Goal: Information Seeking & Learning: Understand process/instructions

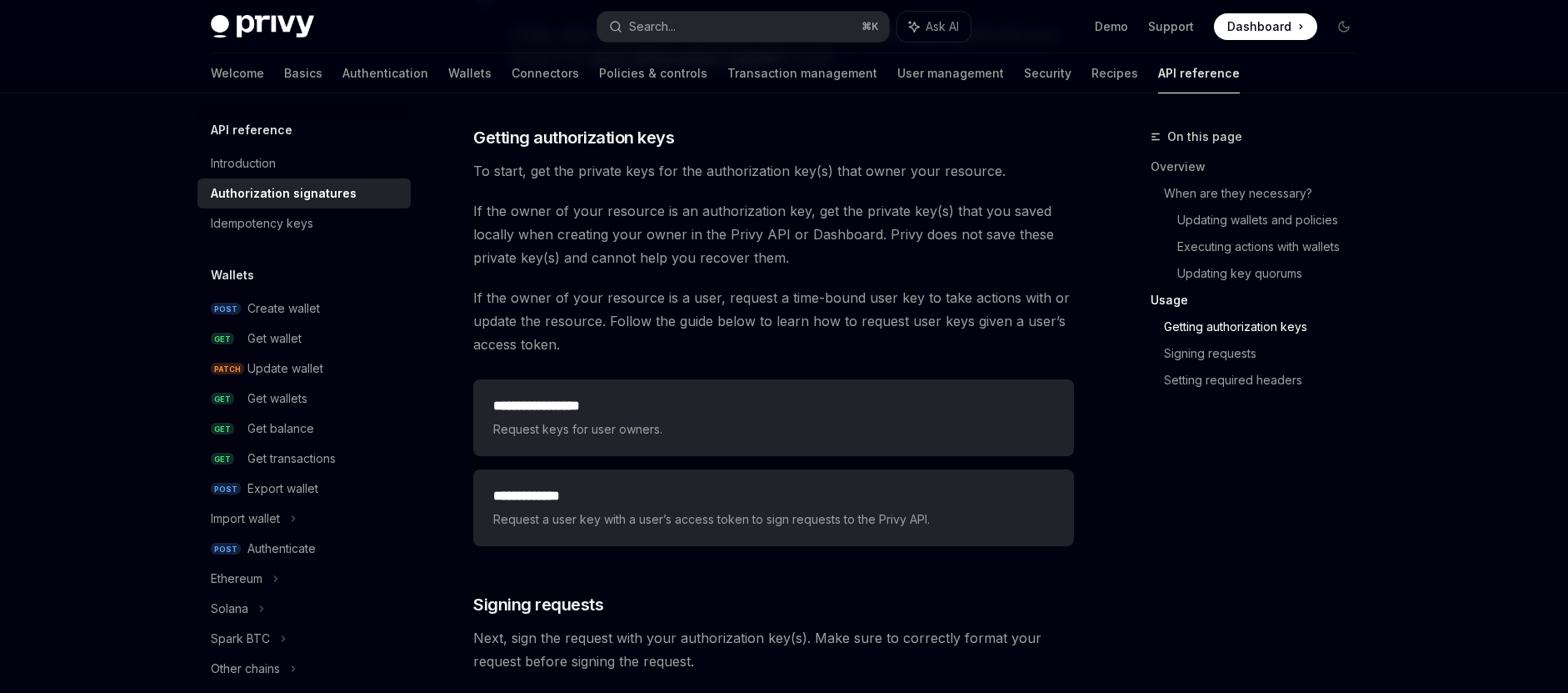
scroll to position [2066, 0]
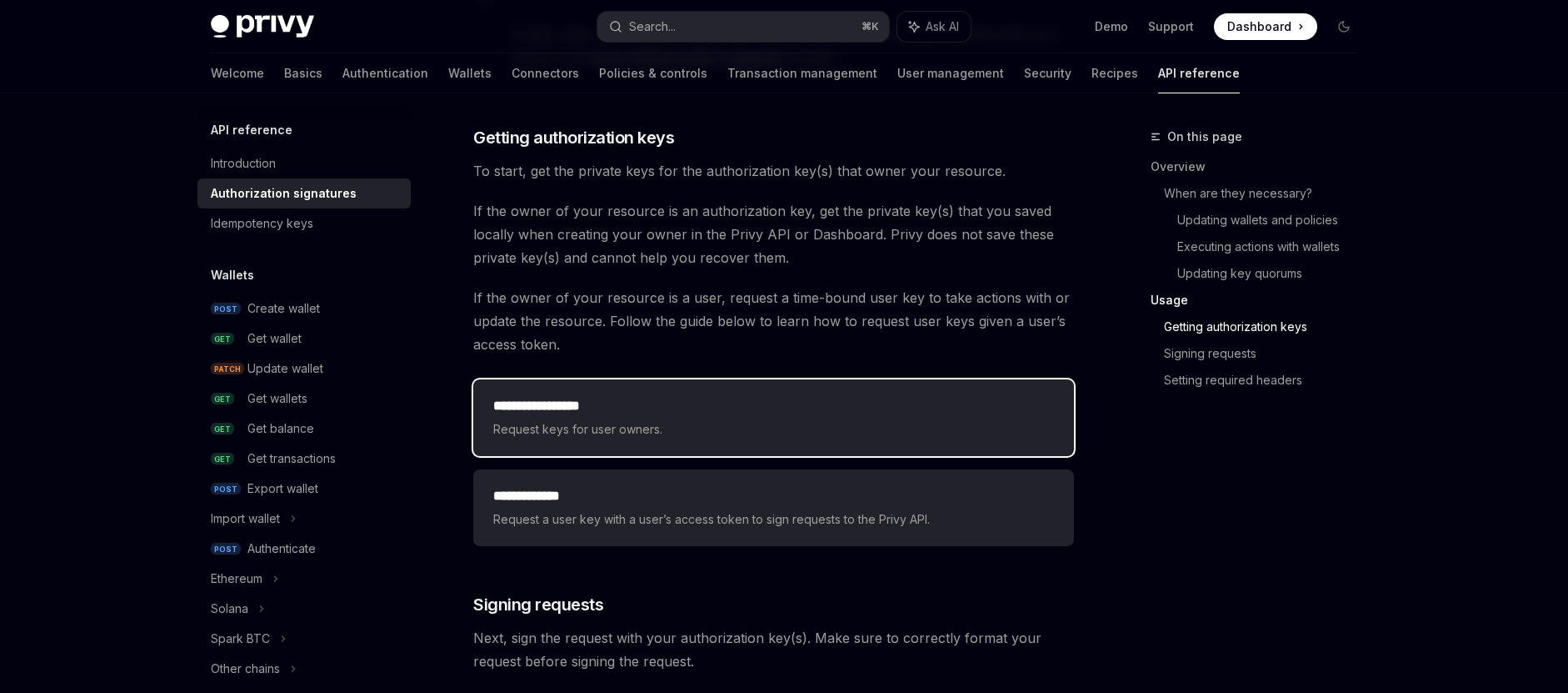
click at [709, 428] on span "Request keys for user owners." at bounding box center [774, 429] width 561 height 20
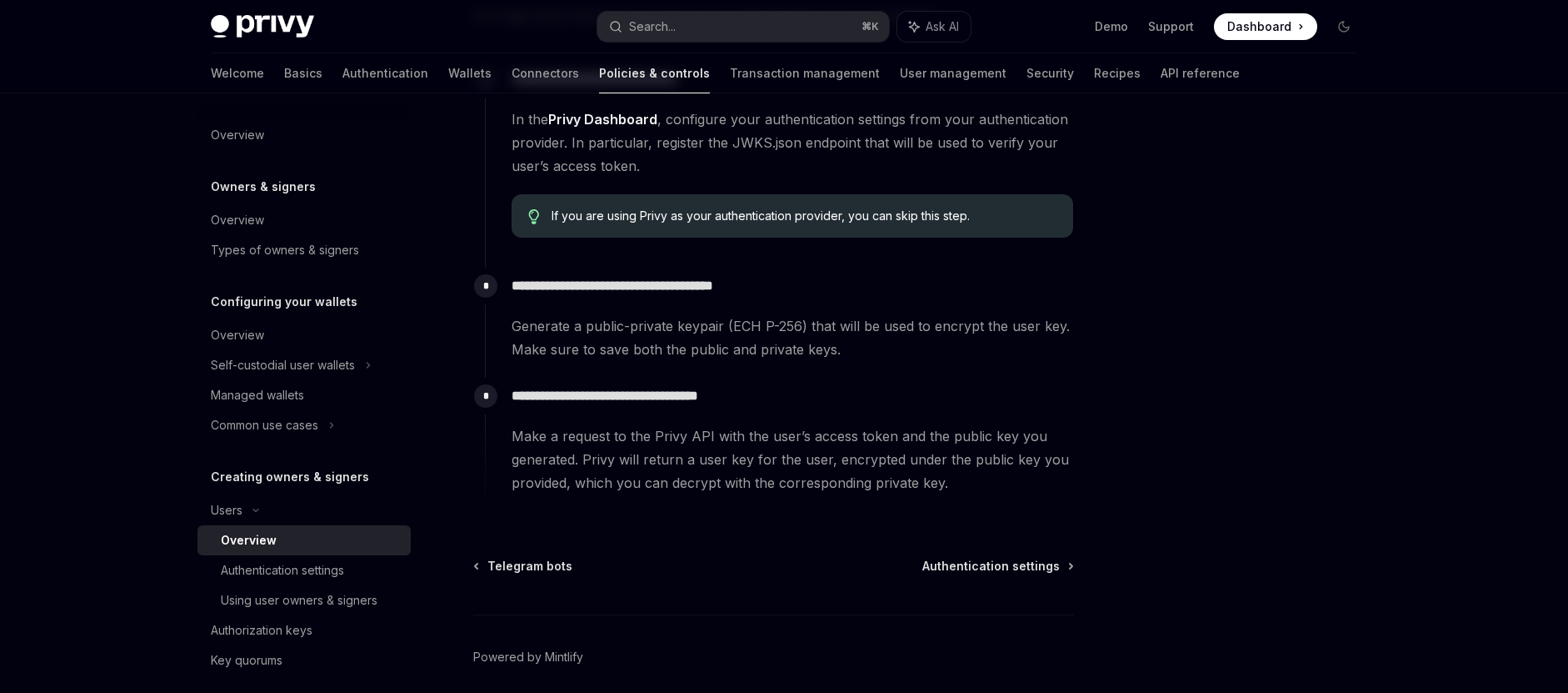
scroll to position [632, 0]
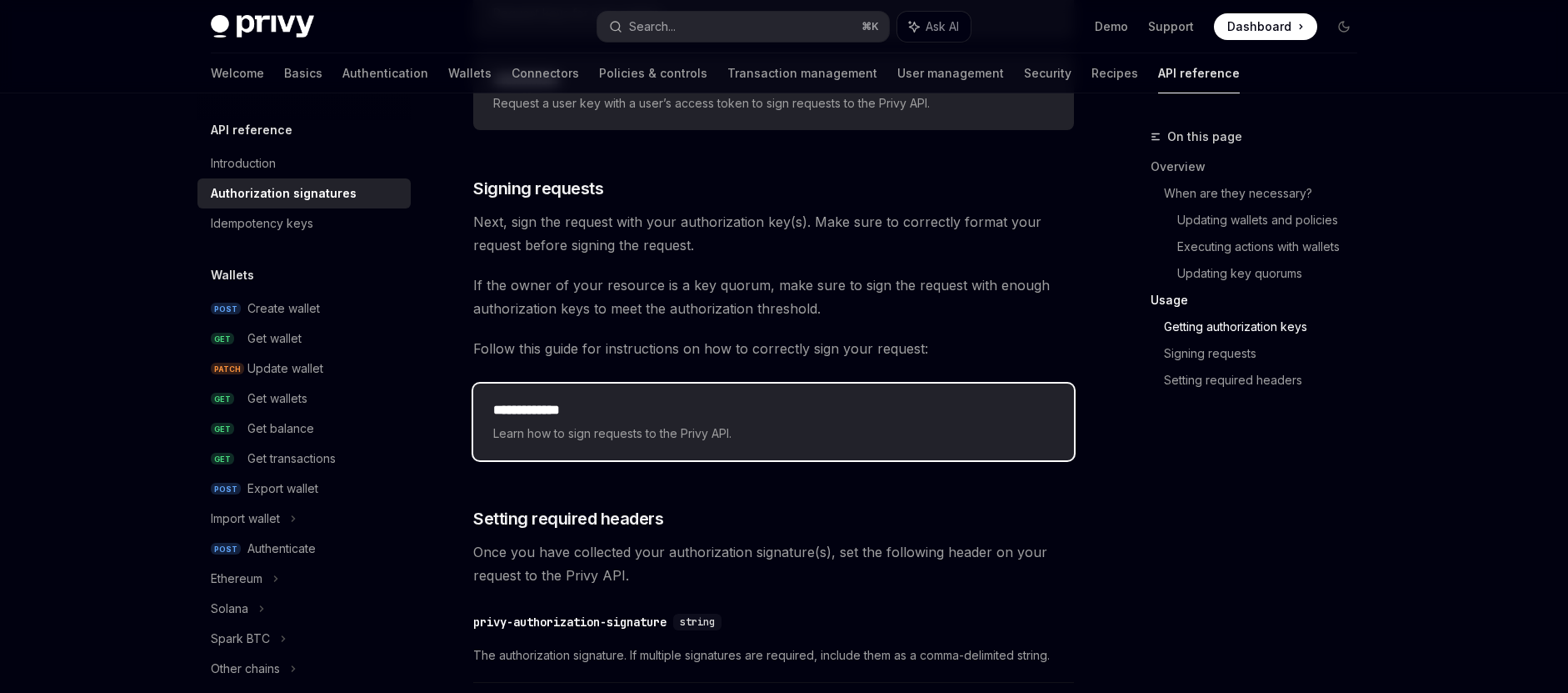
scroll to position [2548, 0]
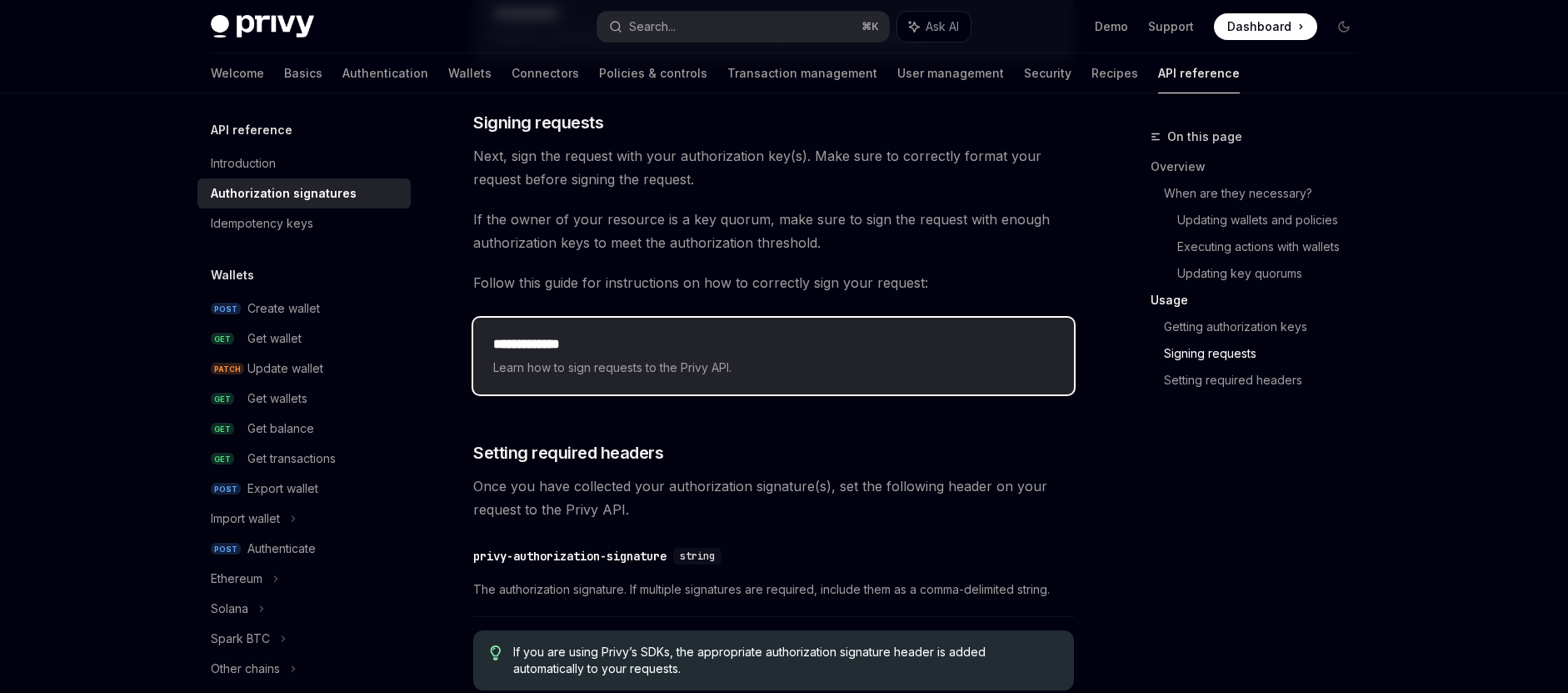
click at [740, 375] on span "Learn how to sign requests to the Privy API." at bounding box center [774, 367] width 561 height 20
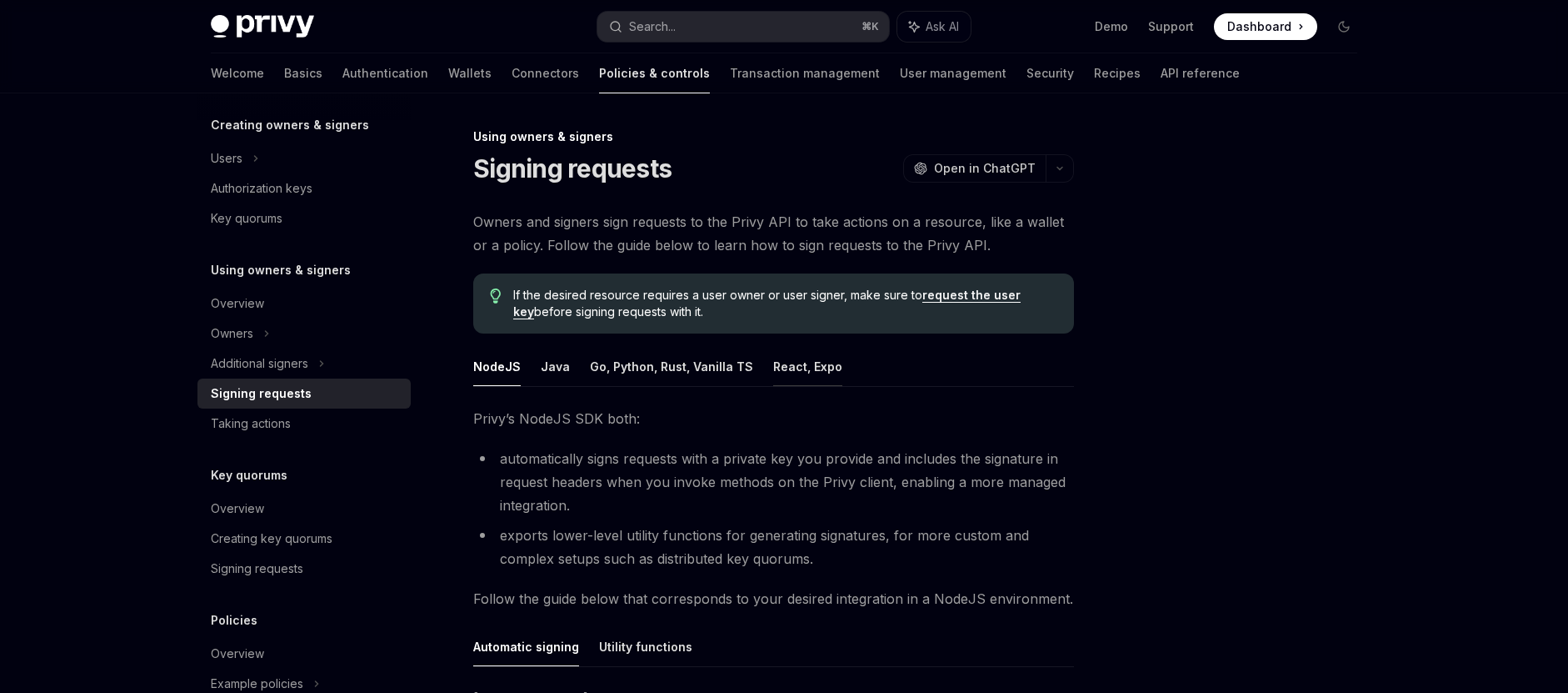
click at [778, 367] on button "React, Expo" at bounding box center [808, 366] width 69 height 39
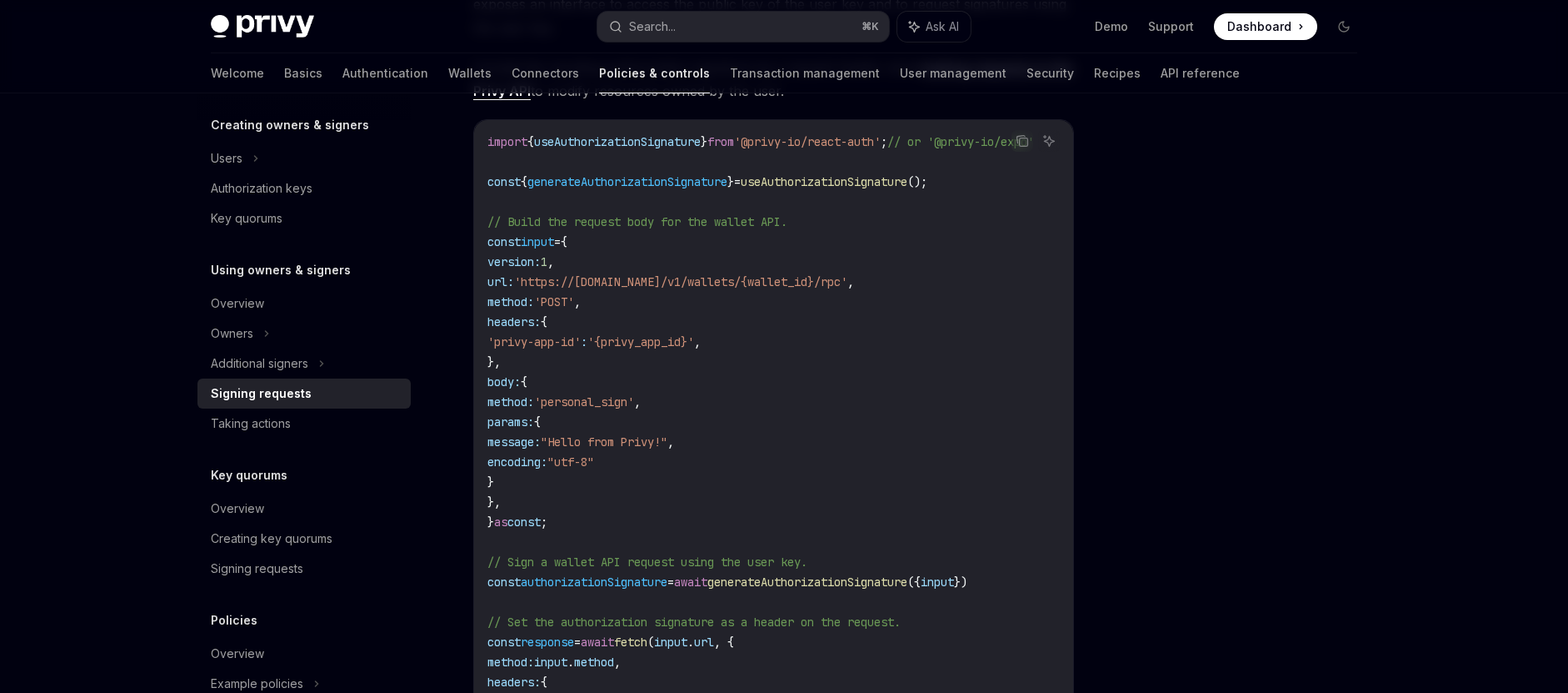
scroll to position [540, 0]
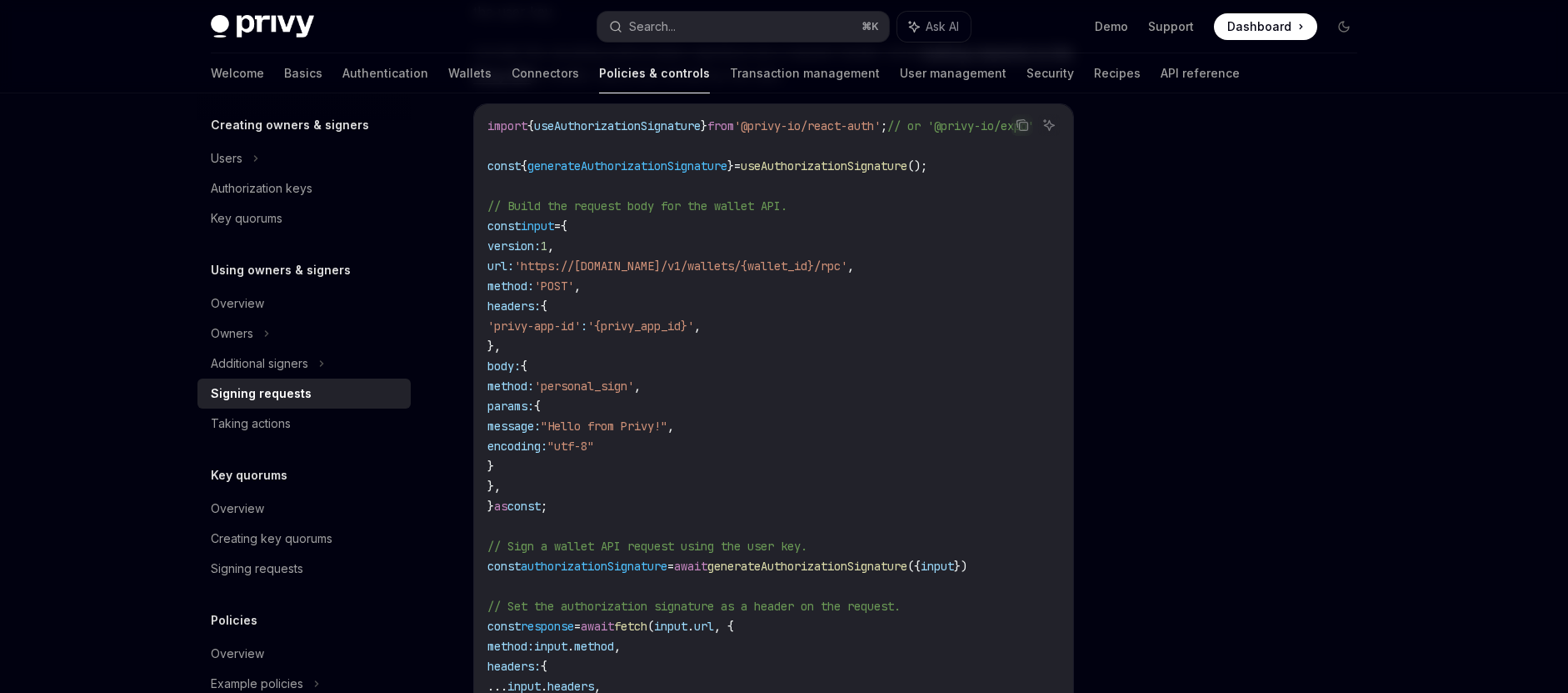
click at [694, 347] on code "import { useAuthorizationSignature } from '@privy-io/react-auth' ; // or '@priv…" at bounding box center [780, 456] width 586 height 680
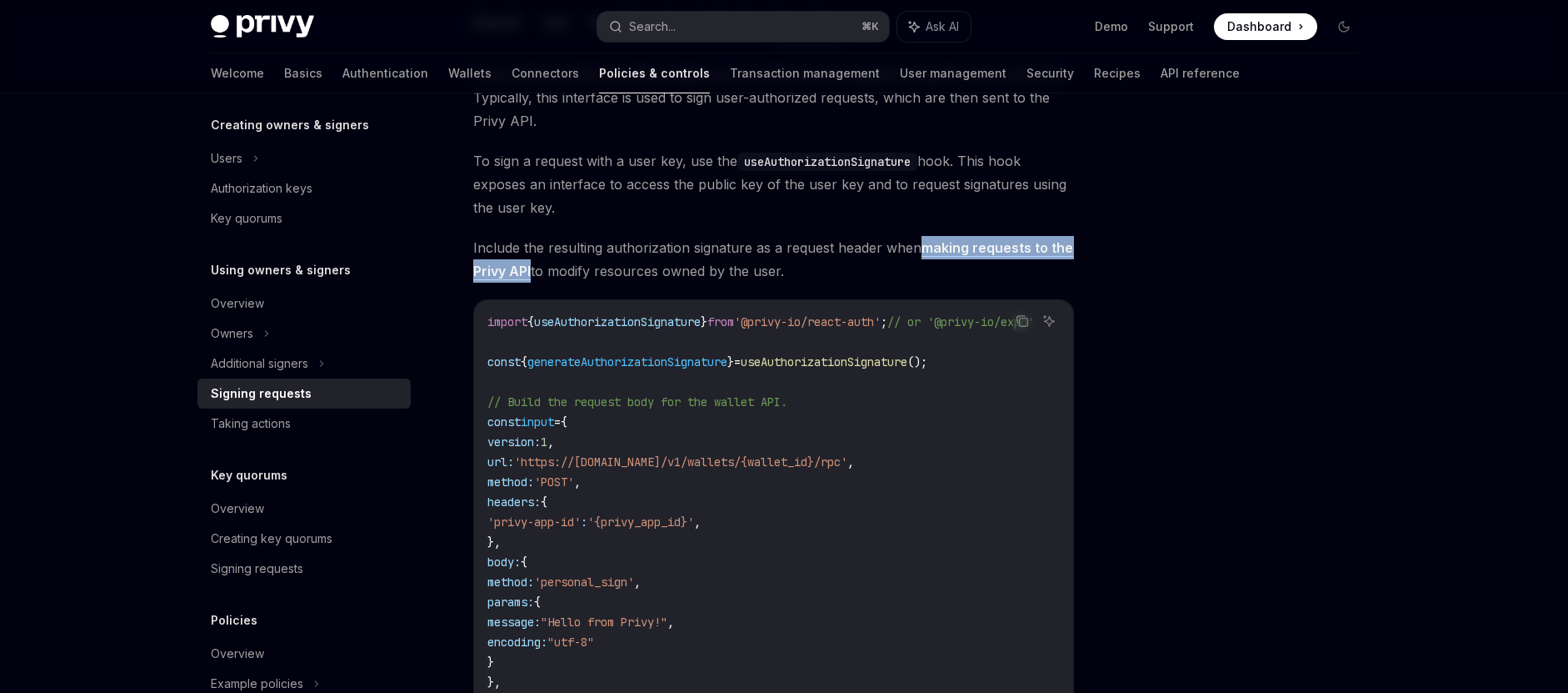
scroll to position [376, 0]
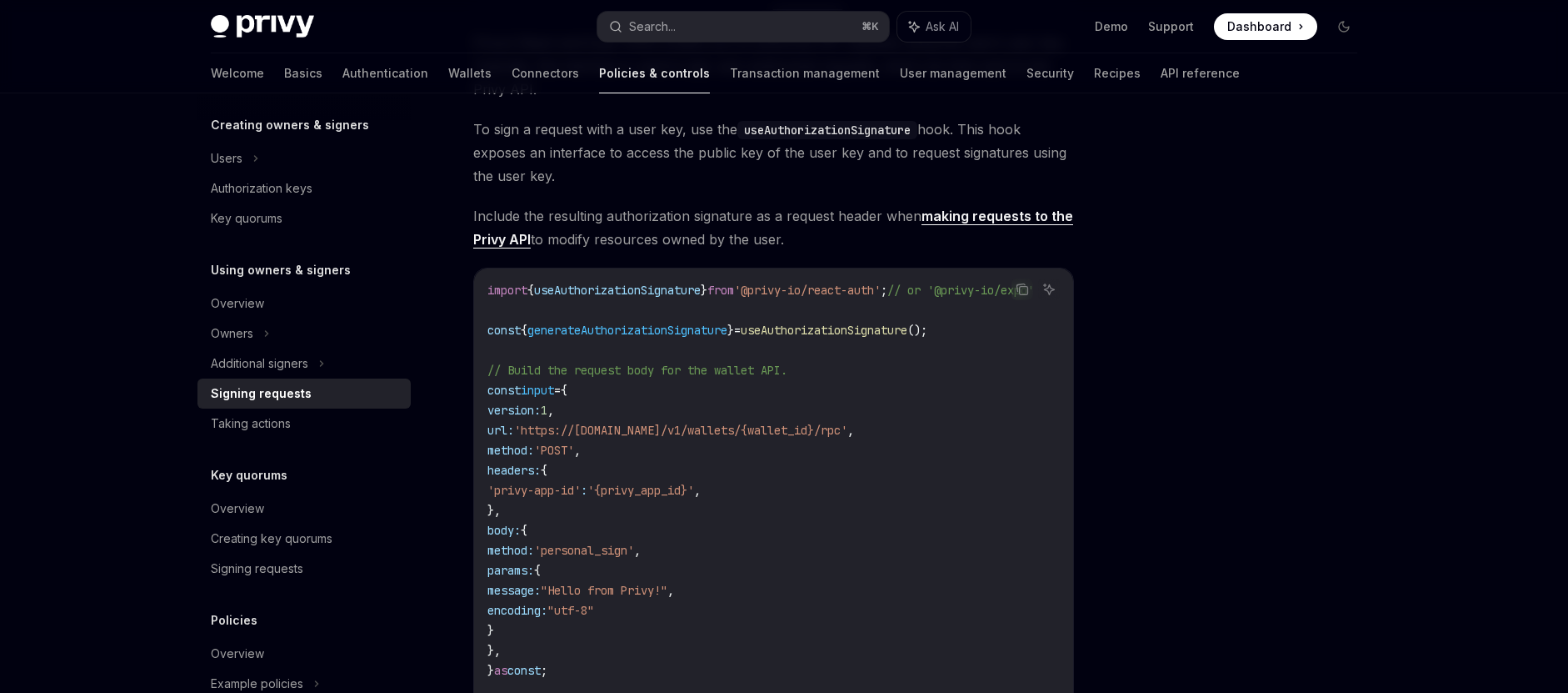
click at [713, 325] on span "generateAuthorizationSignature" at bounding box center [627, 330] width 200 height 15
click at [727, 331] on span "generateAuthorizationSignature" at bounding box center [627, 330] width 200 height 15
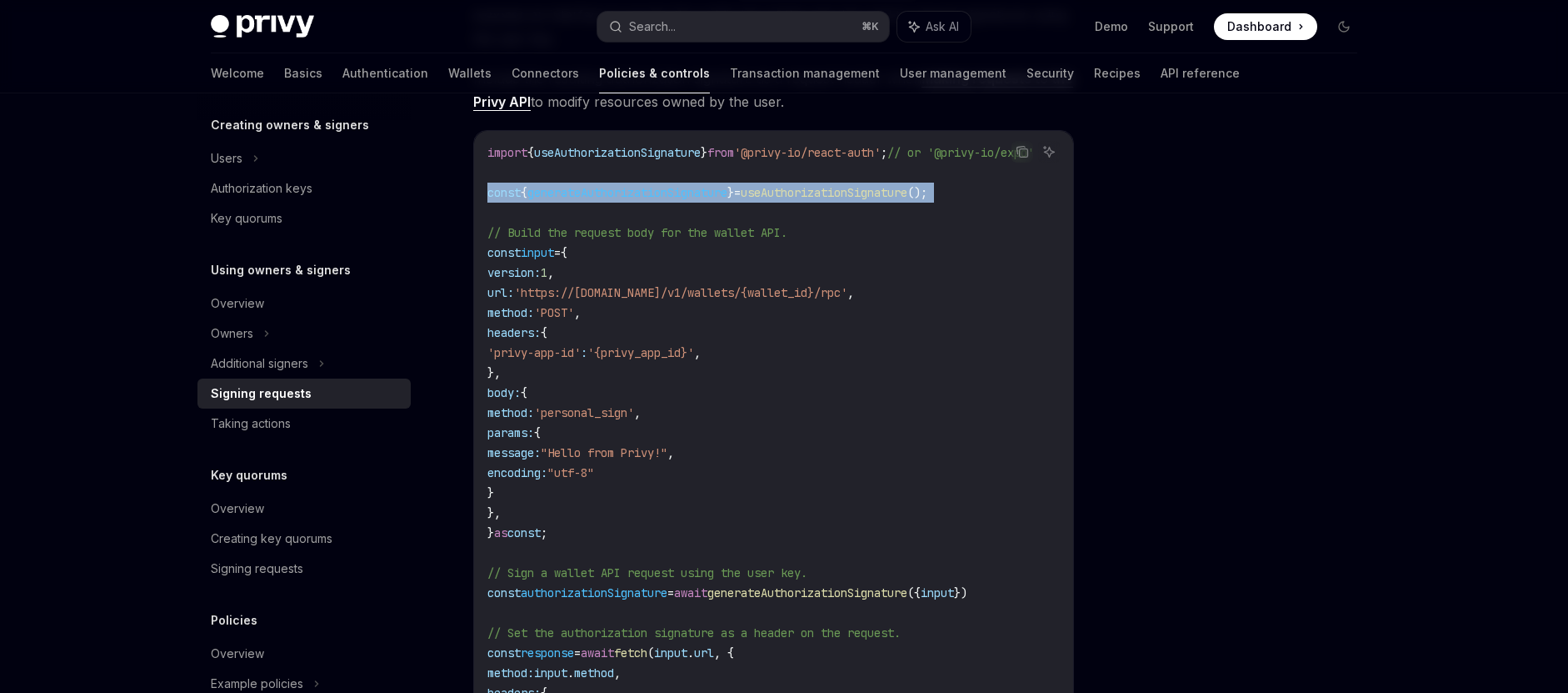
scroll to position [527, 0]
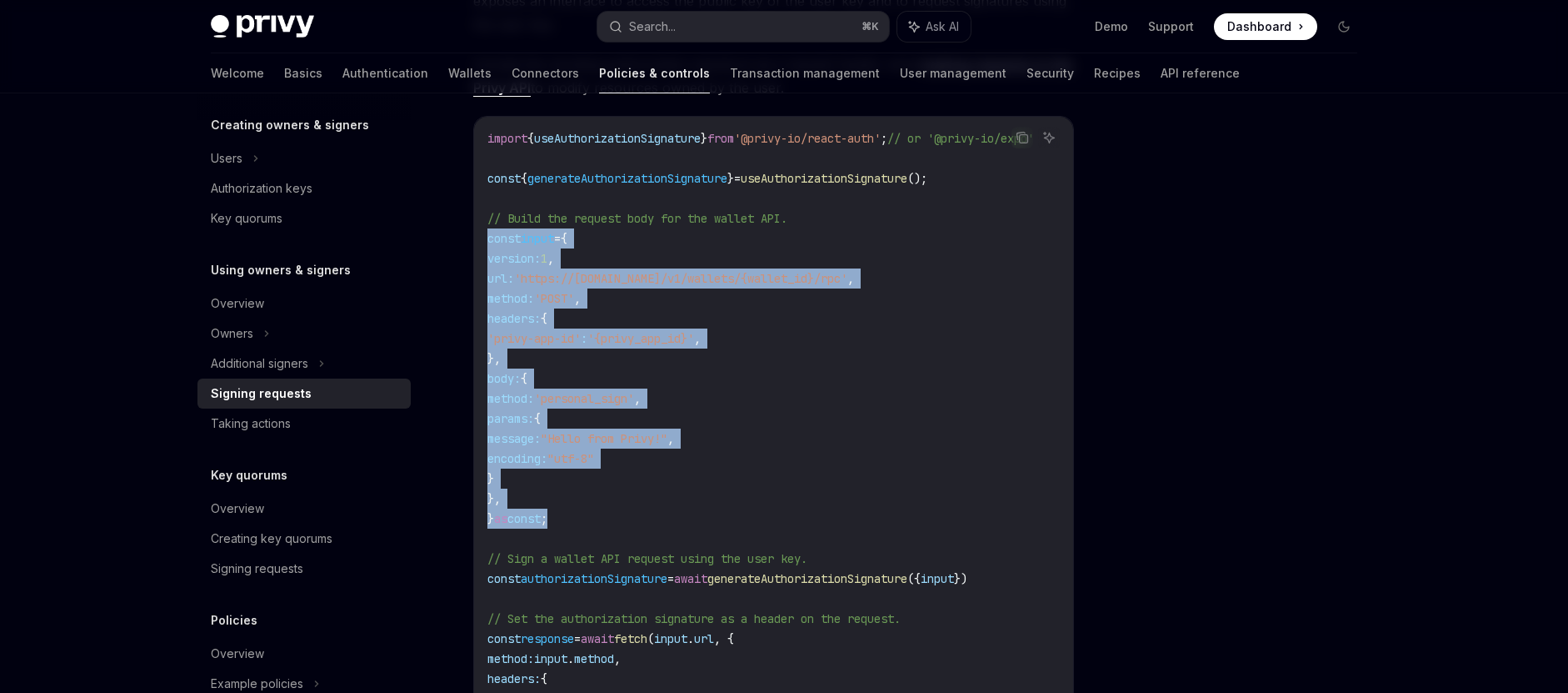
drag, startPoint x: 574, startPoint y: 520, endPoint x: 483, endPoint y: 233, distance: 301.1
click at [483, 233] on div "import { useAuthorizationSignature } from '@privy-io/react-auth' ; // or '@priv…" at bounding box center [774, 468] width 599 height 704
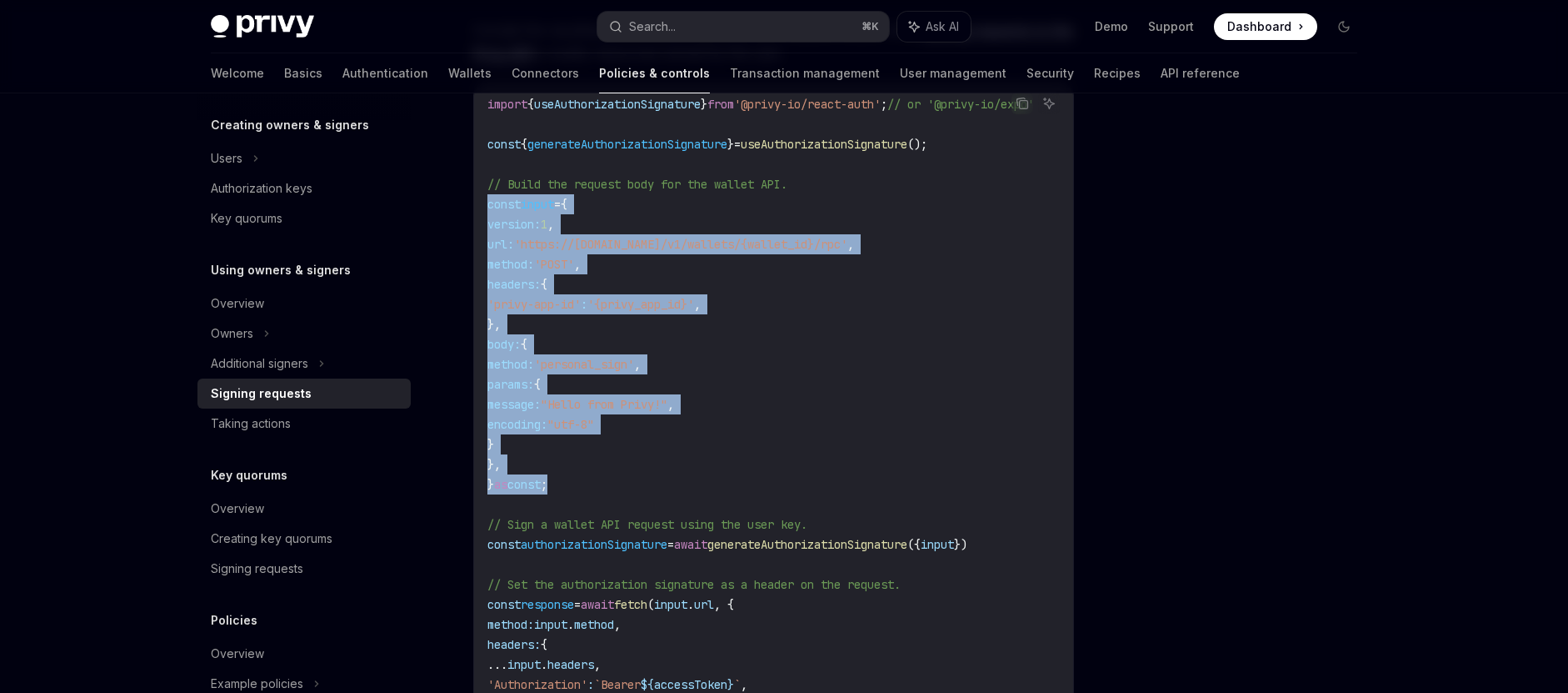
click at [864, 432] on code "import { useAuthorizationSignature } from '@privy-io/react-auth' ; // or '@priv…" at bounding box center [780, 435] width 586 height 680
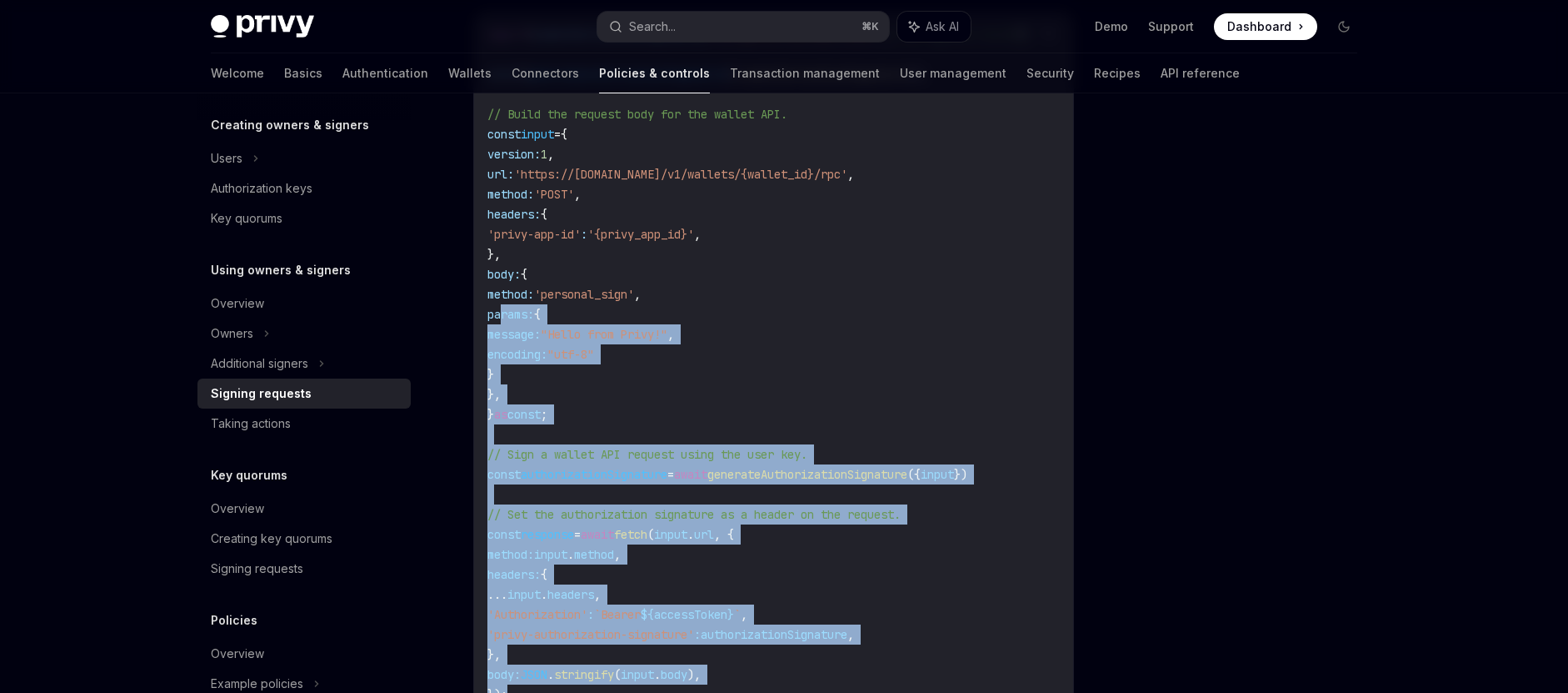
scroll to position [631, 0]
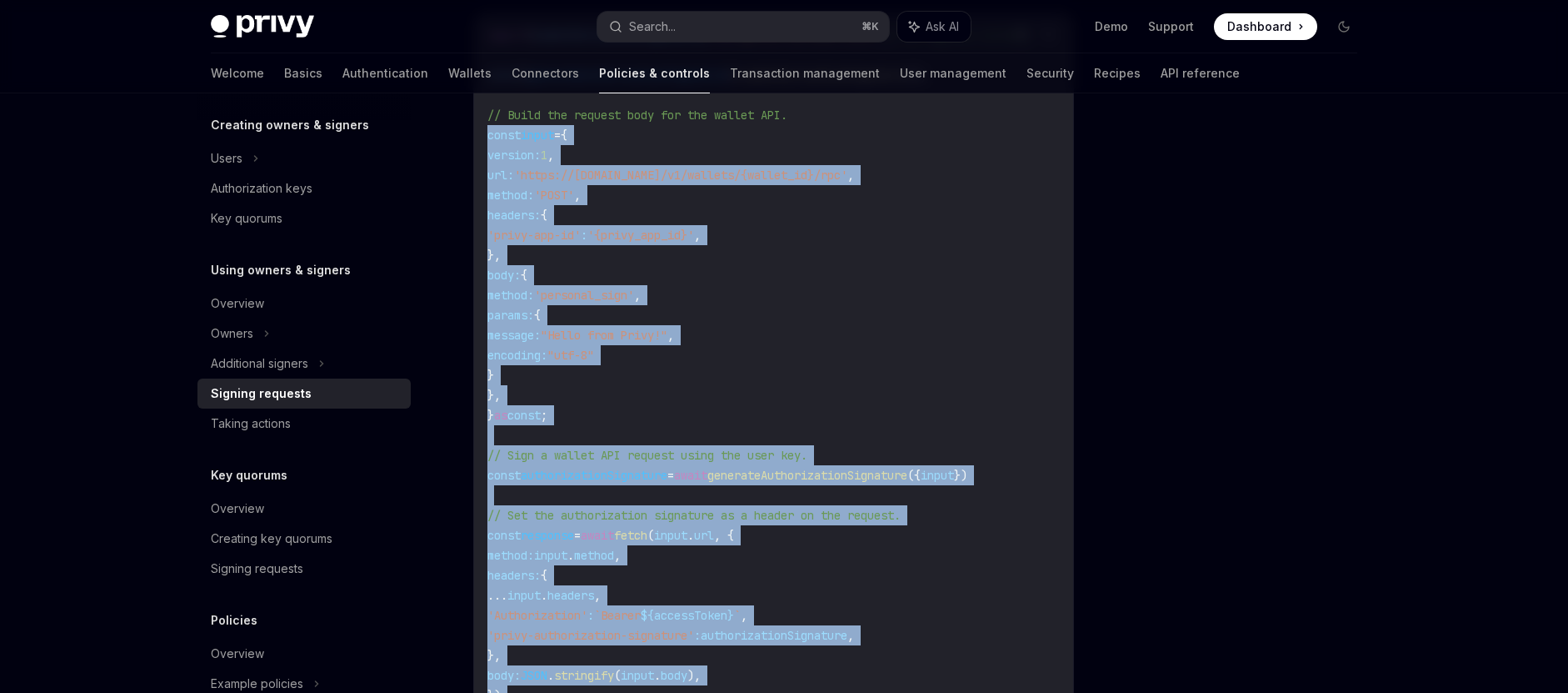
drag, startPoint x: 524, startPoint y: 624, endPoint x: 487, endPoint y: 136, distance: 489.4
click at [487, 136] on code "import { useAuthorizationSignature } from '@privy-io/react-auth' ; // or '@priv…" at bounding box center [780, 365] width 586 height 680
copy code "const input = { version: 1 , url: 'https://[DOMAIN_NAME]/v1/wallets/{wallet_id}…"
click at [777, 469] on span "generateAuthorizationSignature" at bounding box center [807, 475] width 200 height 15
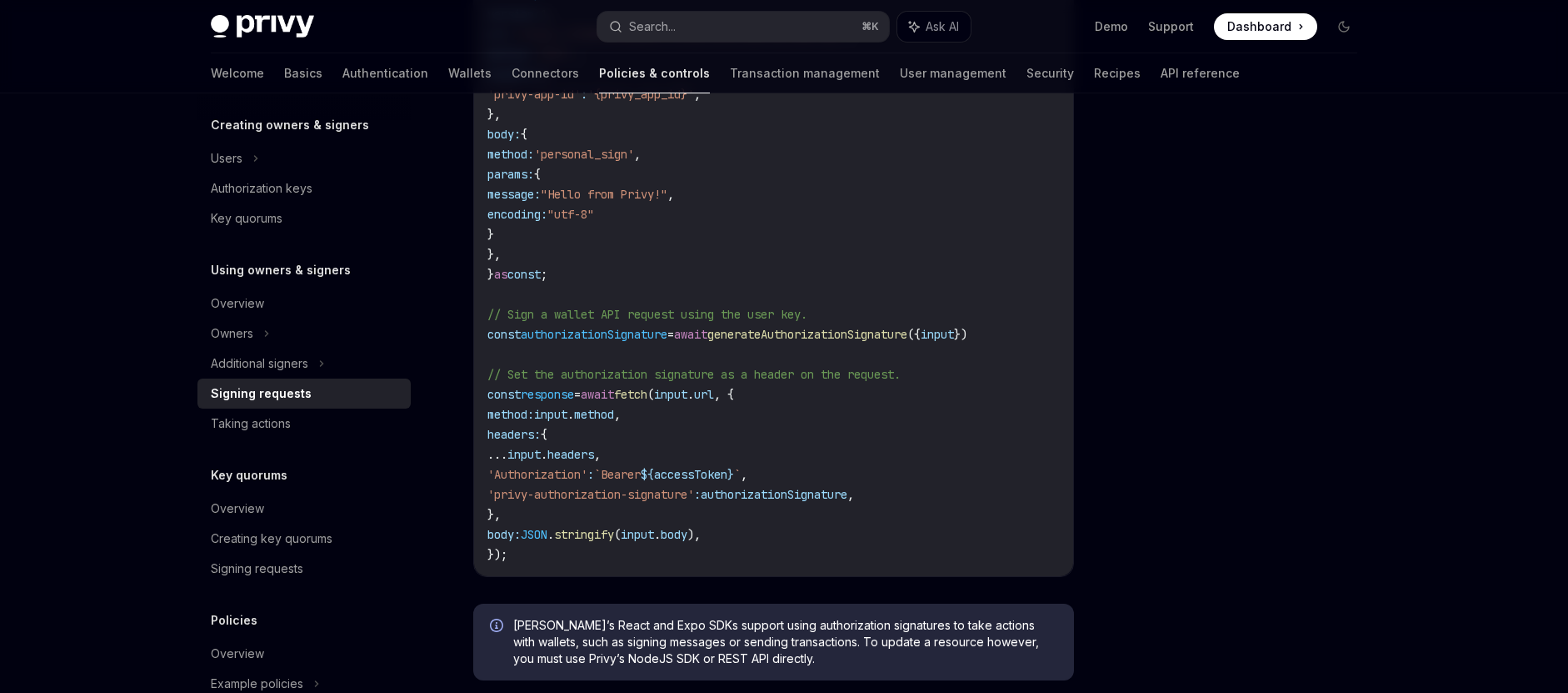
scroll to position [738, 0]
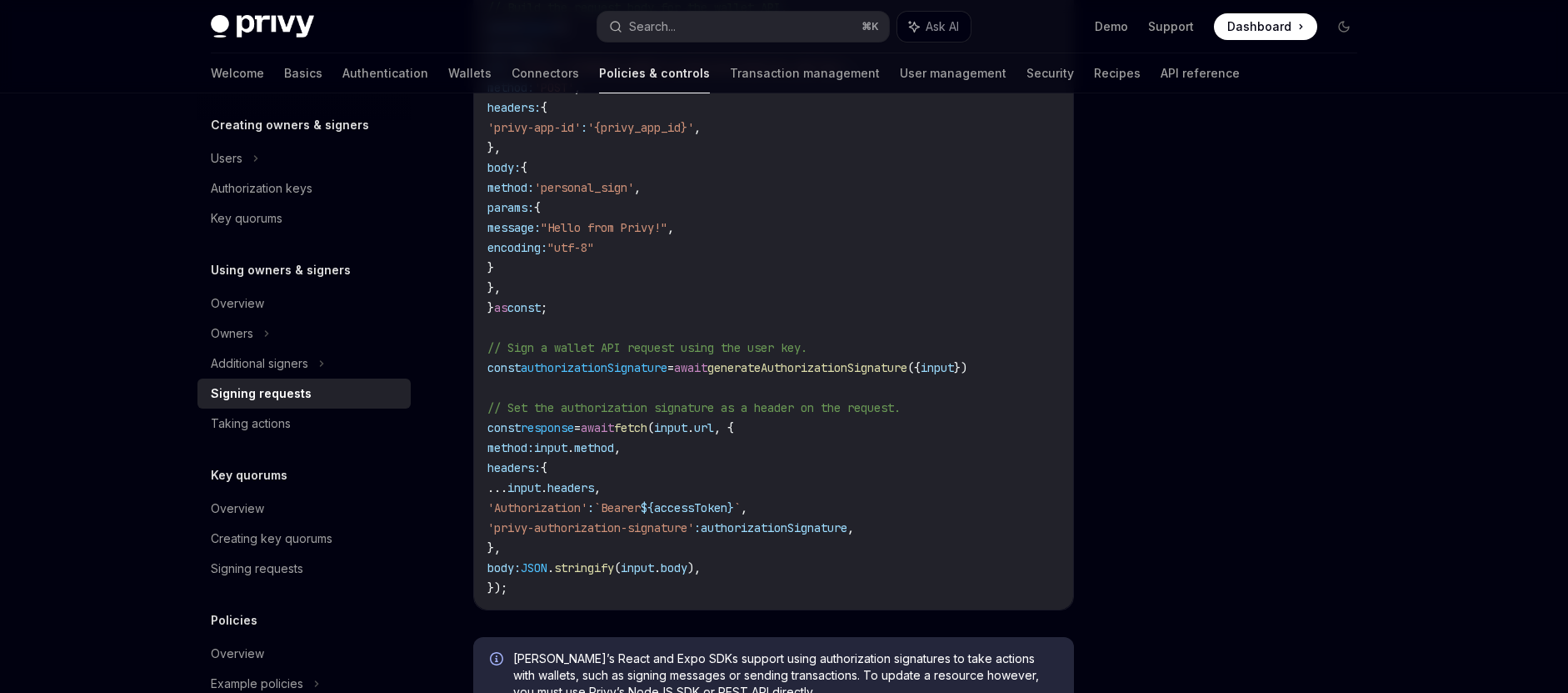
click at [727, 507] on span "accessToken" at bounding box center [691, 507] width 74 height 15
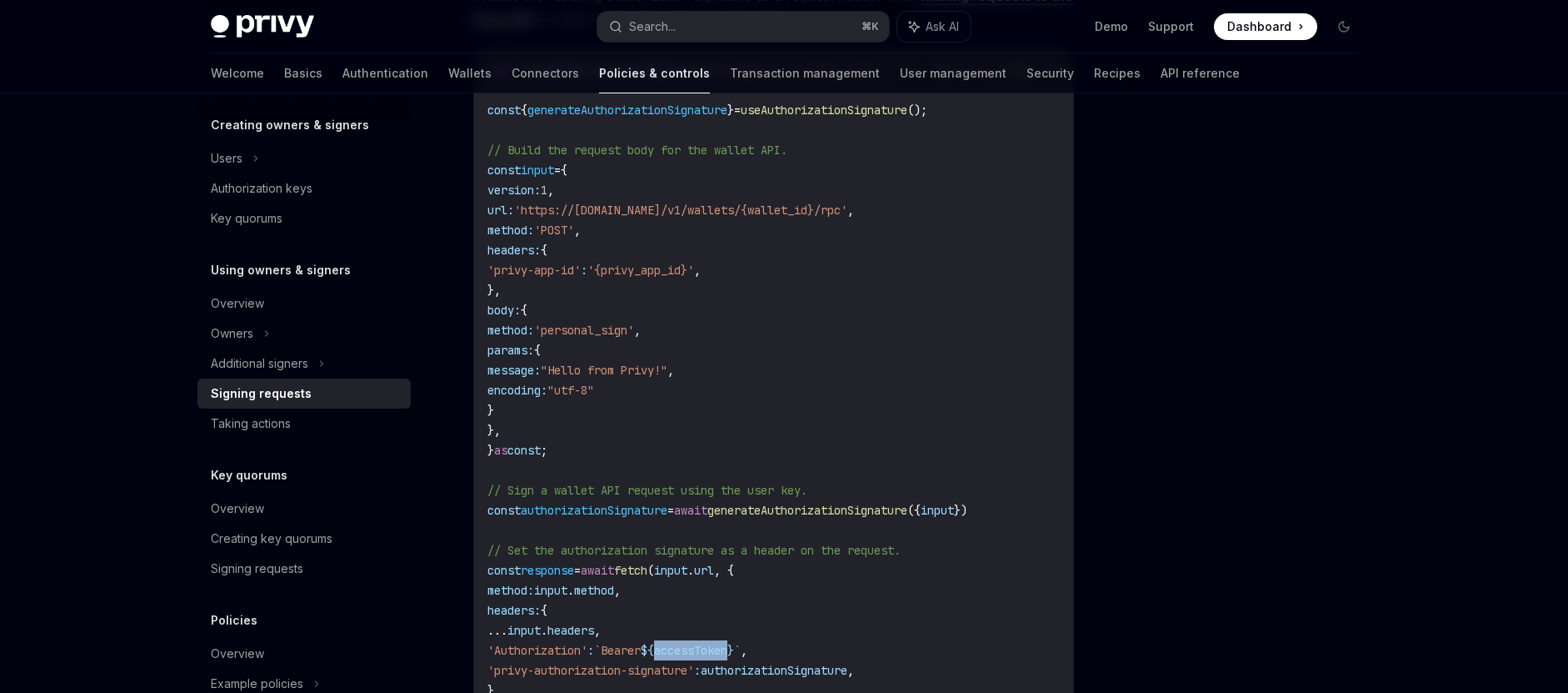
copy span "accessToken"
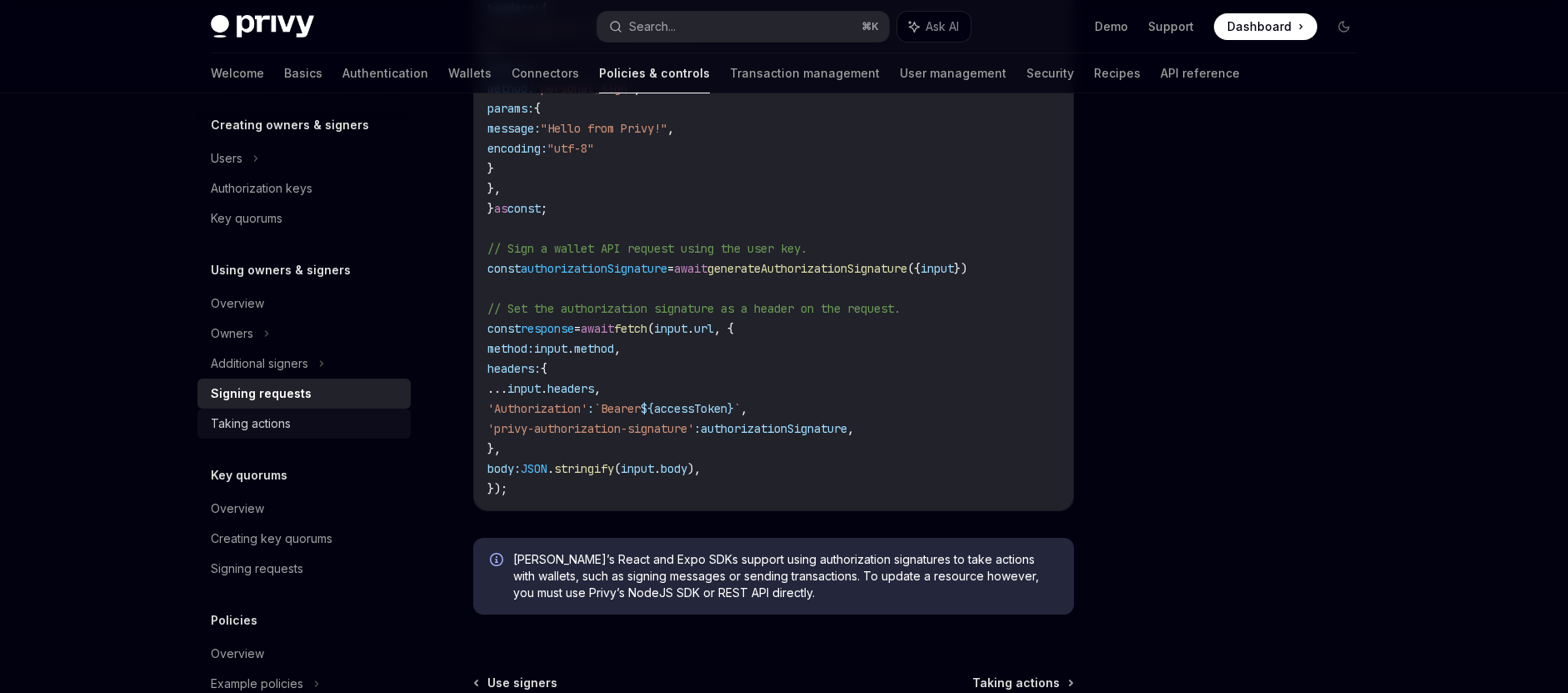
click at [306, 426] on div "Taking actions" at bounding box center [305, 424] width 190 height 20
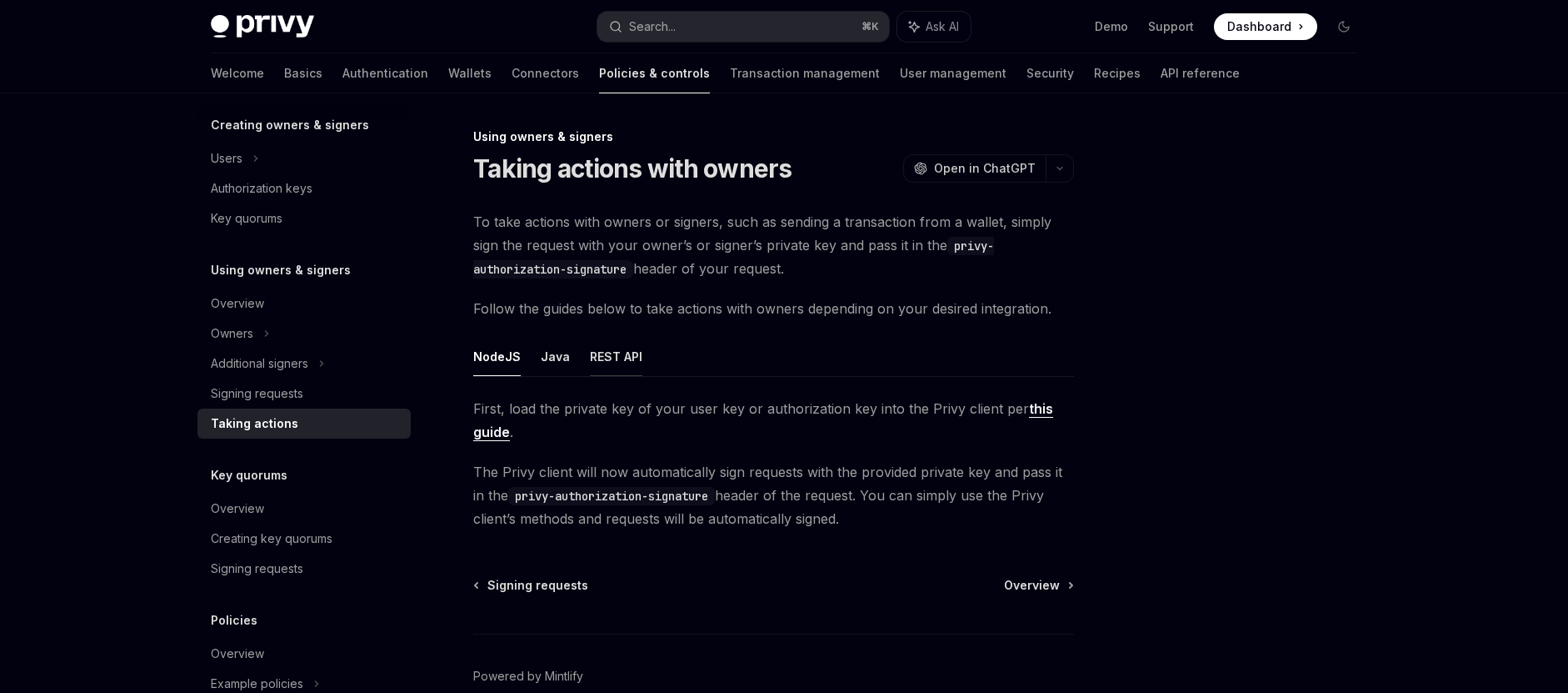
click at [605, 352] on button "REST API" at bounding box center [616, 356] width 53 height 39
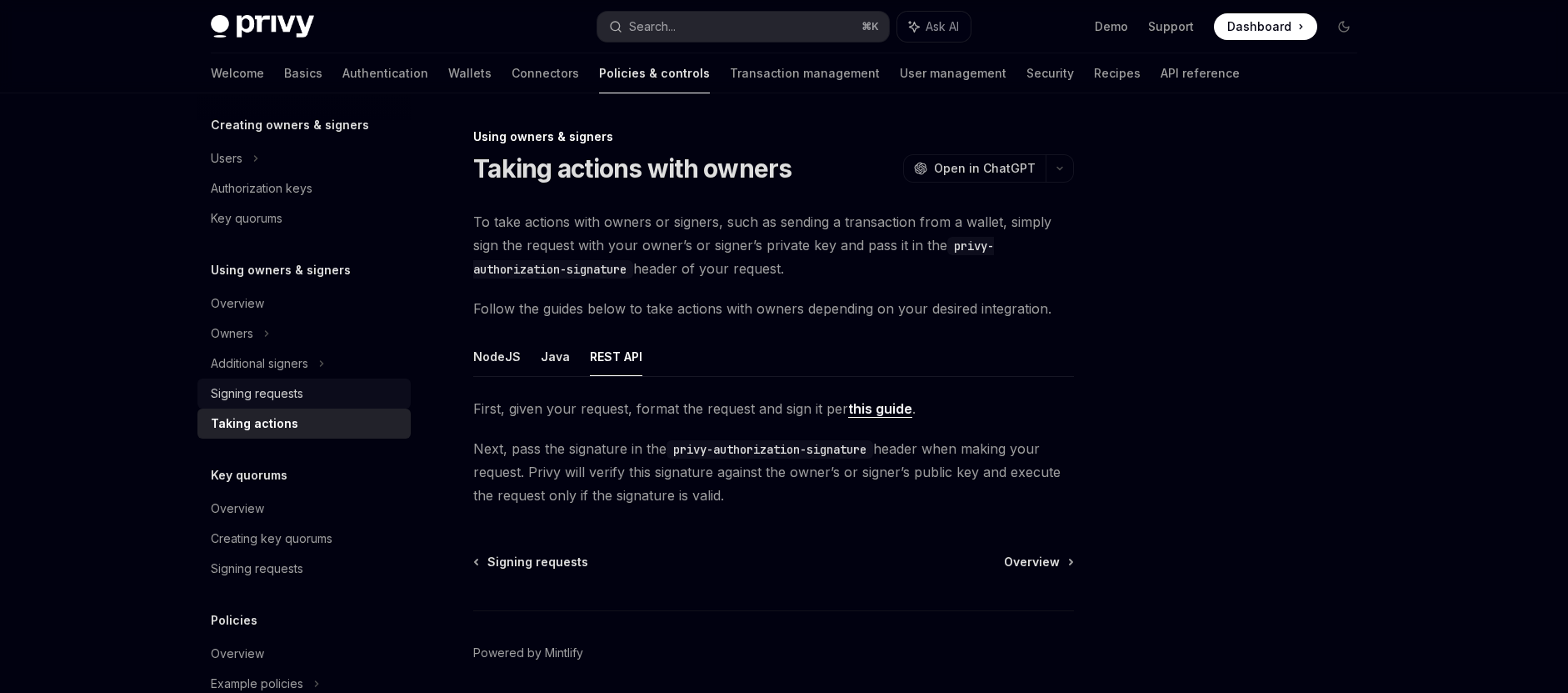
click at [283, 385] on div "Signing requests" at bounding box center [257, 394] width 93 height 20
click at [298, 395] on div "Signing requests" at bounding box center [257, 394] width 93 height 20
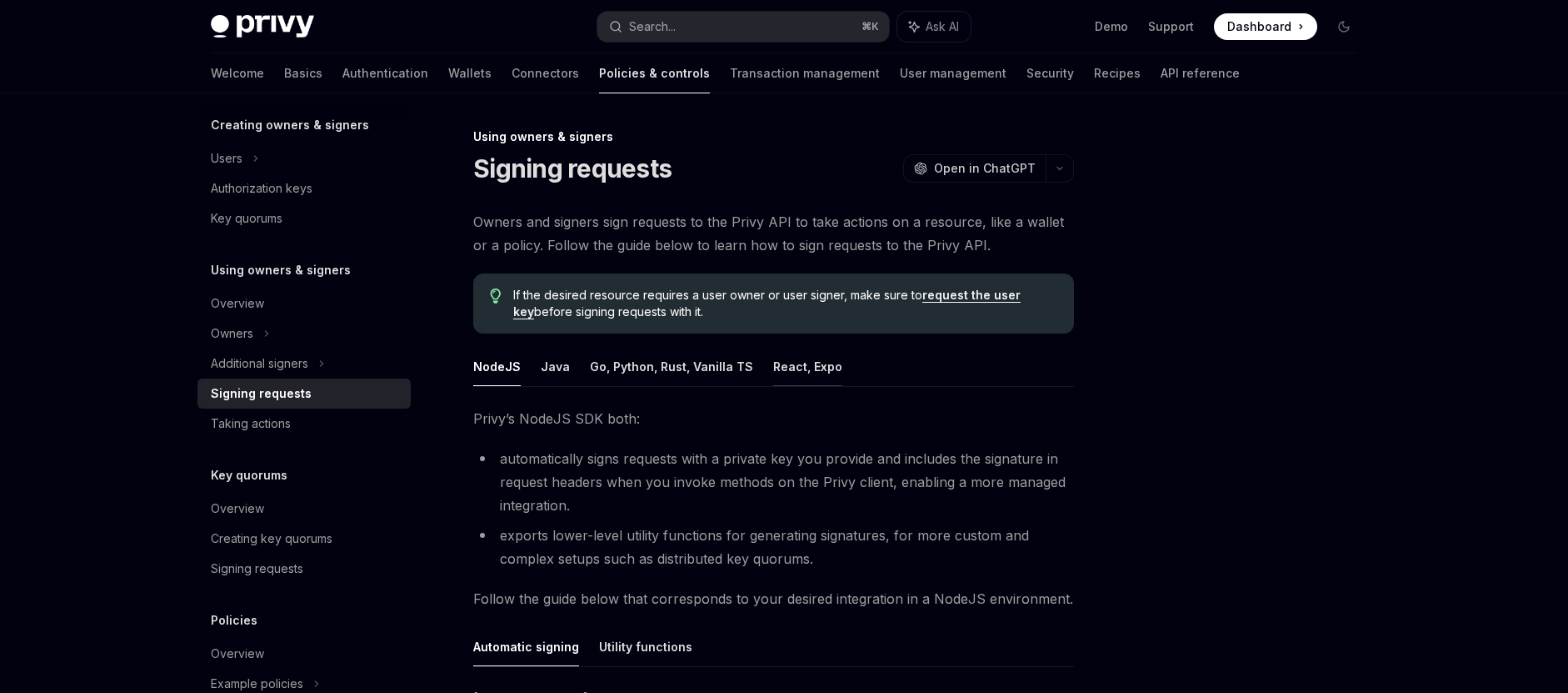
click at [805, 355] on button "React, Expo" at bounding box center [808, 366] width 69 height 39
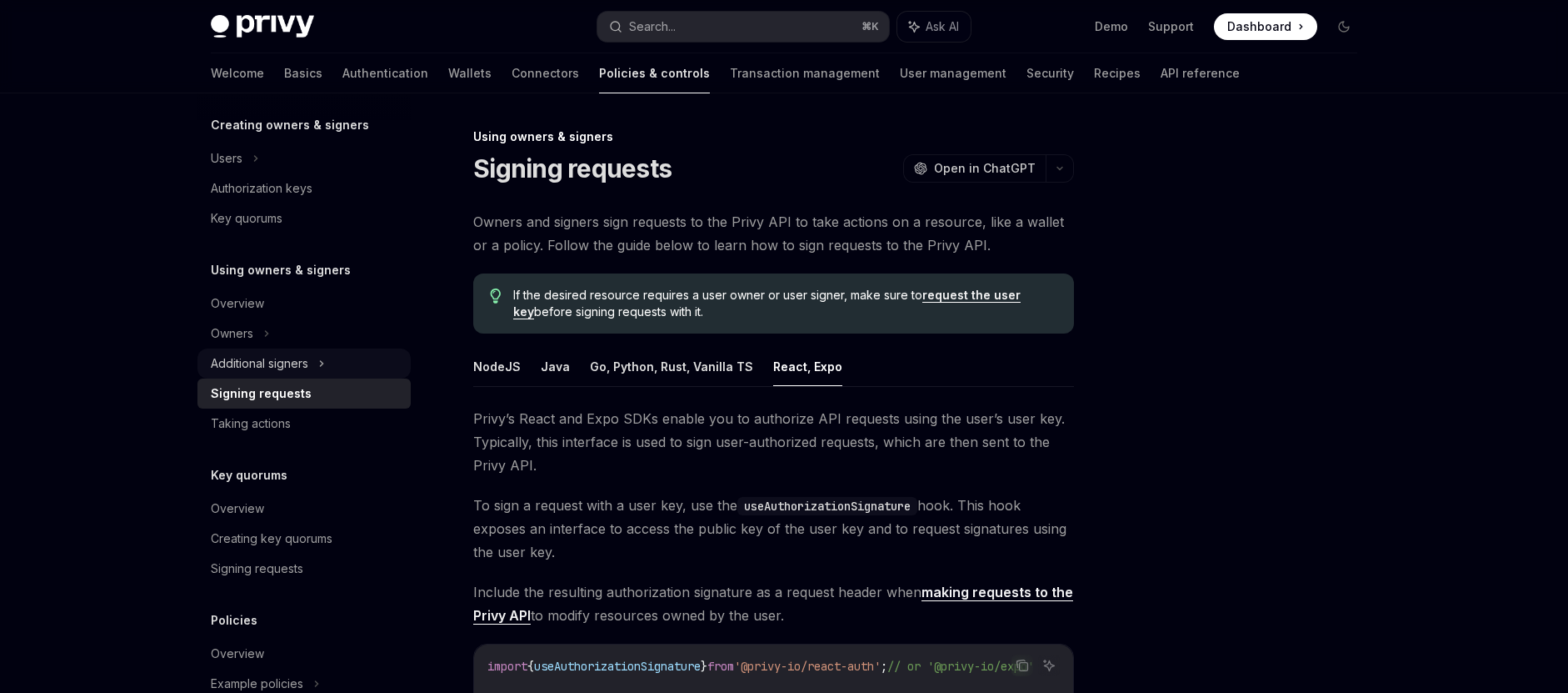
click at [231, 355] on div "Additional signers" at bounding box center [259, 364] width 97 height 20
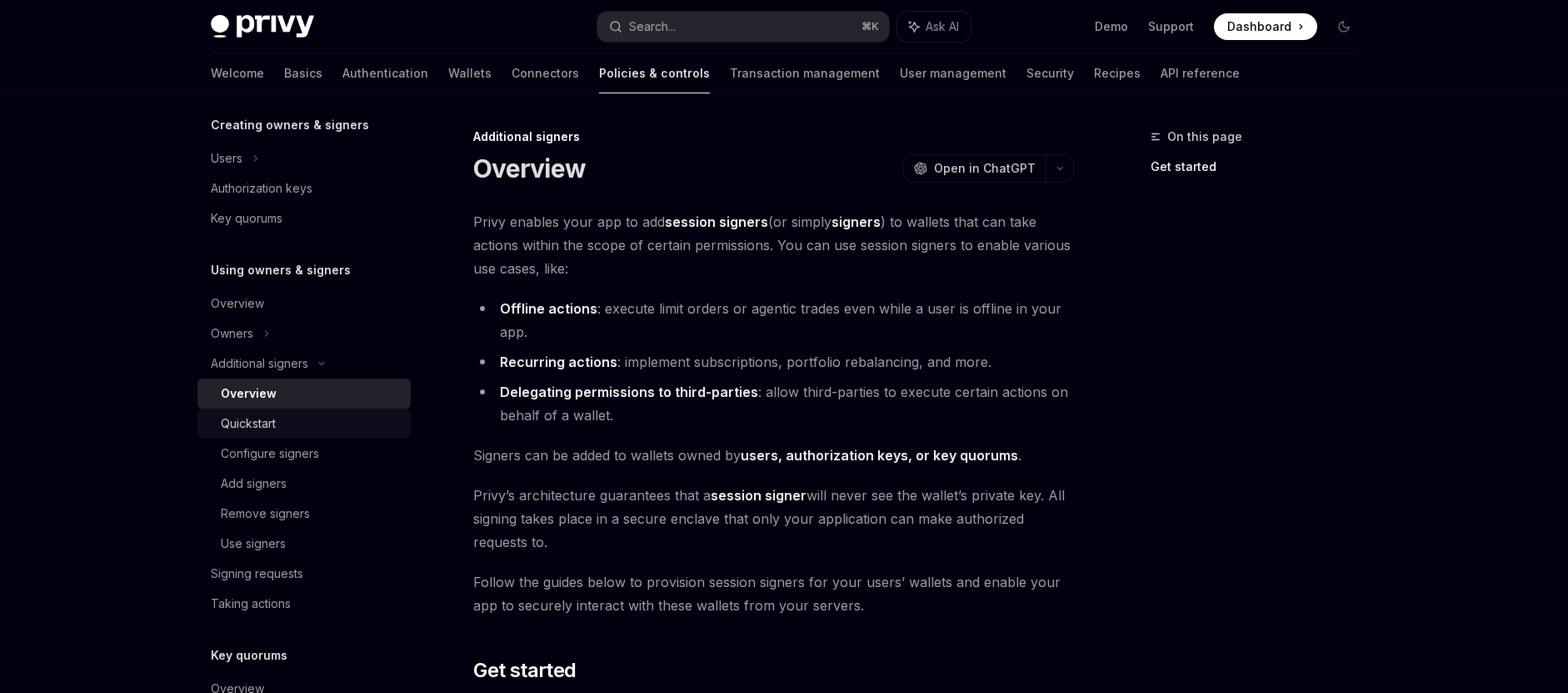
click at [312, 417] on div "Quickstart" at bounding box center [311, 424] width 180 height 20
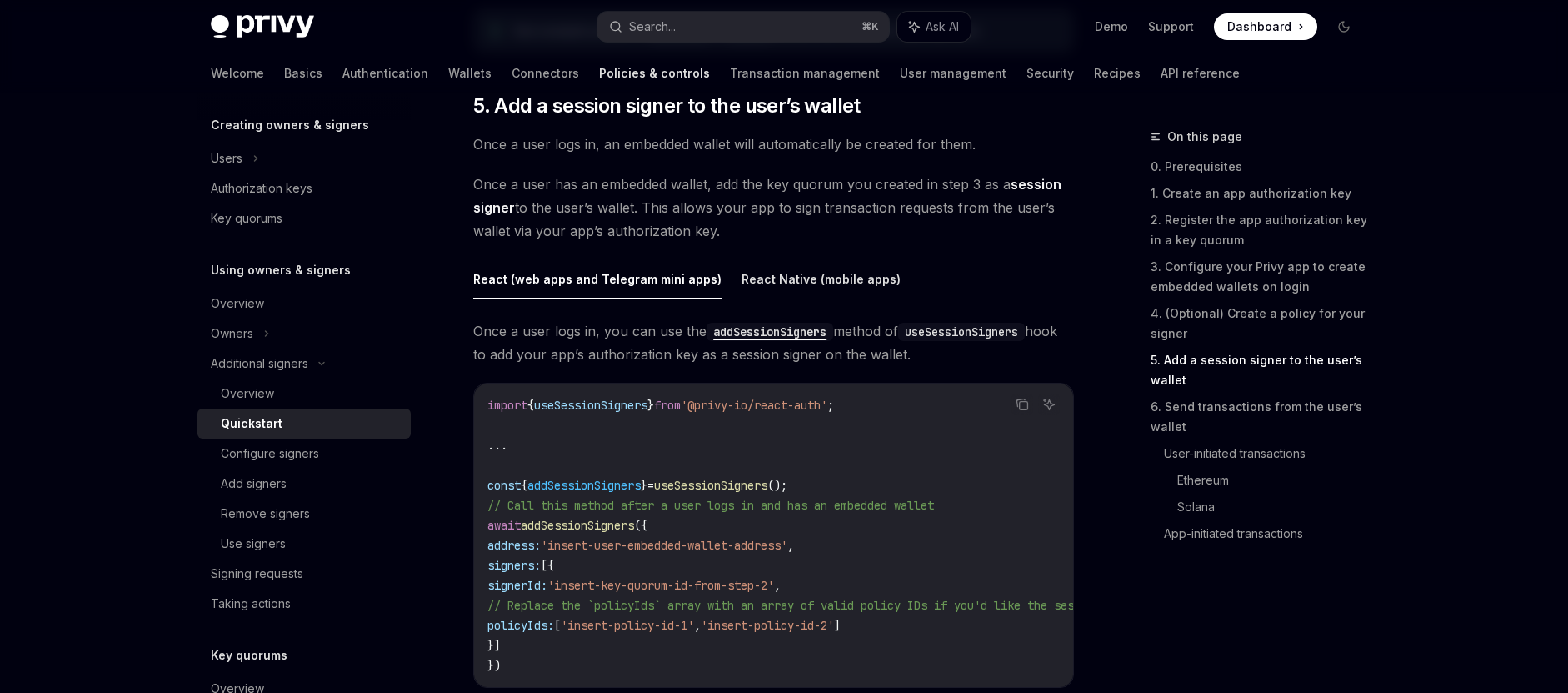
scroll to position [2595, 0]
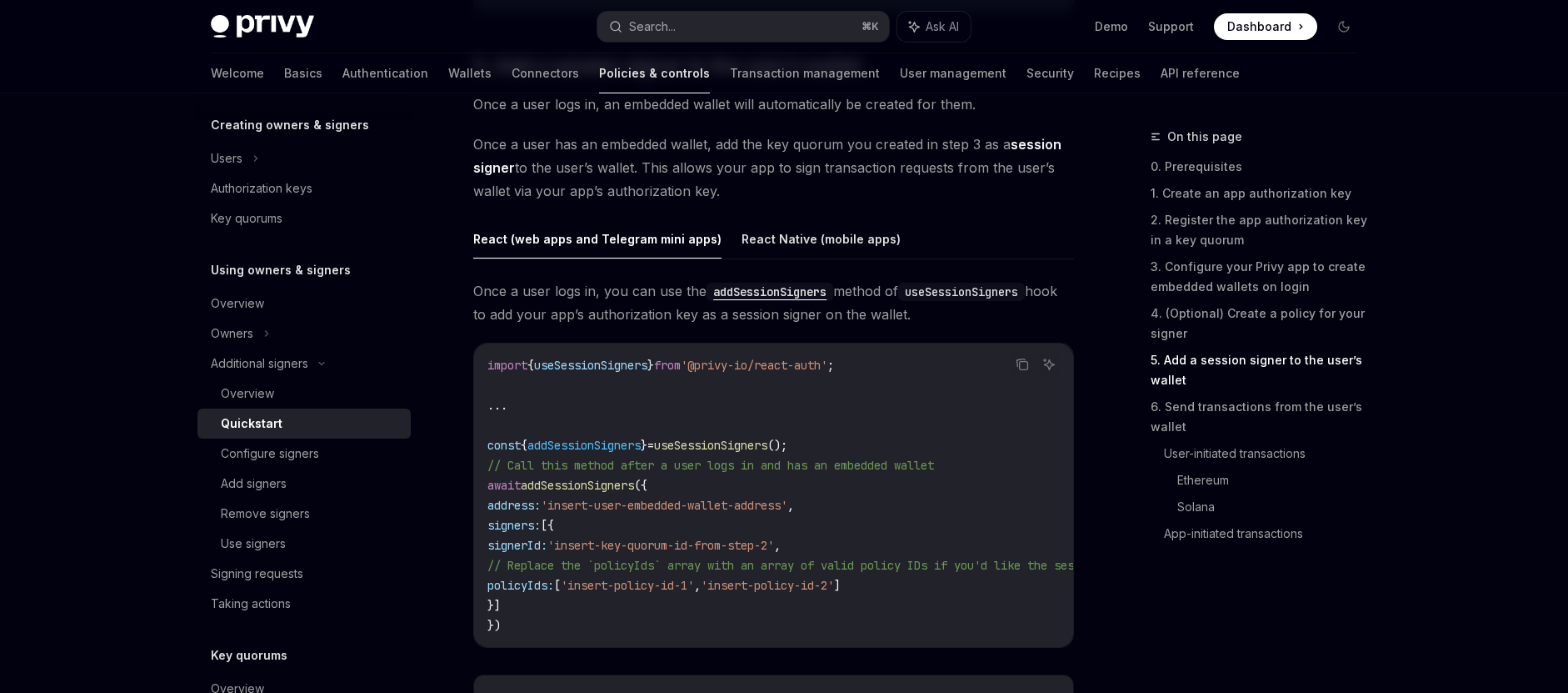
click at [601, 444] on span "addSessionSigners" at bounding box center [584, 445] width 114 height 15
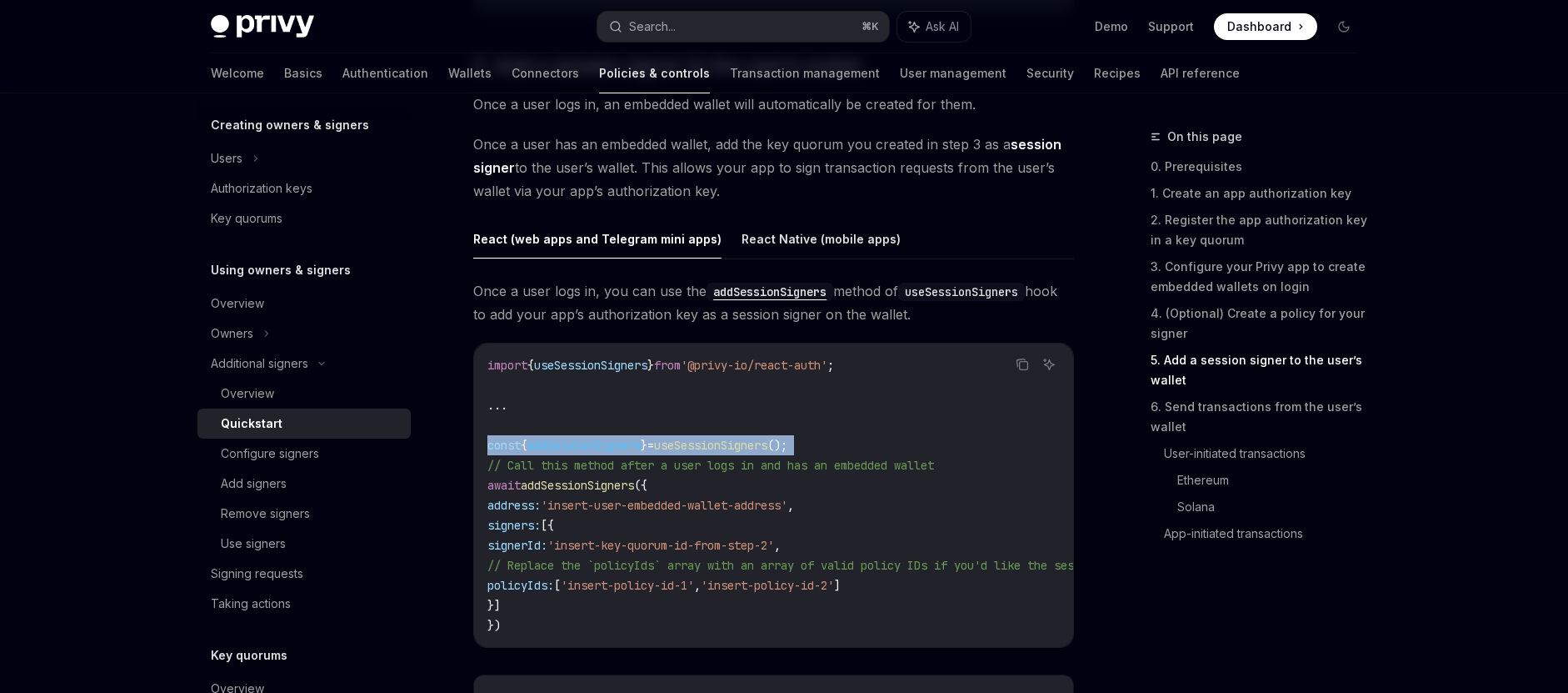
click at [601, 444] on span "addSessionSigners" at bounding box center [584, 445] width 114 height 15
copy code "const { addSessionSigners } = useSessionSigners ();"
click at [705, 455] on code "import { useSessionSigners } from '@privy-io/react-auth' ; ... const { addSessi…" at bounding box center [1373, 495] width 1773 height 280
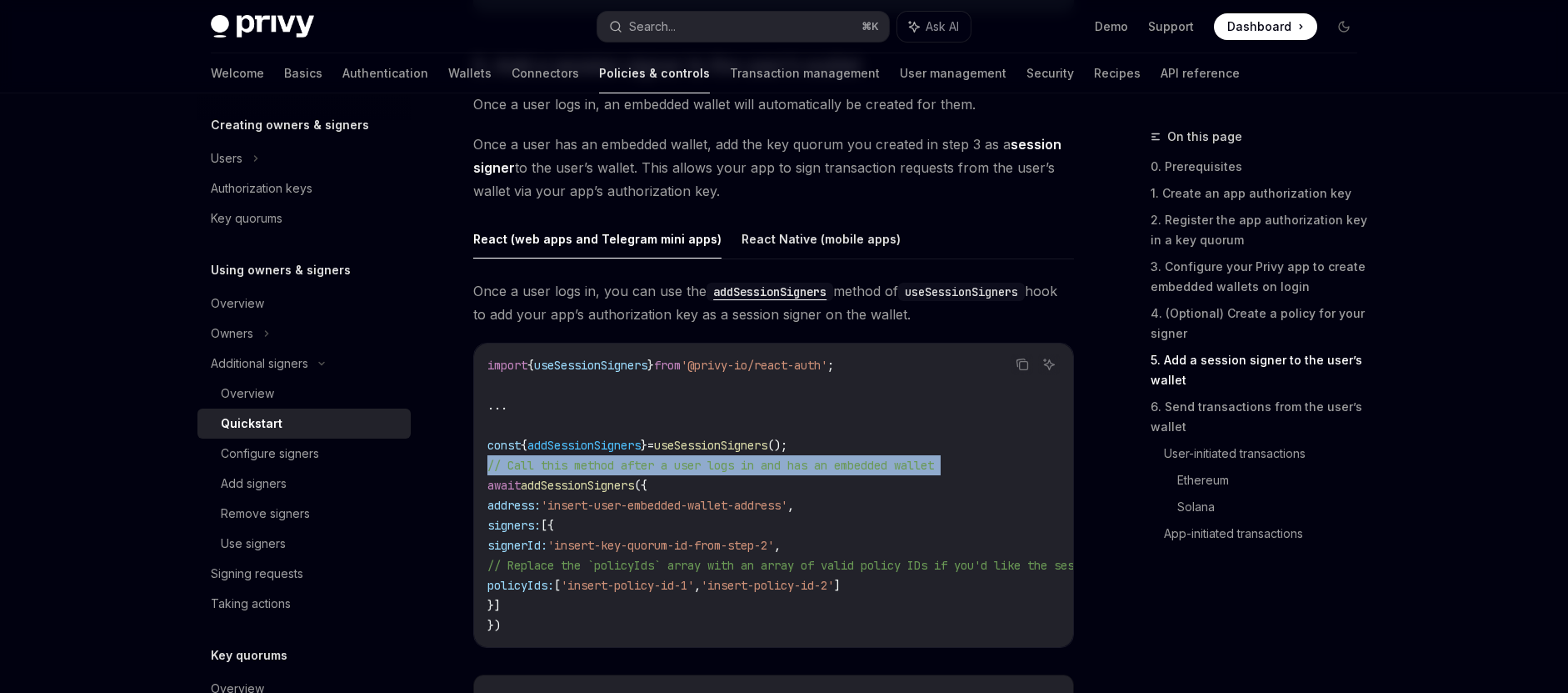
click at [705, 455] on code "import { useSessionSigners } from '@privy-io/react-auth' ; ... const { addSessi…" at bounding box center [1373, 495] width 1773 height 280
copy code "// Call this method after a user logs in and has an embedded wallet"
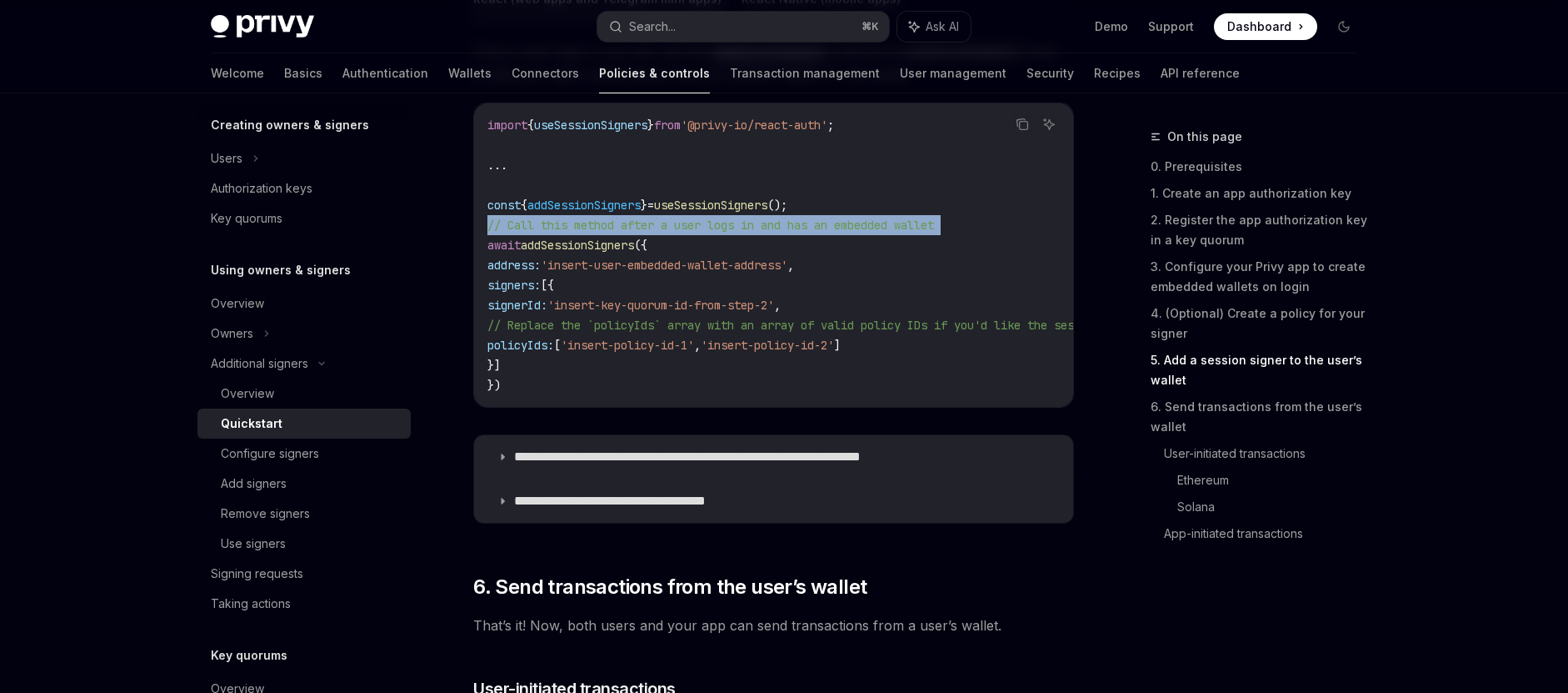
scroll to position [2707, 0]
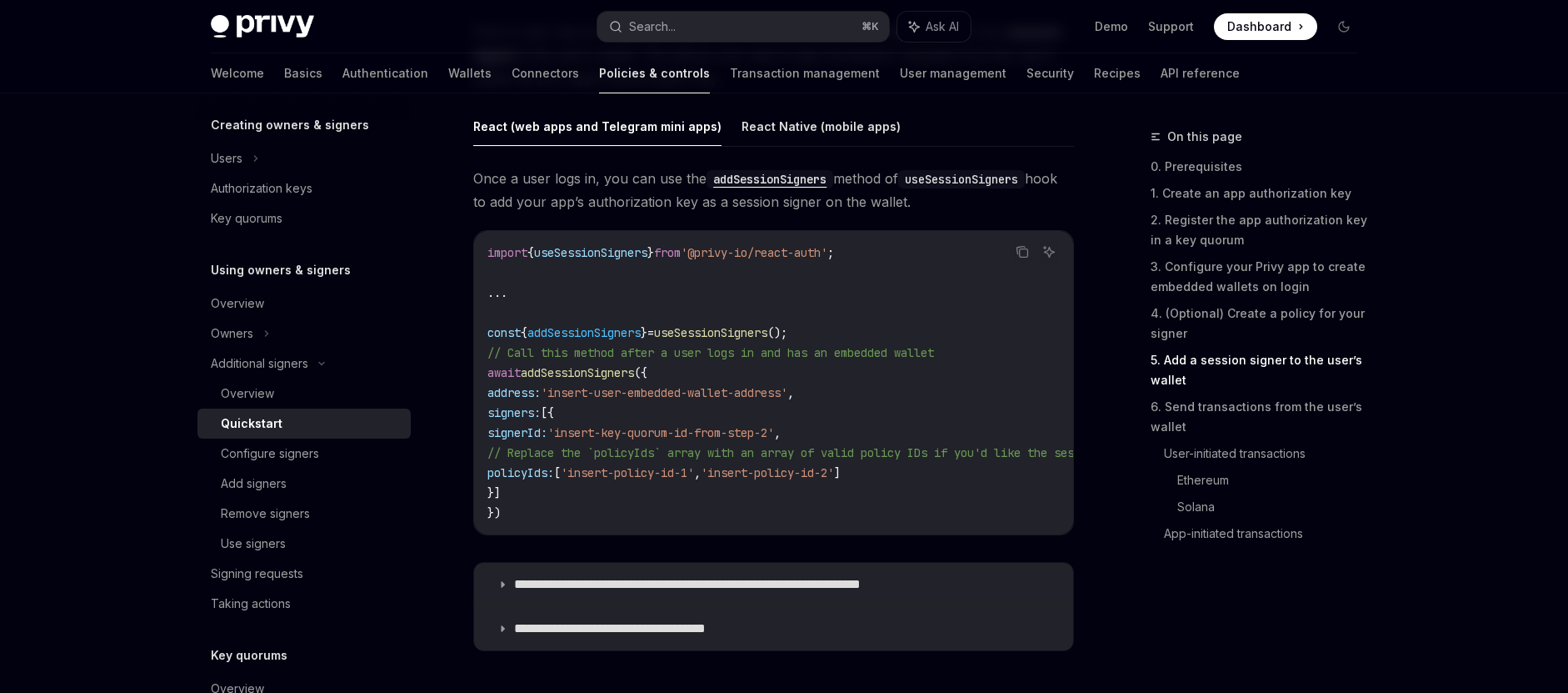
click at [614, 335] on span "addSessionSigners" at bounding box center [584, 332] width 114 height 15
copy code "const { addSessionSigners } = useSessionSigners ();"
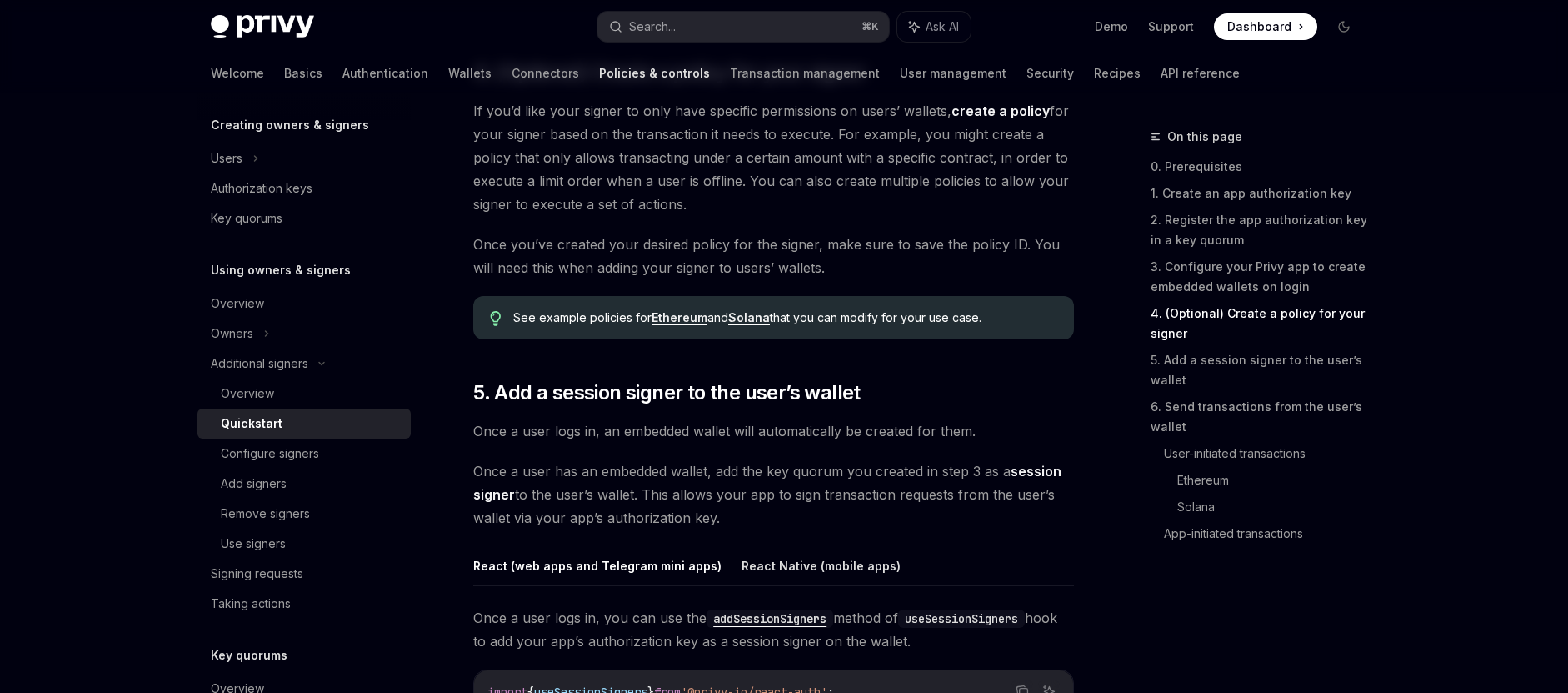
scroll to position [2414, 0]
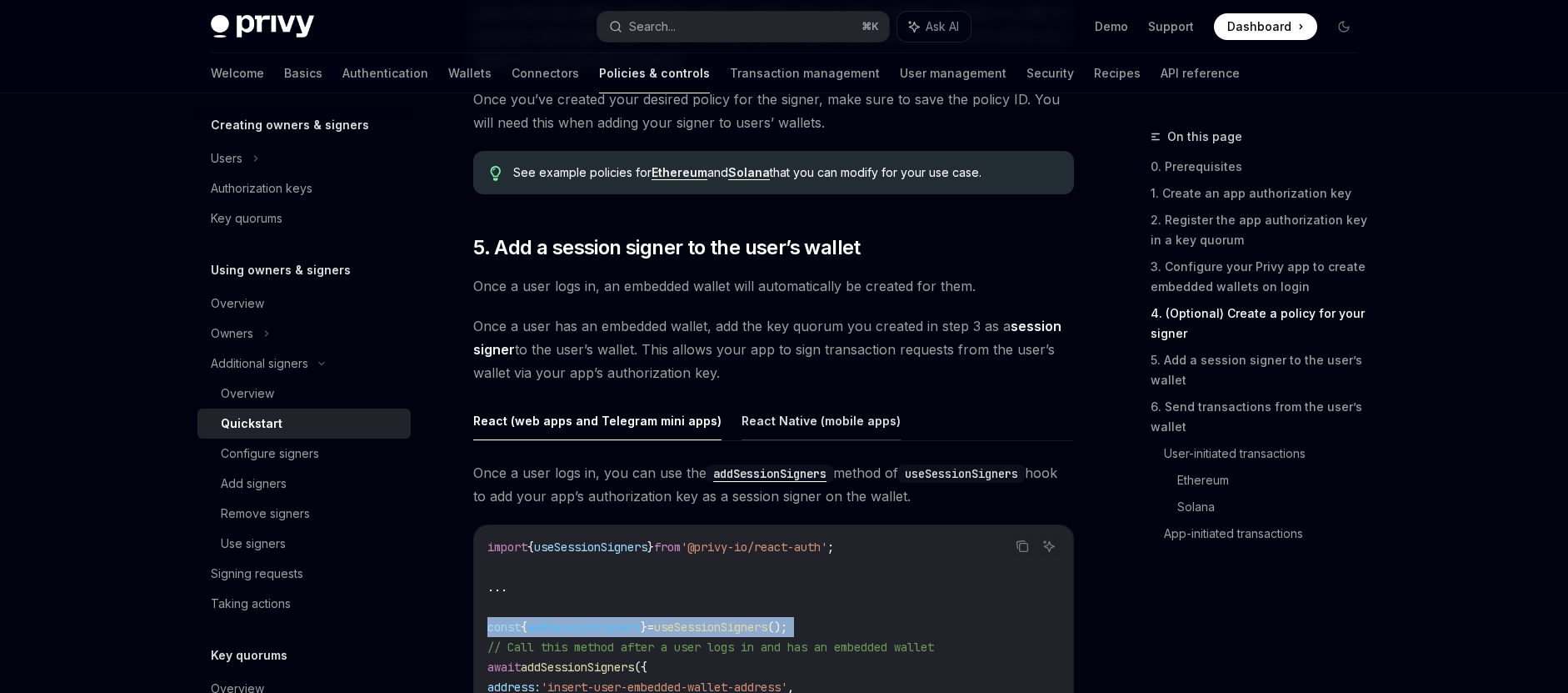
click at [843, 431] on button "React Native (mobile apps)" at bounding box center [821, 420] width 159 height 39
type textarea "*"
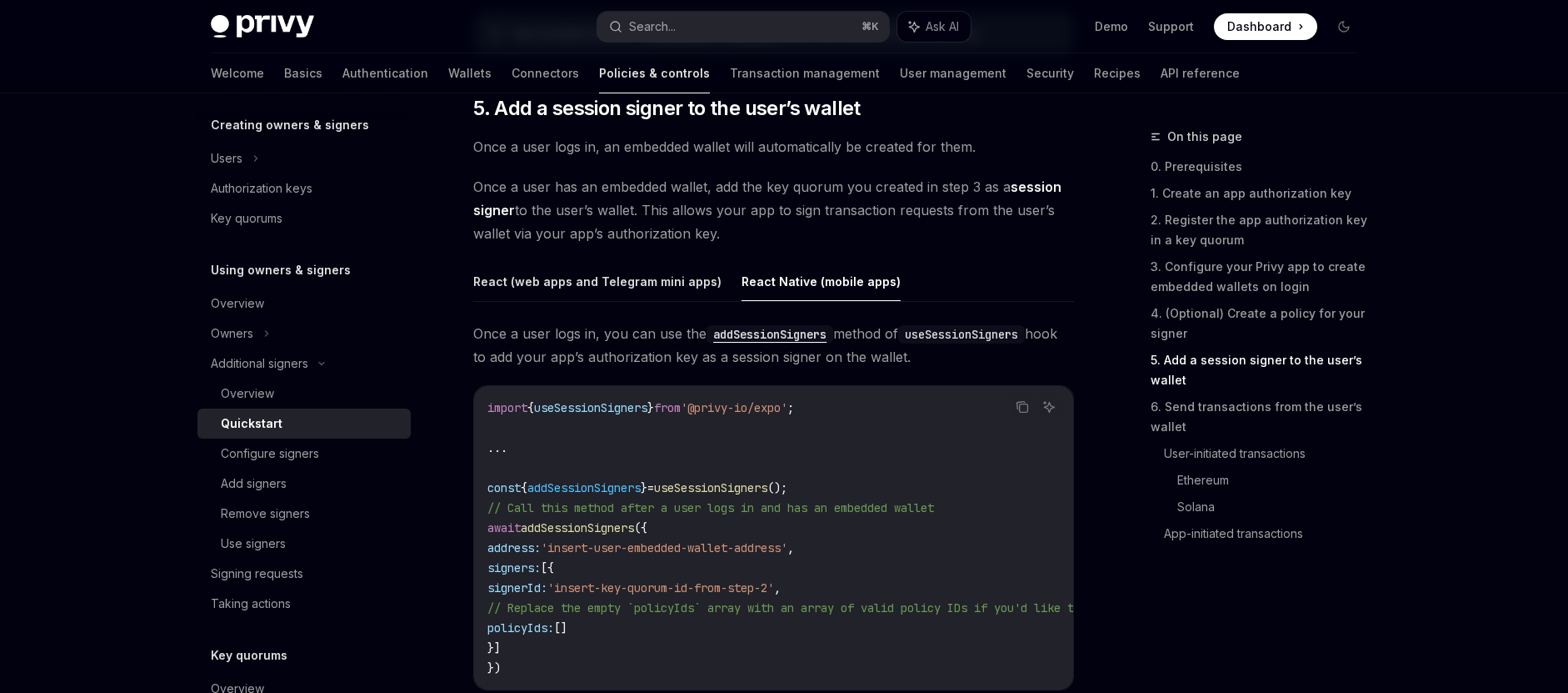
scroll to position [2554, 0]
click at [706, 411] on span "'@privy-io/expo'" at bounding box center [734, 407] width 106 height 15
click at [704, 409] on span "'@privy-io/expo'" at bounding box center [734, 407] width 106 height 15
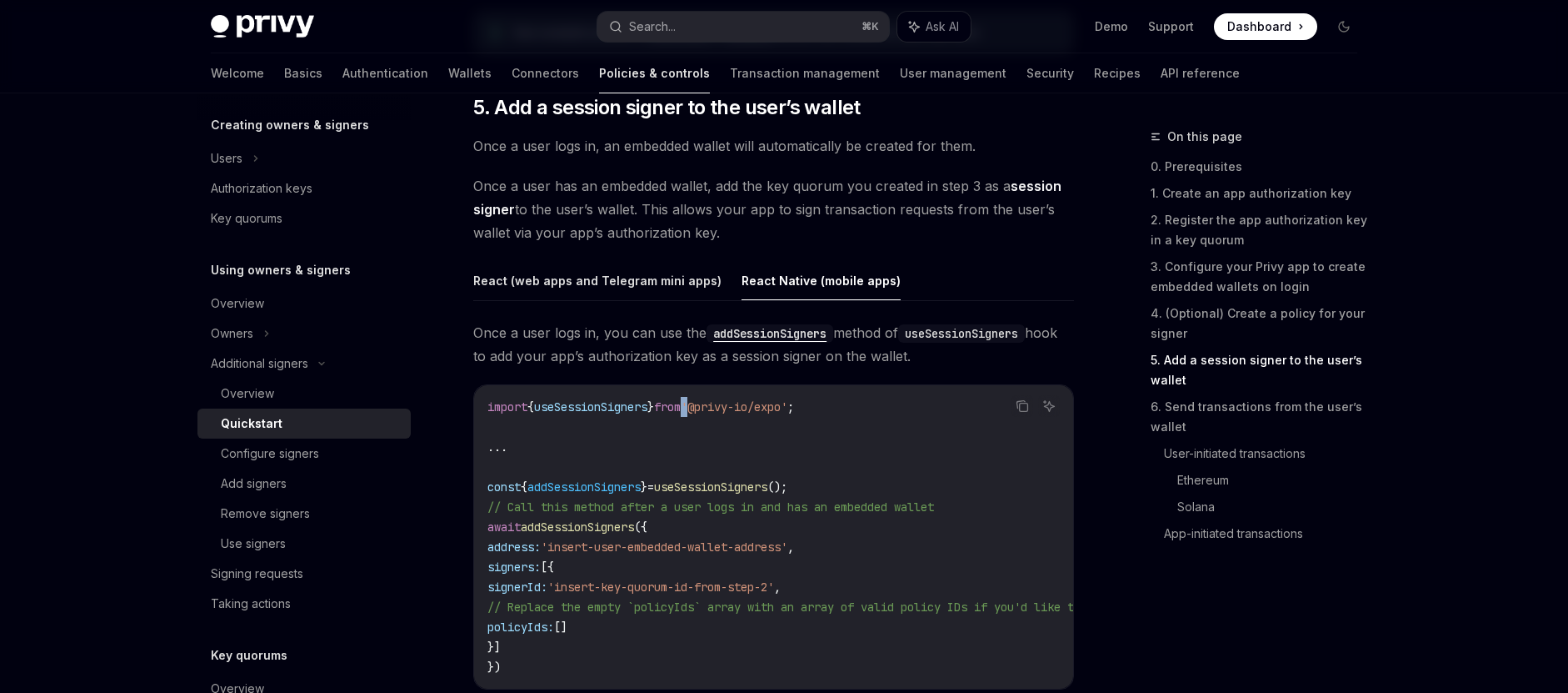
click at [704, 409] on span "'@privy-io/expo'" at bounding box center [734, 407] width 106 height 15
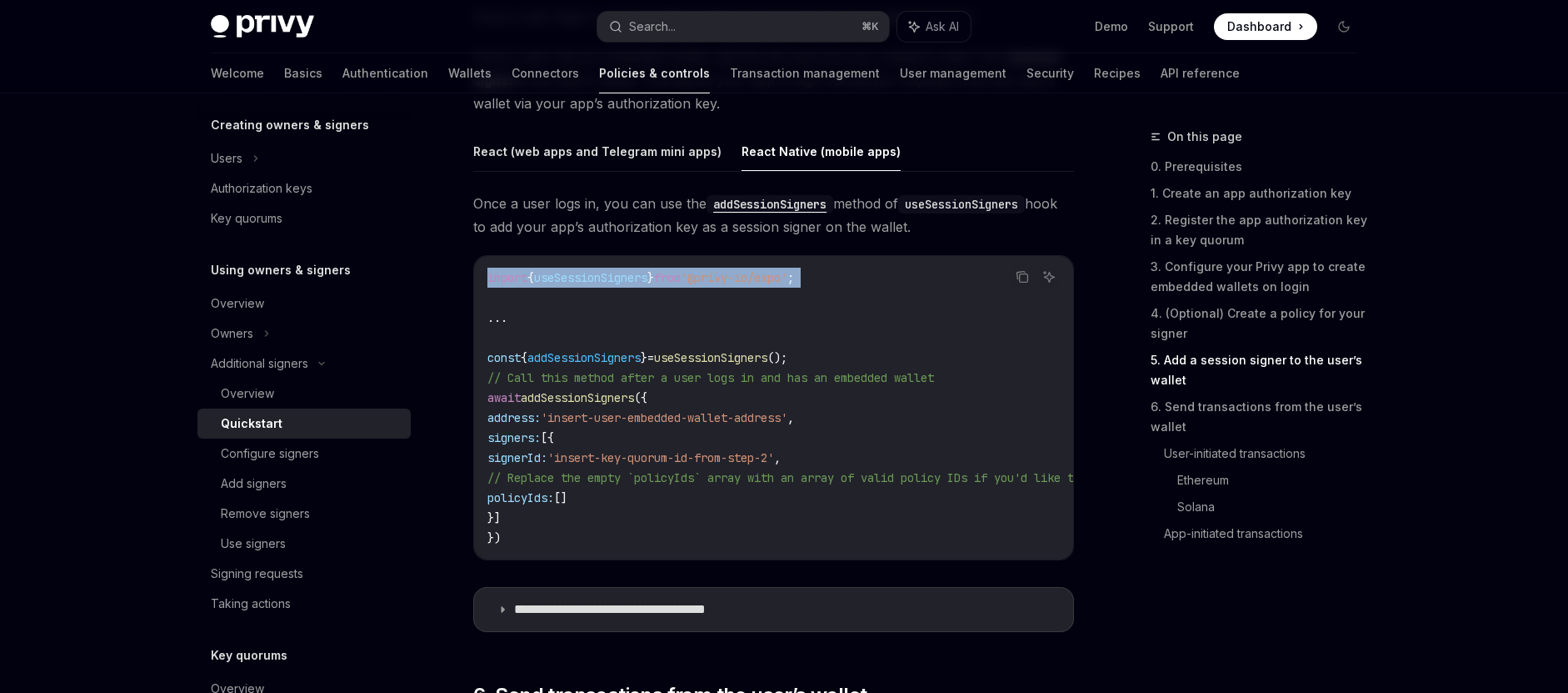
scroll to position [2684, 0]
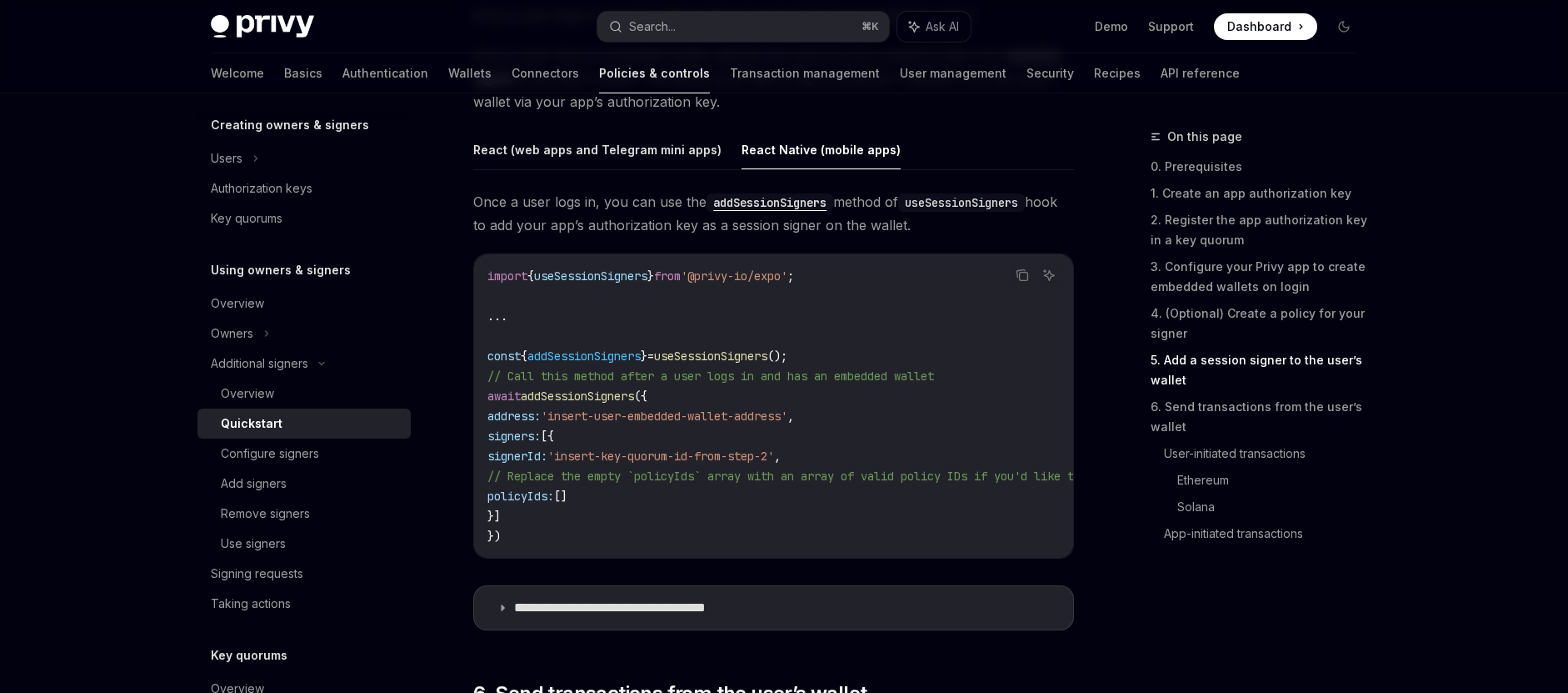
click at [868, 371] on span "// Call this method after a user logs in and has an embedded wallet" at bounding box center [710, 376] width 446 height 15
copy span "embedded"
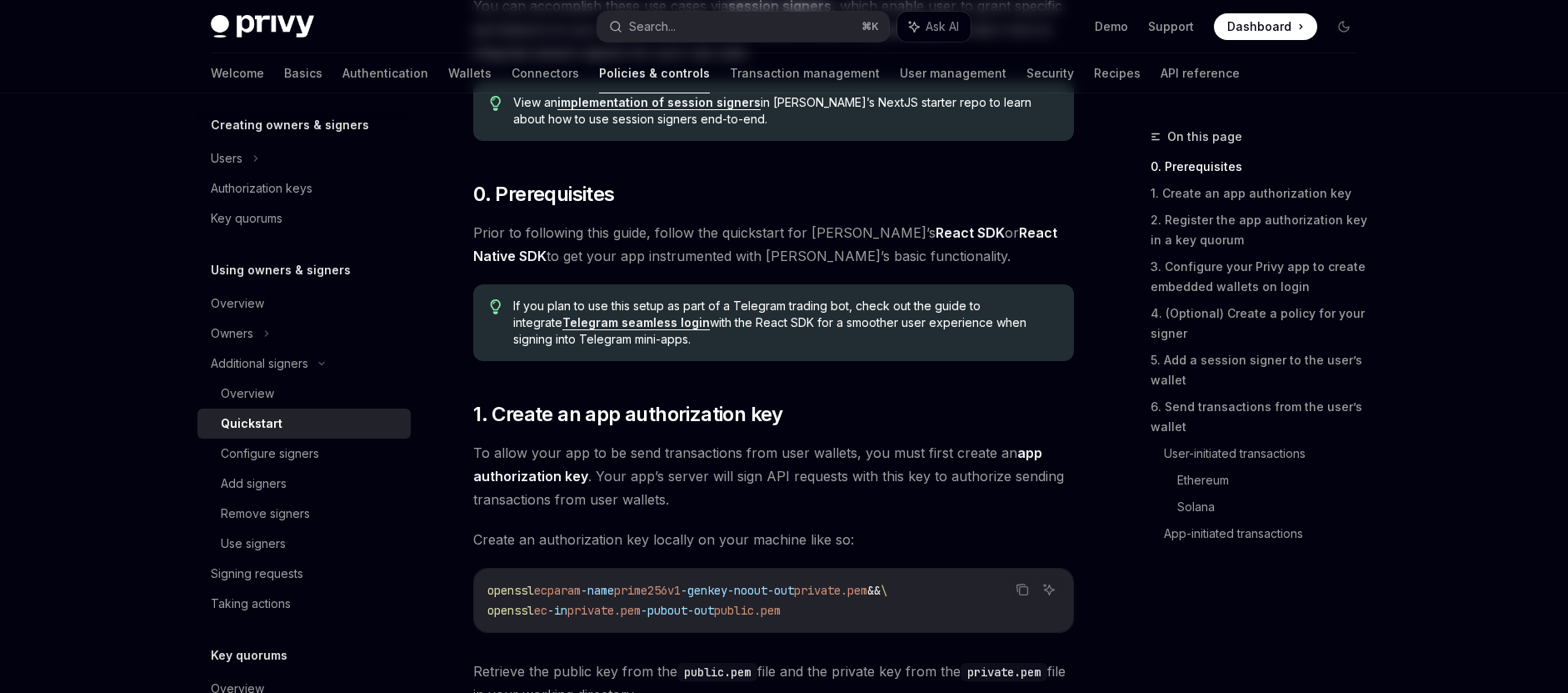
scroll to position [0, 0]
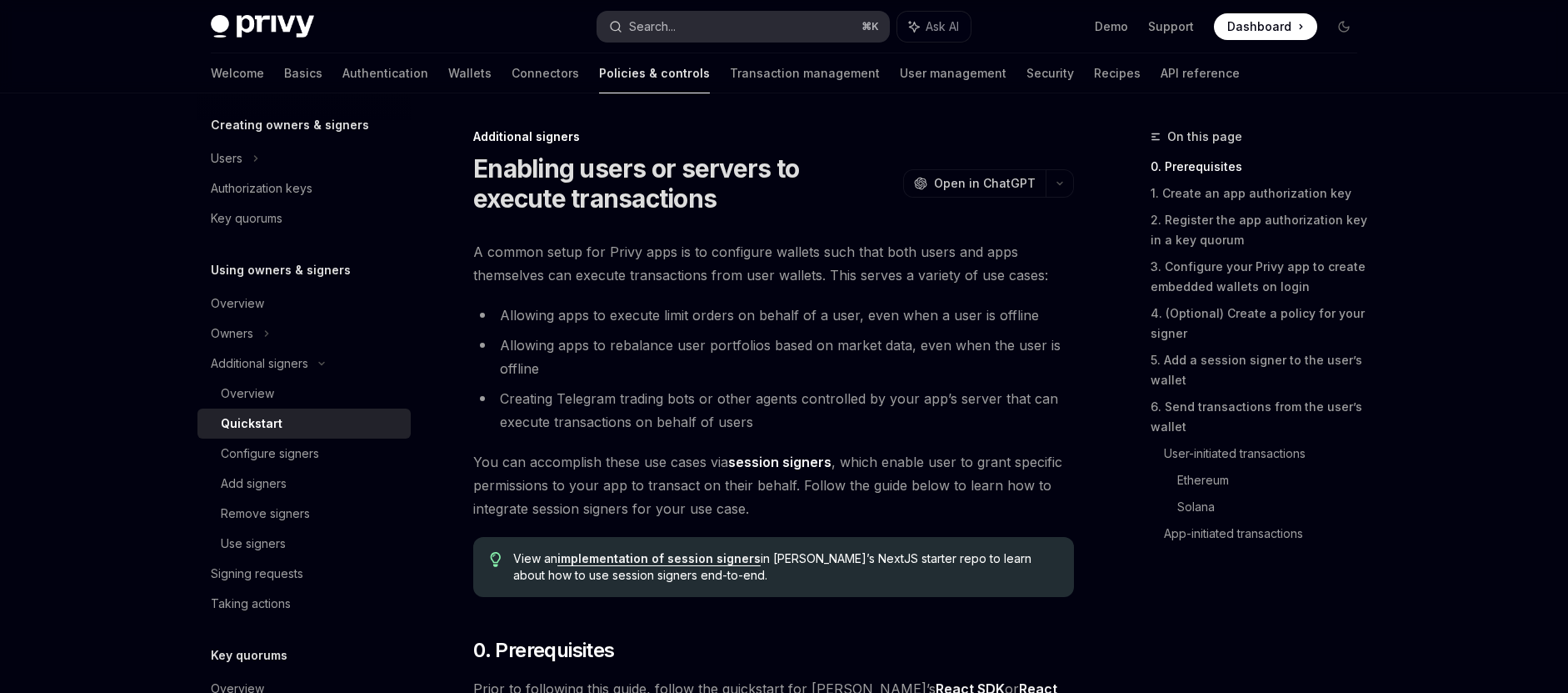
click at [737, 15] on button "Search... ⌘ K" at bounding box center [743, 26] width 292 height 30
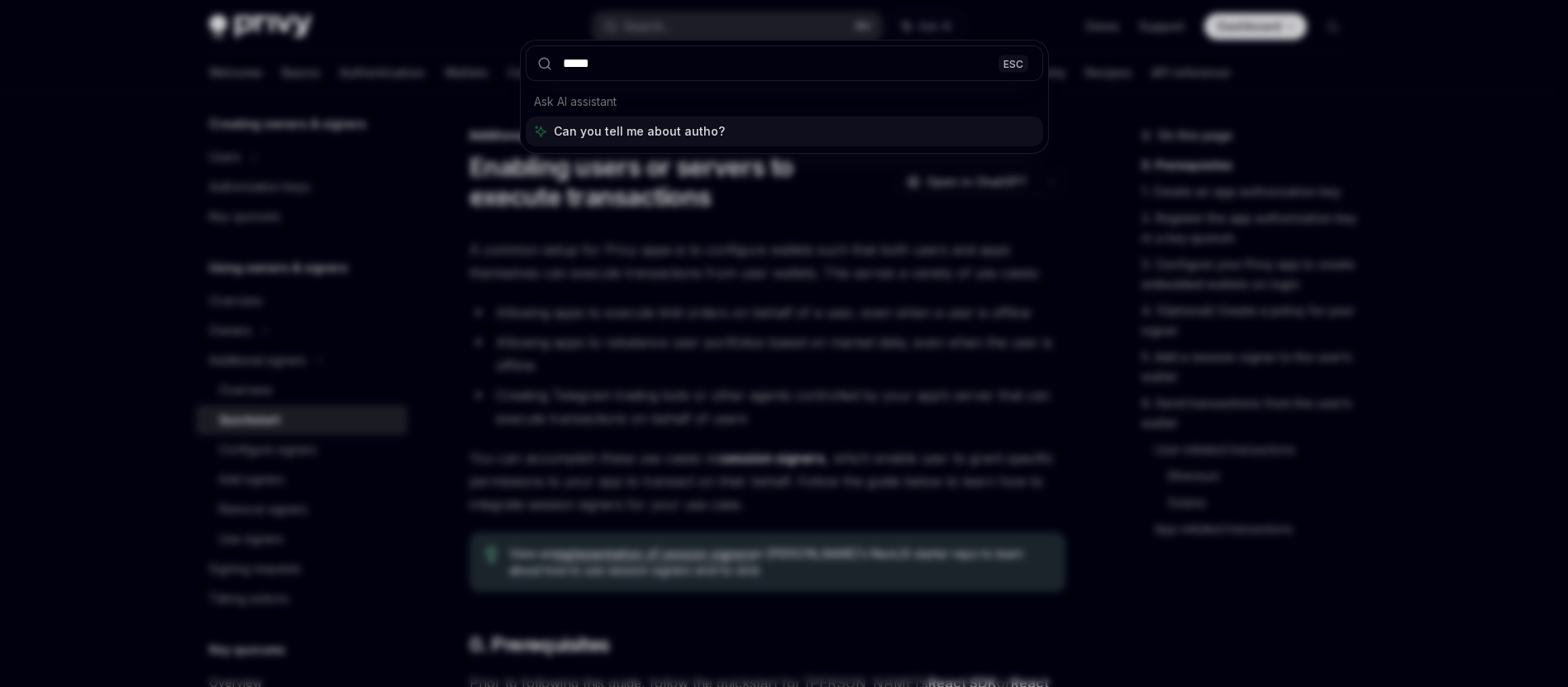
type input "******"
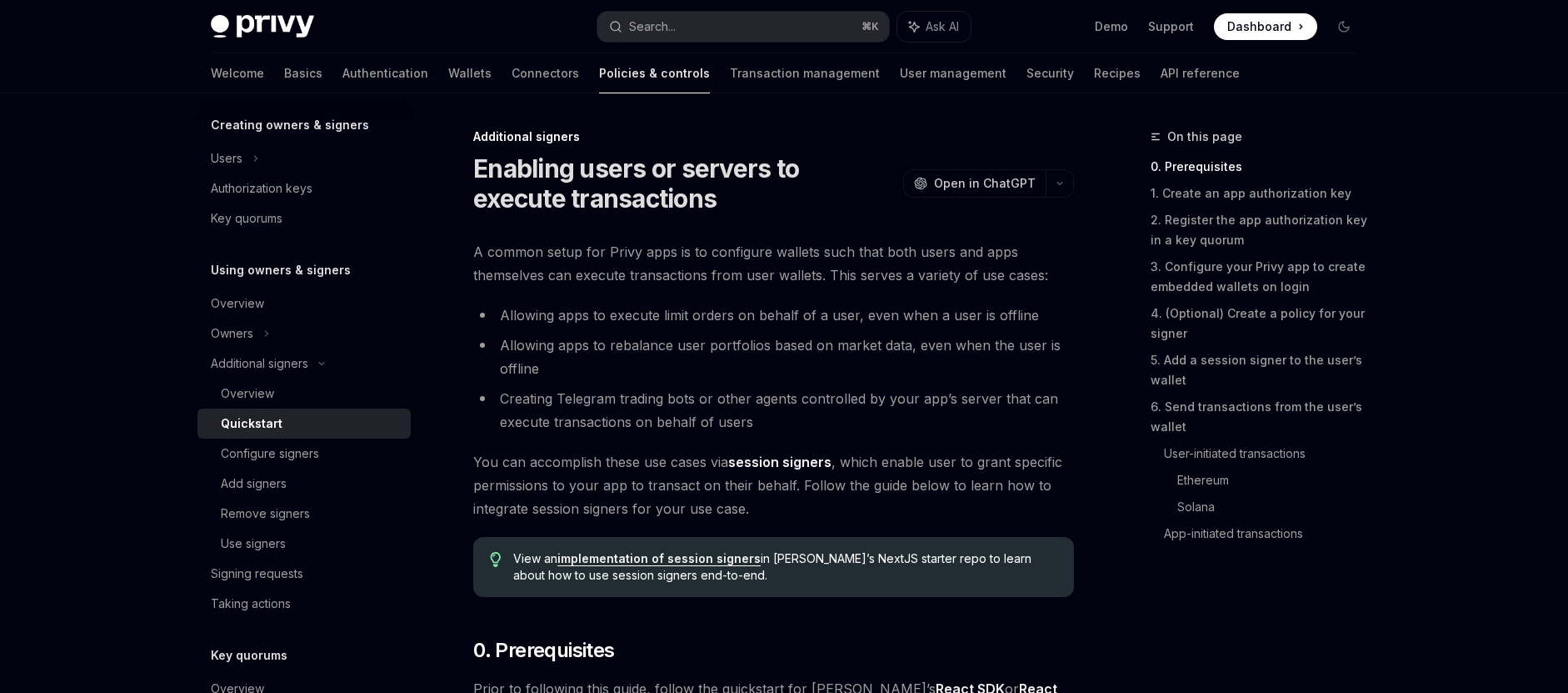
type textarea "*"
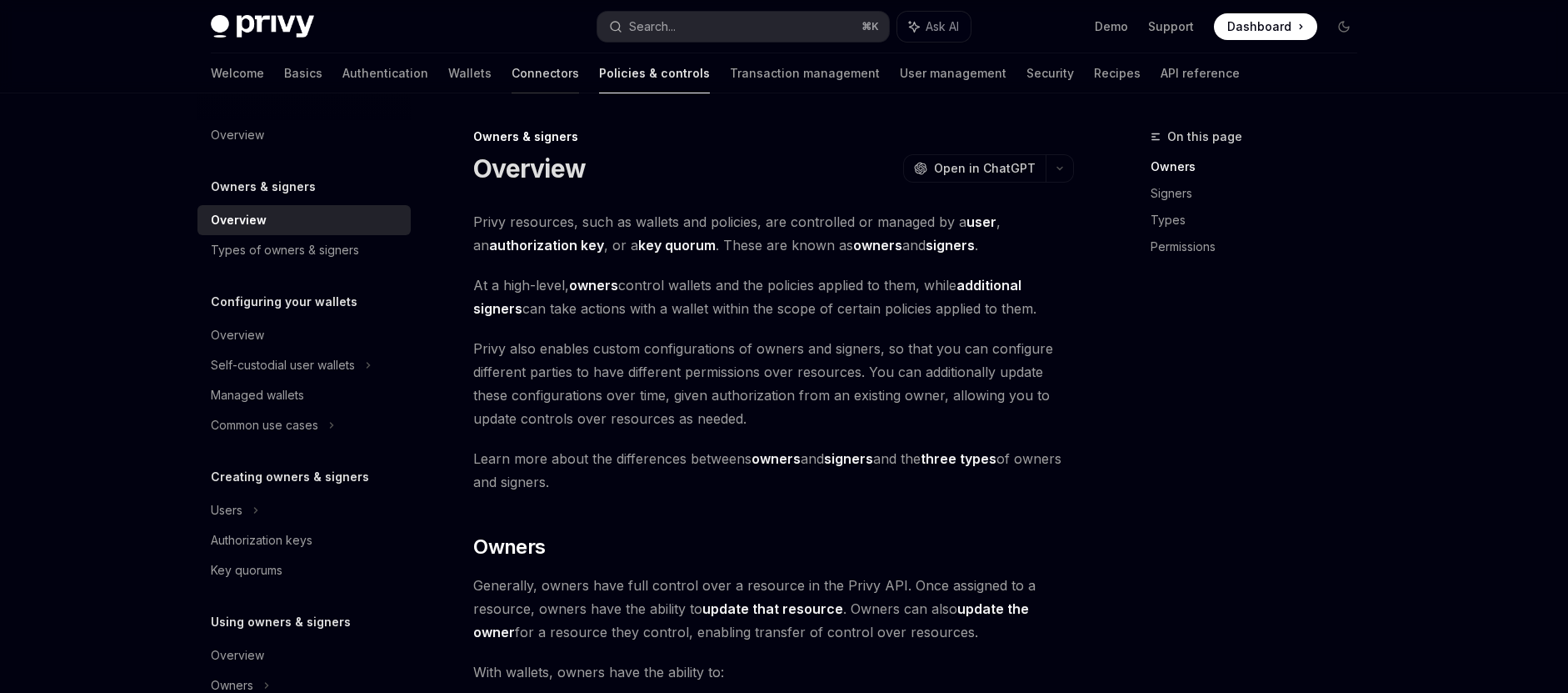
click at [512, 78] on link "Connectors" at bounding box center [545, 74] width 67 height 40
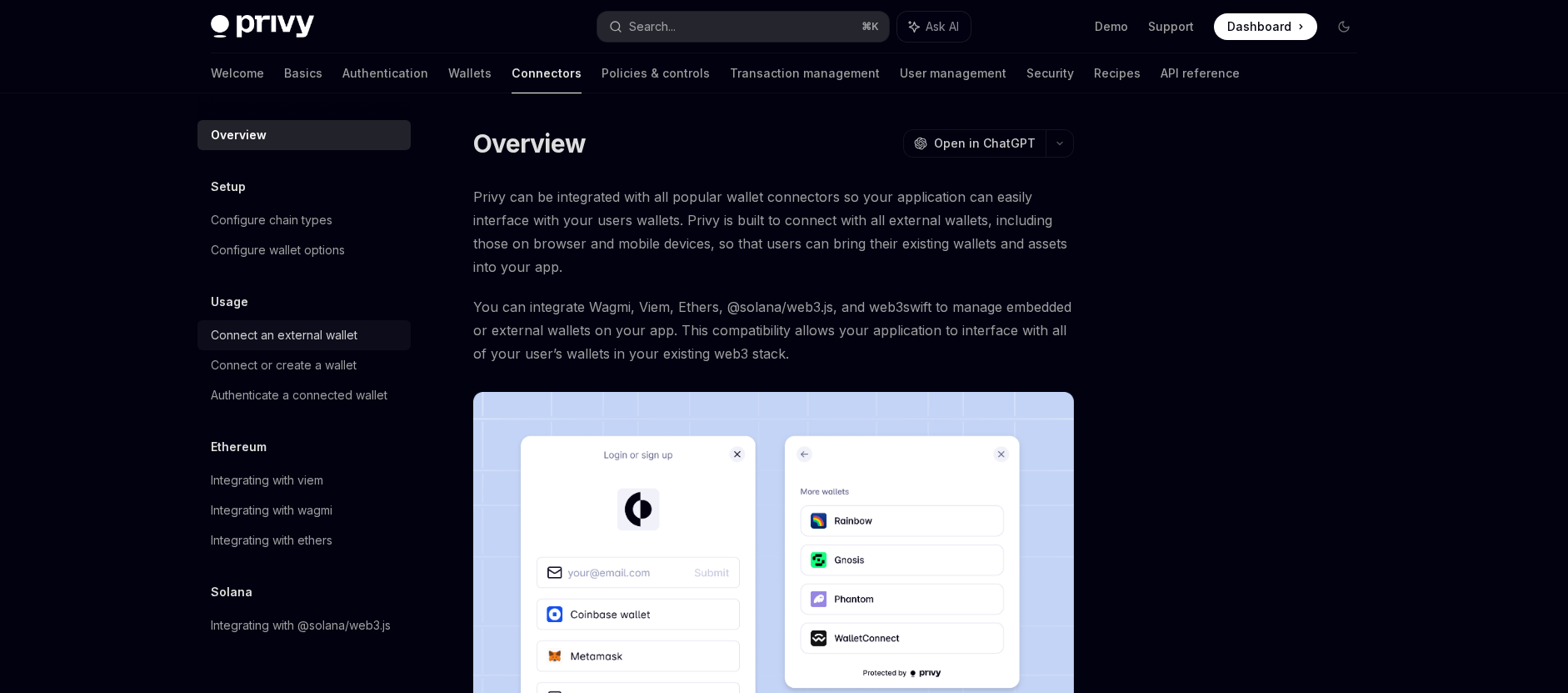
scroll to position [376, 0]
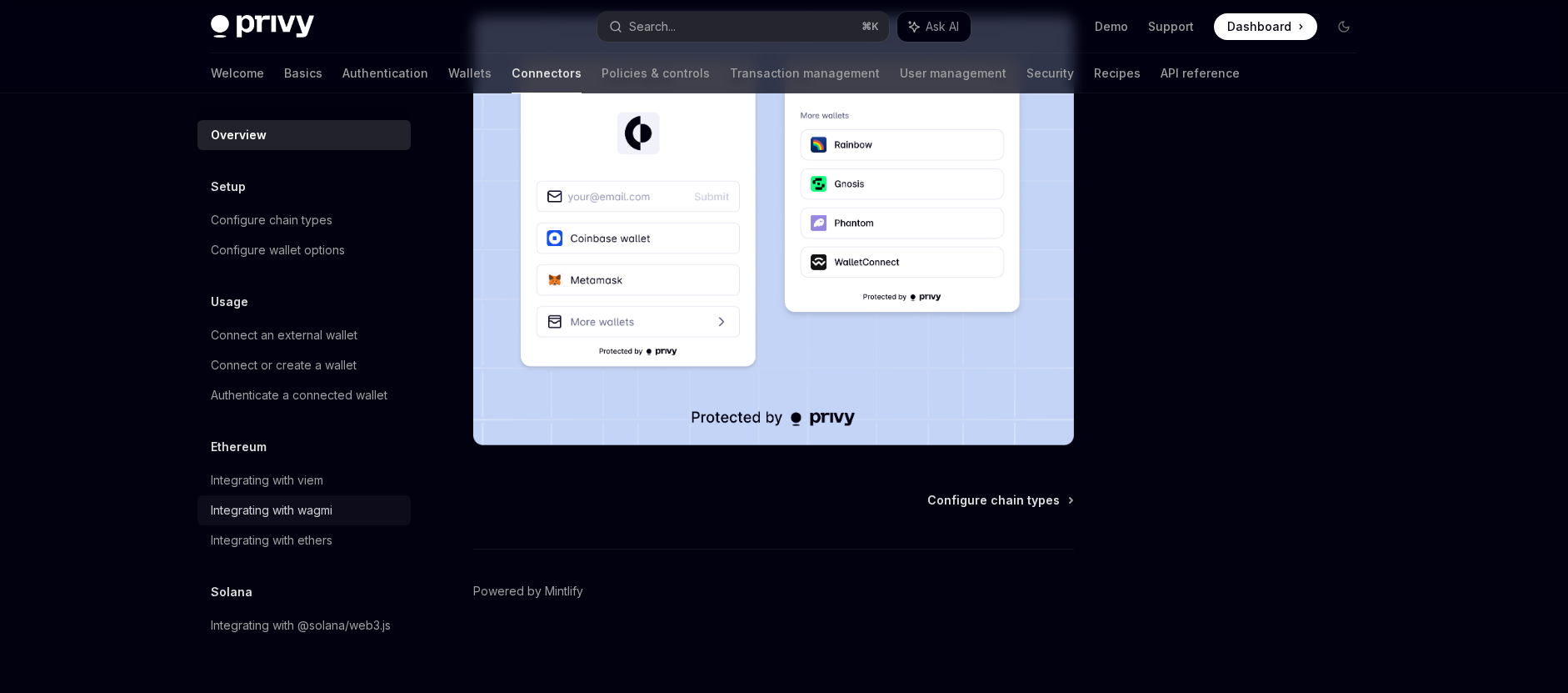
click at [302, 513] on div "Integrating with wagmi" at bounding box center [272, 510] width 122 height 20
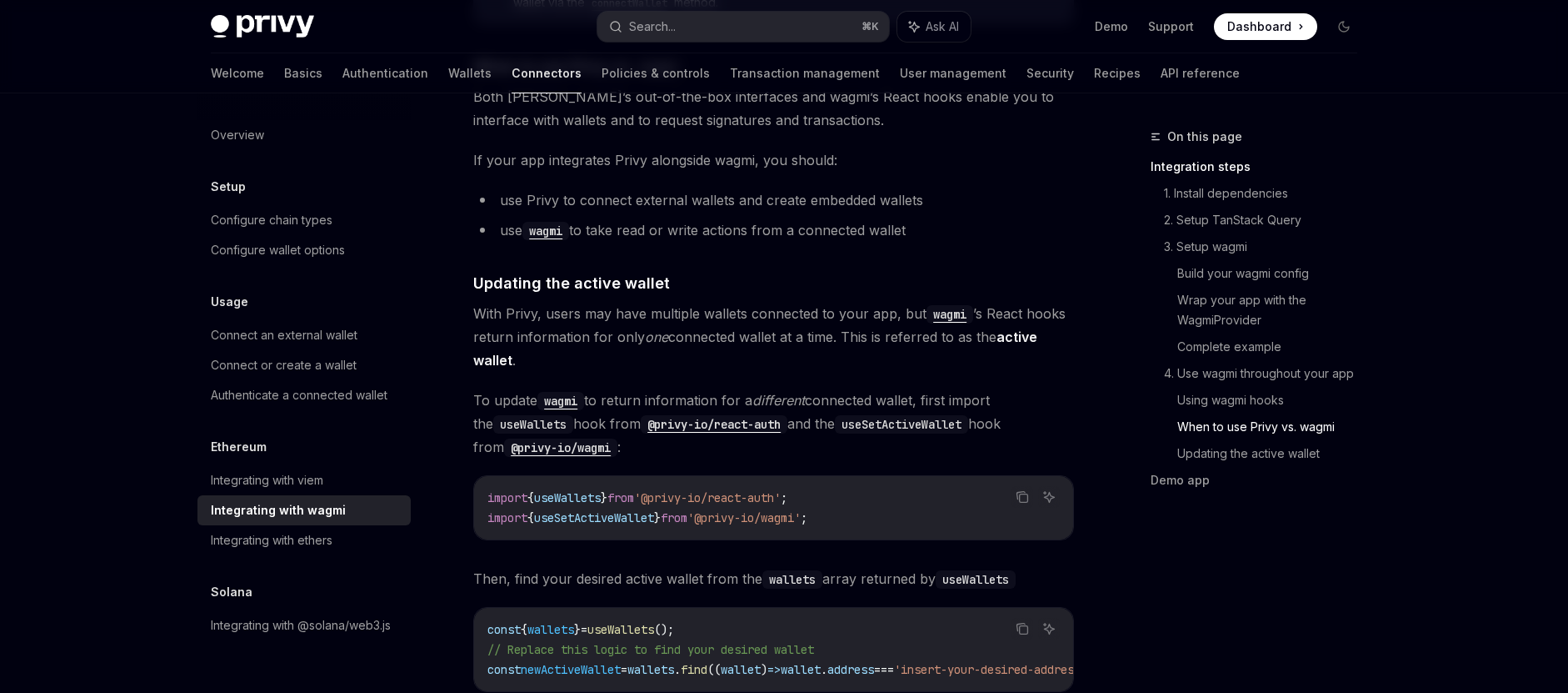
scroll to position [4421, 0]
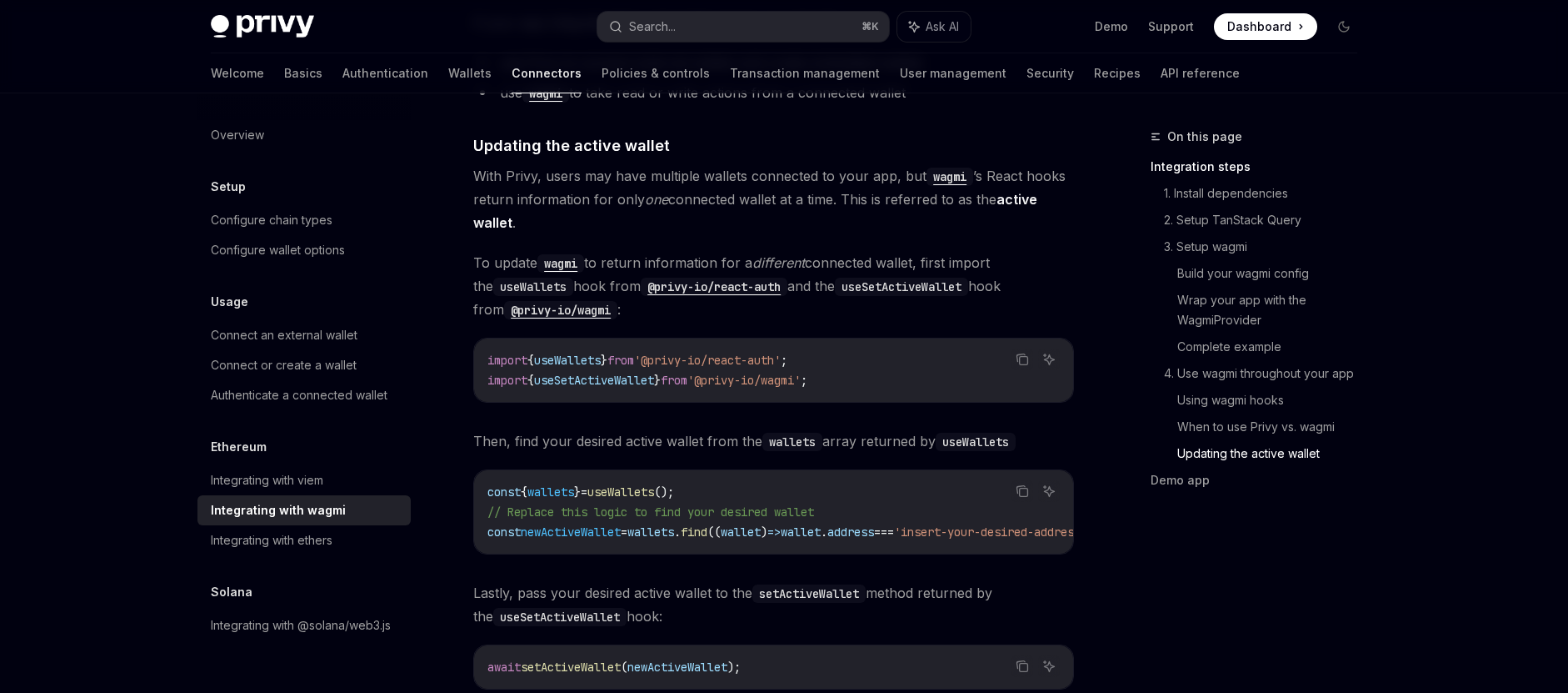
click at [589, 373] on span "useSetActiveWallet" at bounding box center [594, 380] width 120 height 15
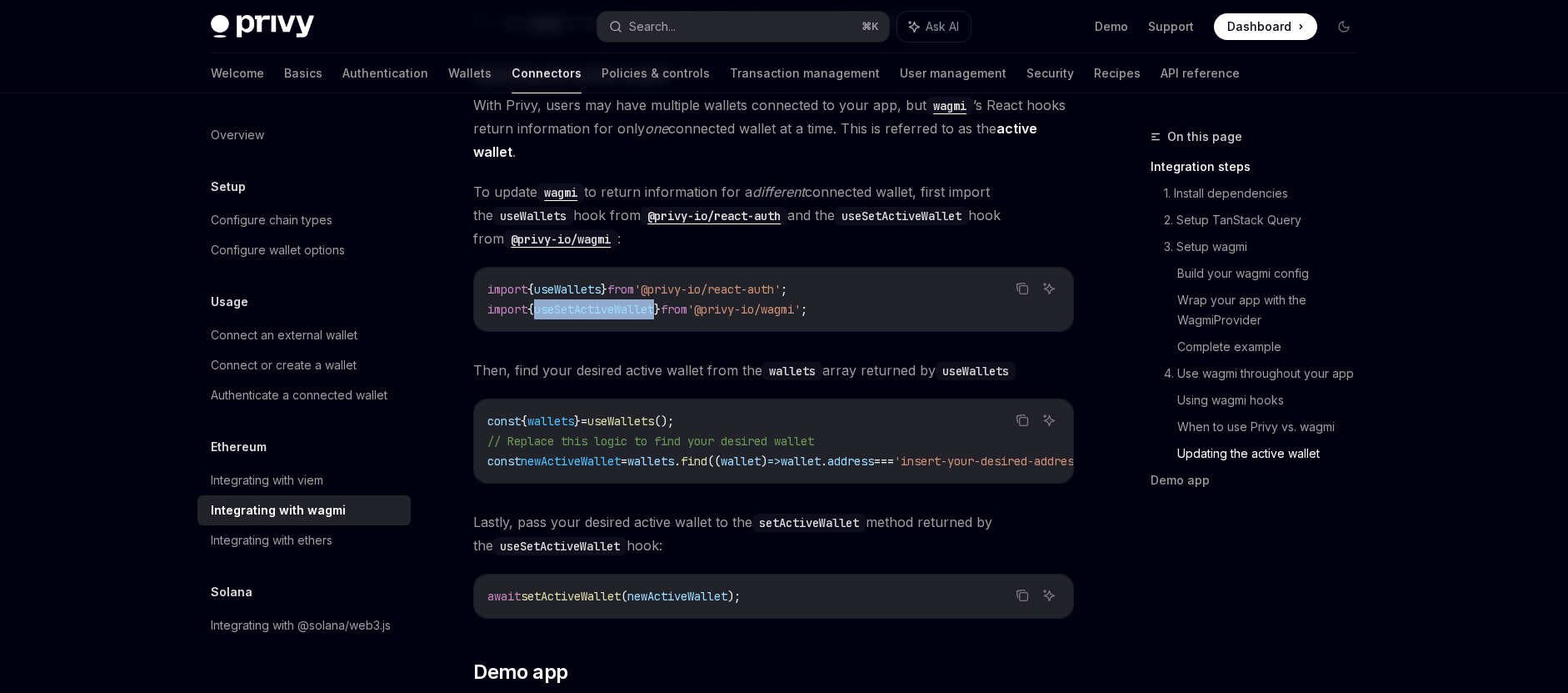
scroll to position [4563, 0]
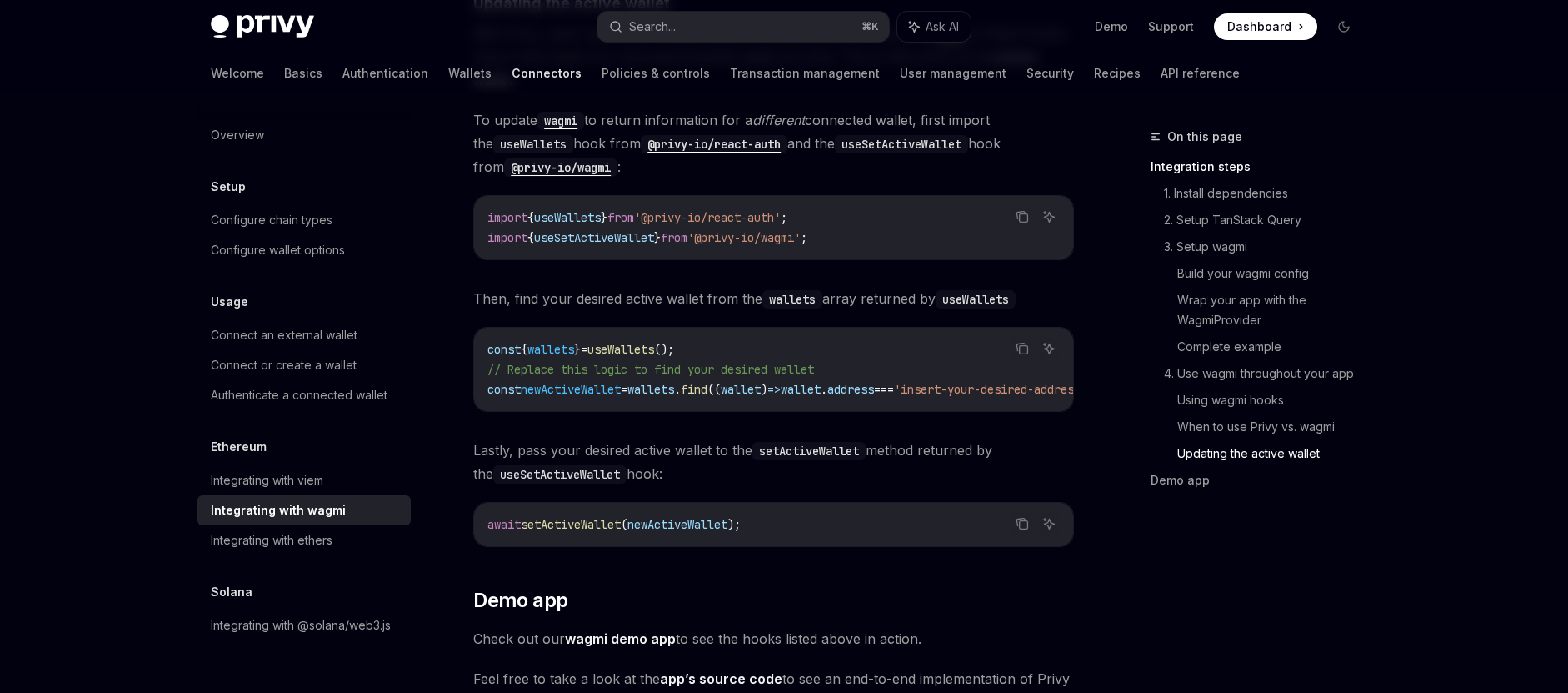
click at [504, 517] on span "await" at bounding box center [504, 524] width 34 height 15
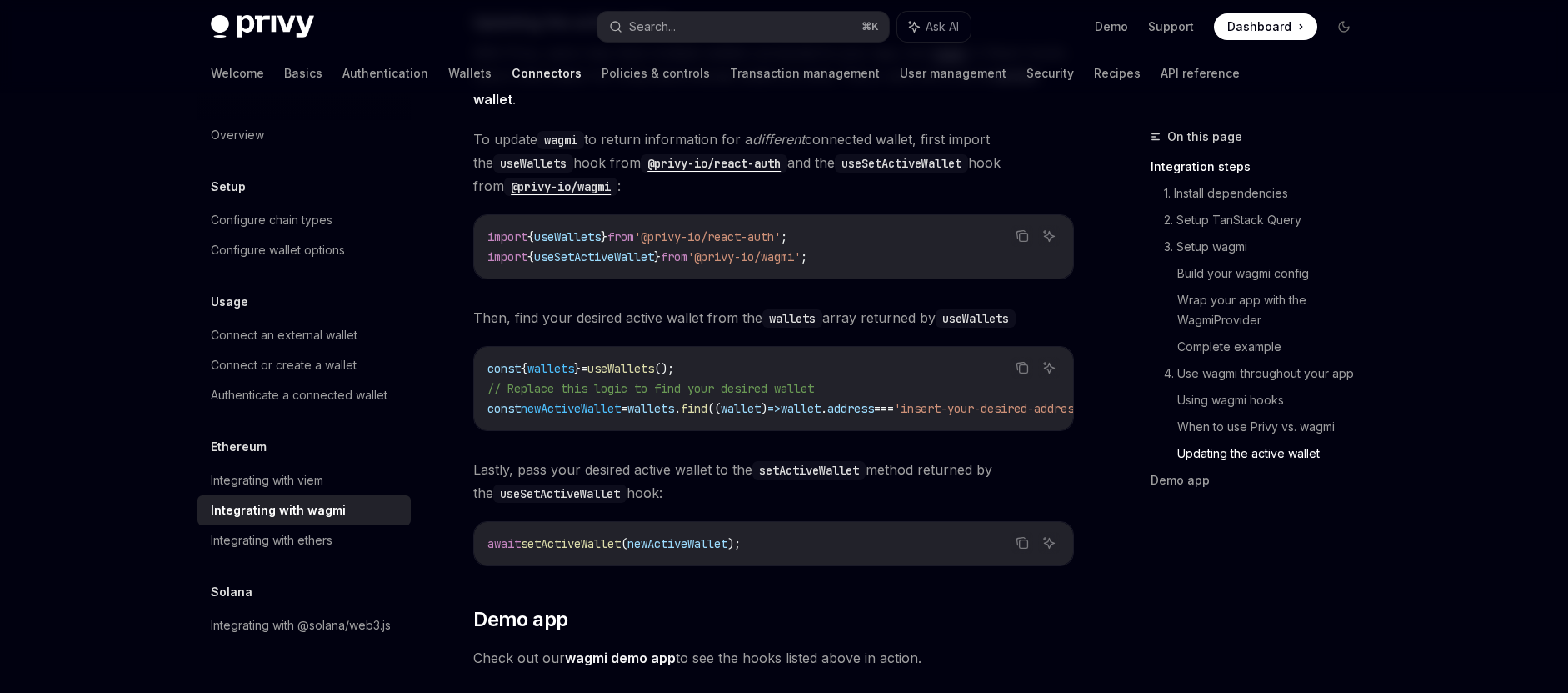
scroll to position [4543, 0]
click at [315, 539] on div "Integrating with ethers" at bounding box center [272, 540] width 122 height 20
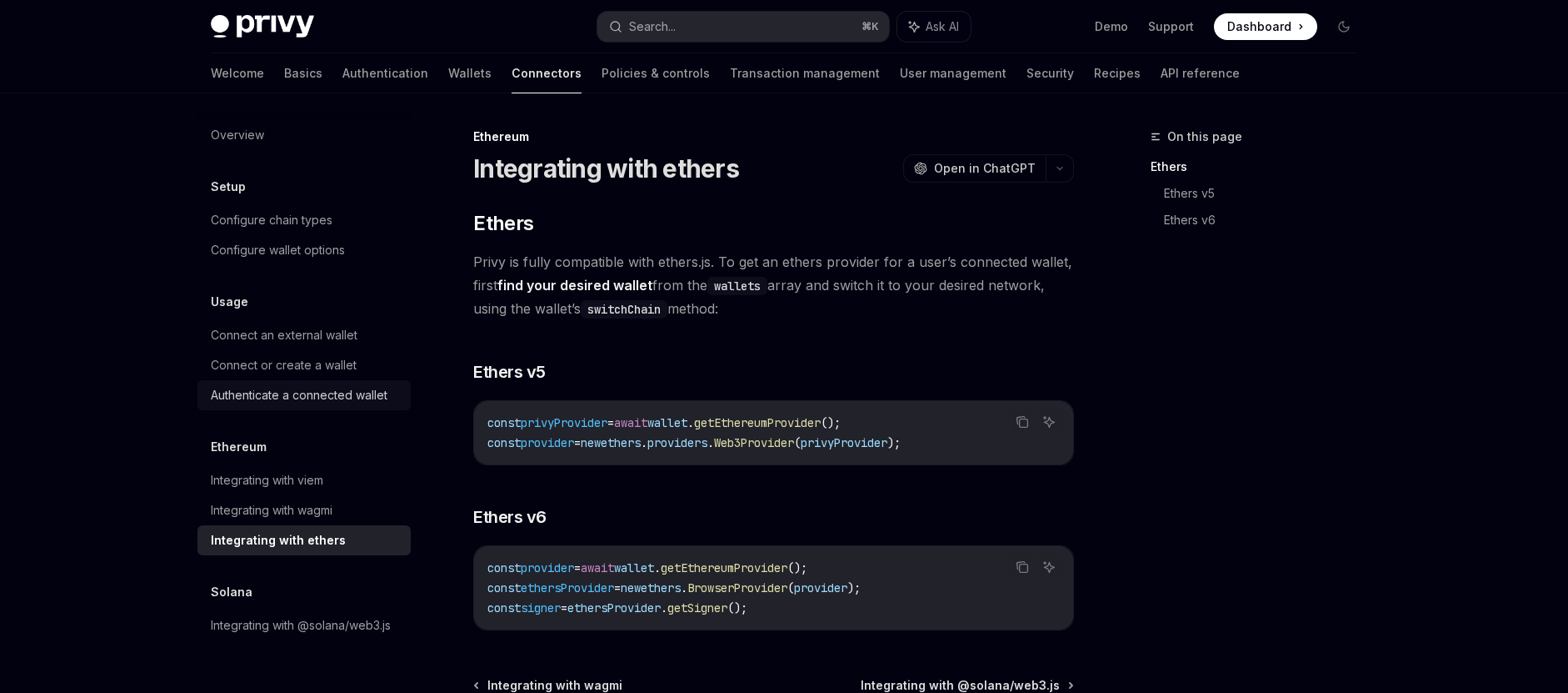
scroll to position [1, 0]
click at [288, 510] on div "Integrating with wagmi" at bounding box center [272, 510] width 122 height 20
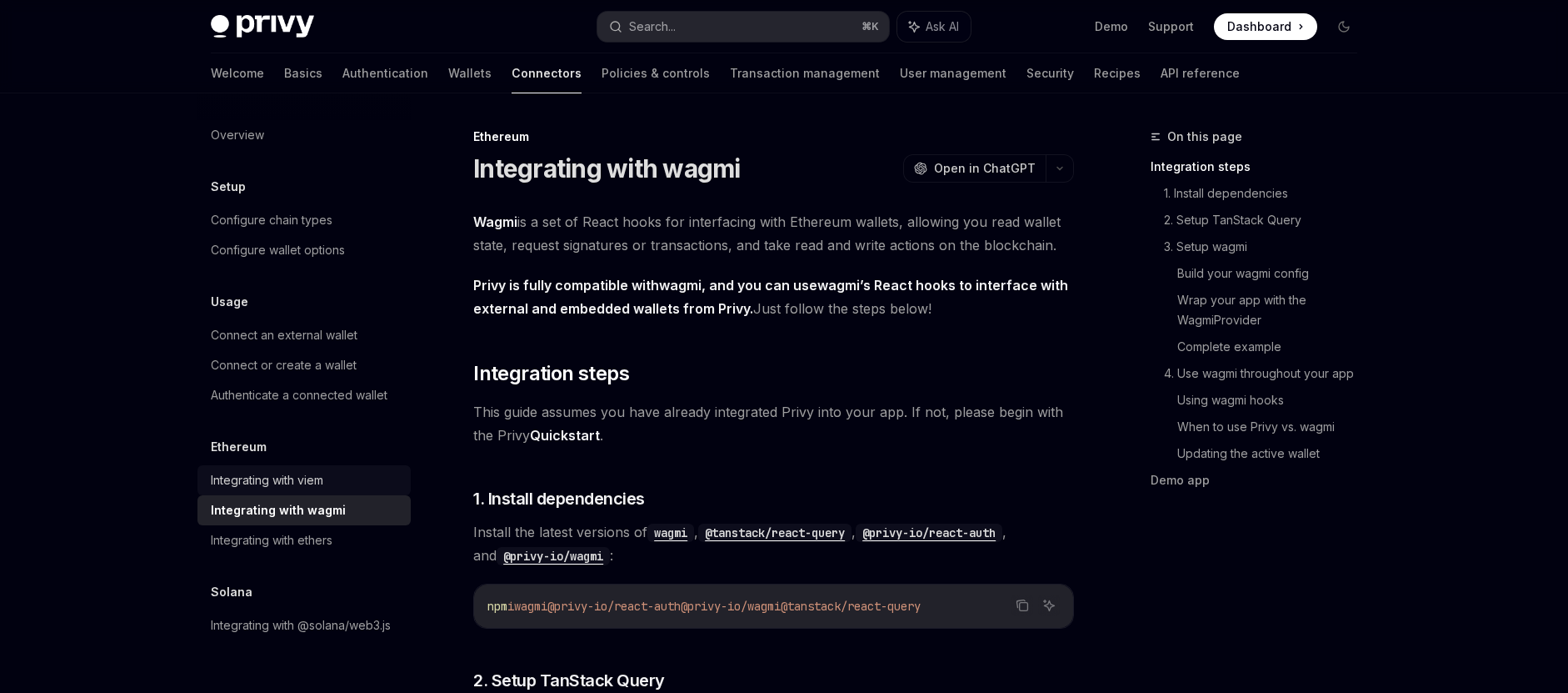
click at [292, 477] on div "Integrating with viem" at bounding box center [267, 480] width 113 height 20
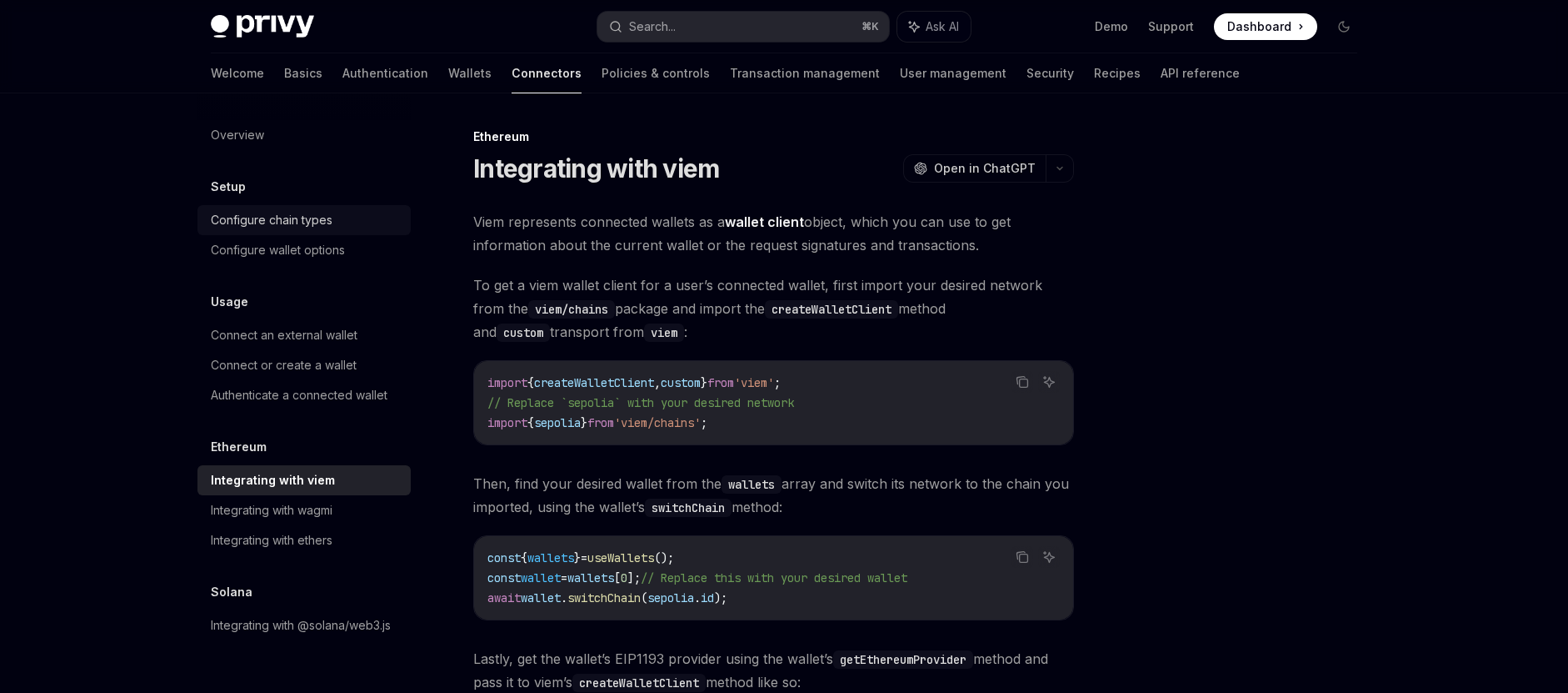
click at [317, 220] on div "Configure chain types" at bounding box center [272, 220] width 122 height 20
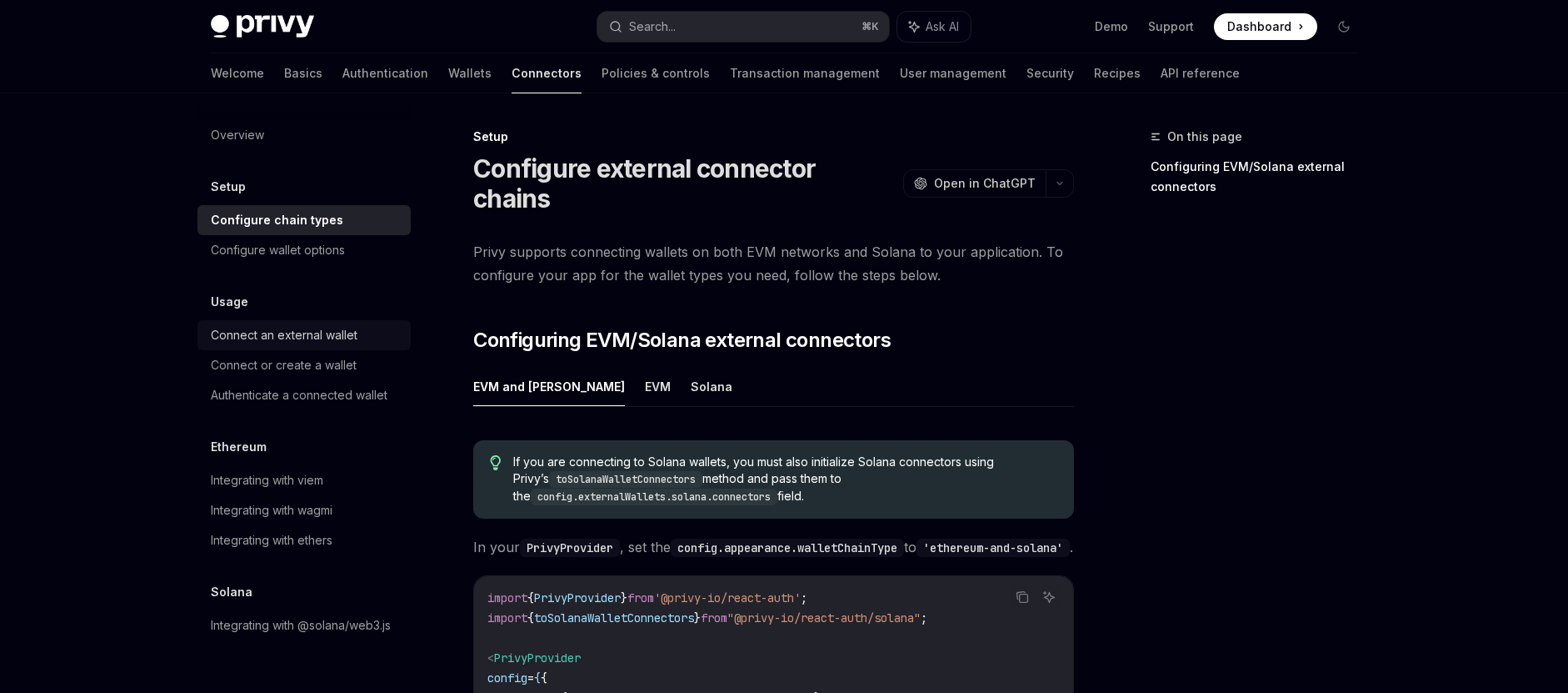
click at [315, 336] on div "Connect an external wallet" at bounding box center [284, 335] width 146 height 20
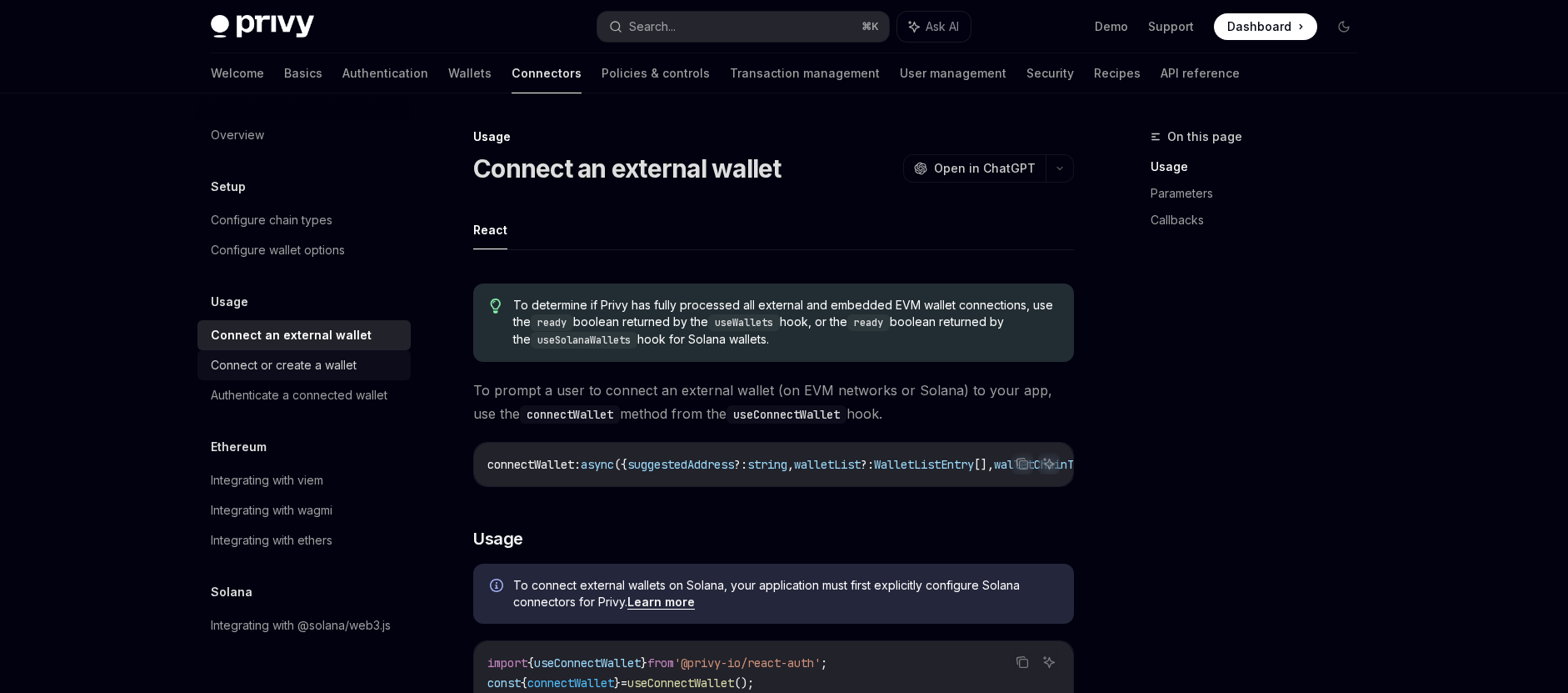
click at [265, 371] on div "Connect or create a wallet" at bounding box center [284, 365] width 145 height 20
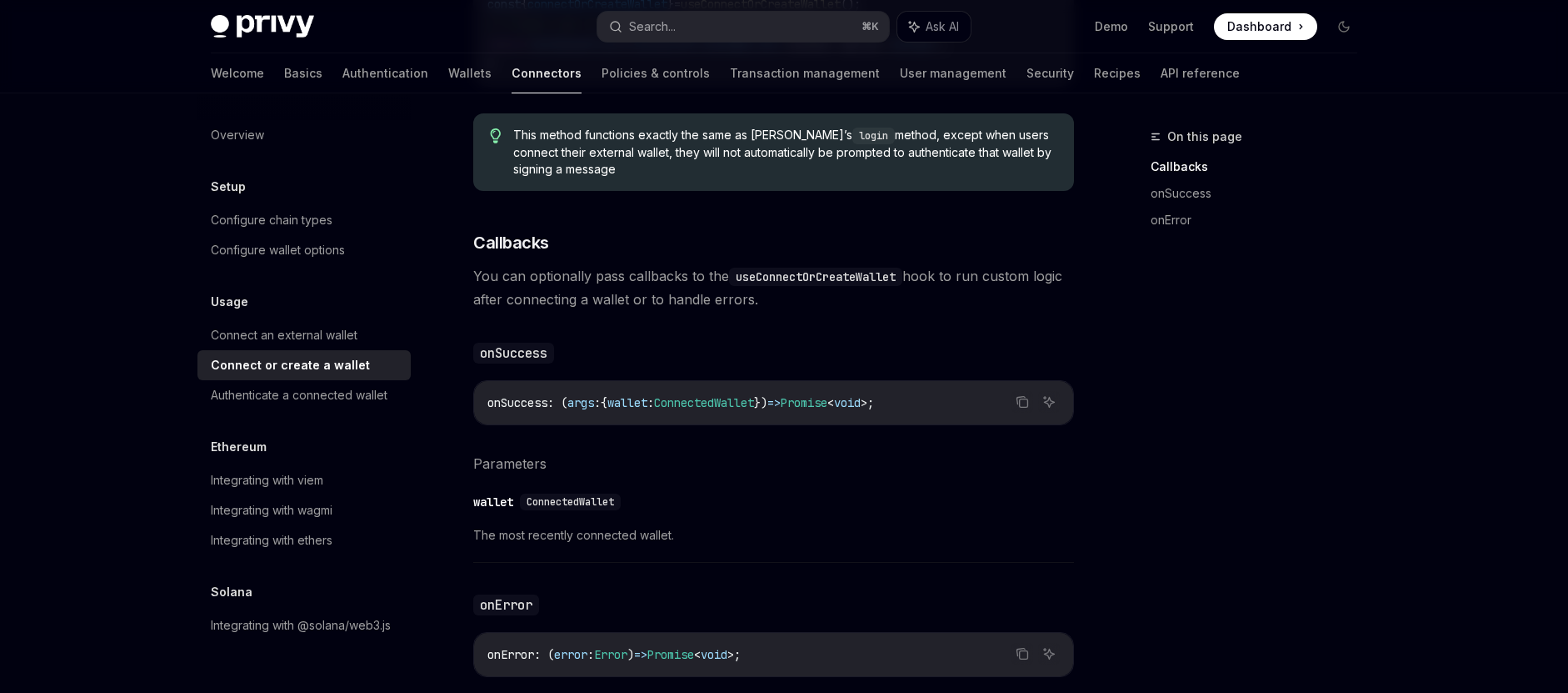
scroll to position [764, 0]
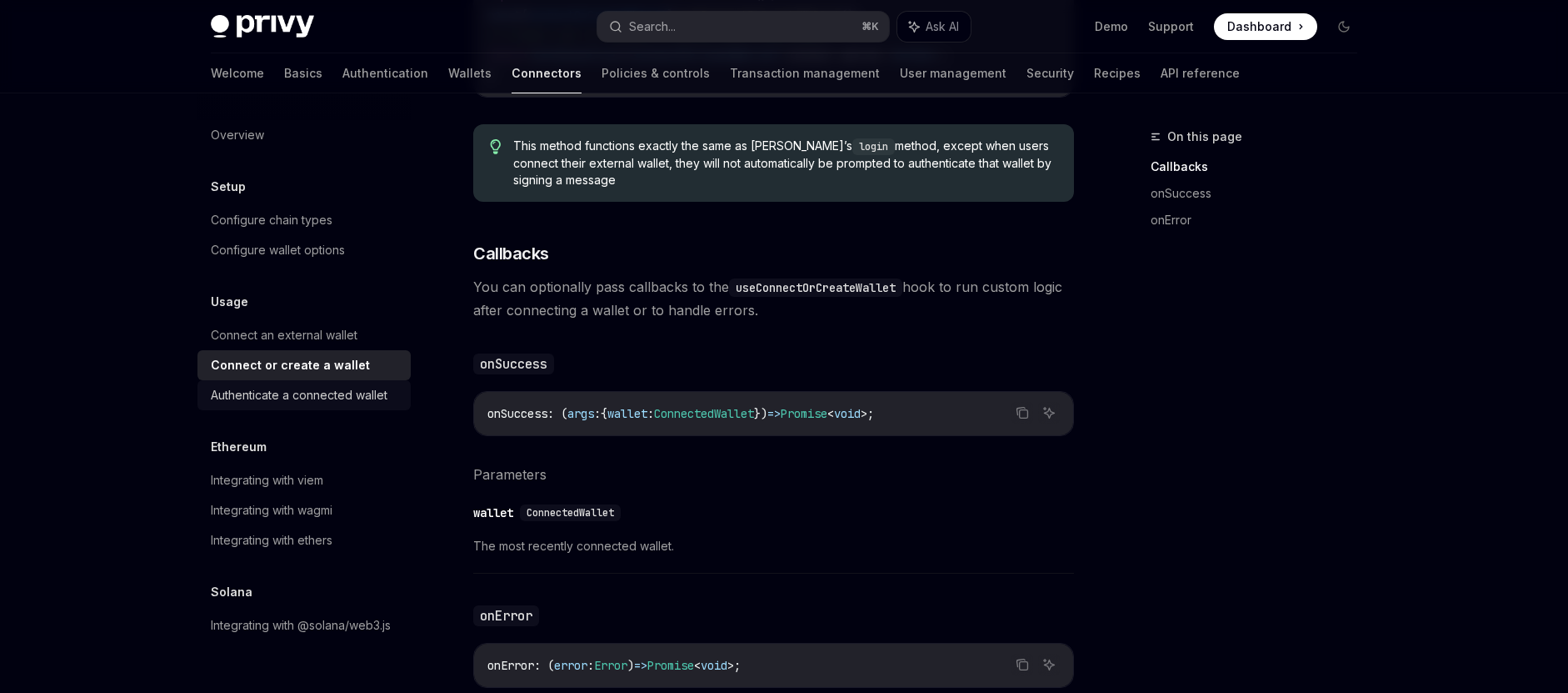
click at [319, 390] on div "Authenticate a connected wallet" at bounding box center [299, 395] width 176 height 20
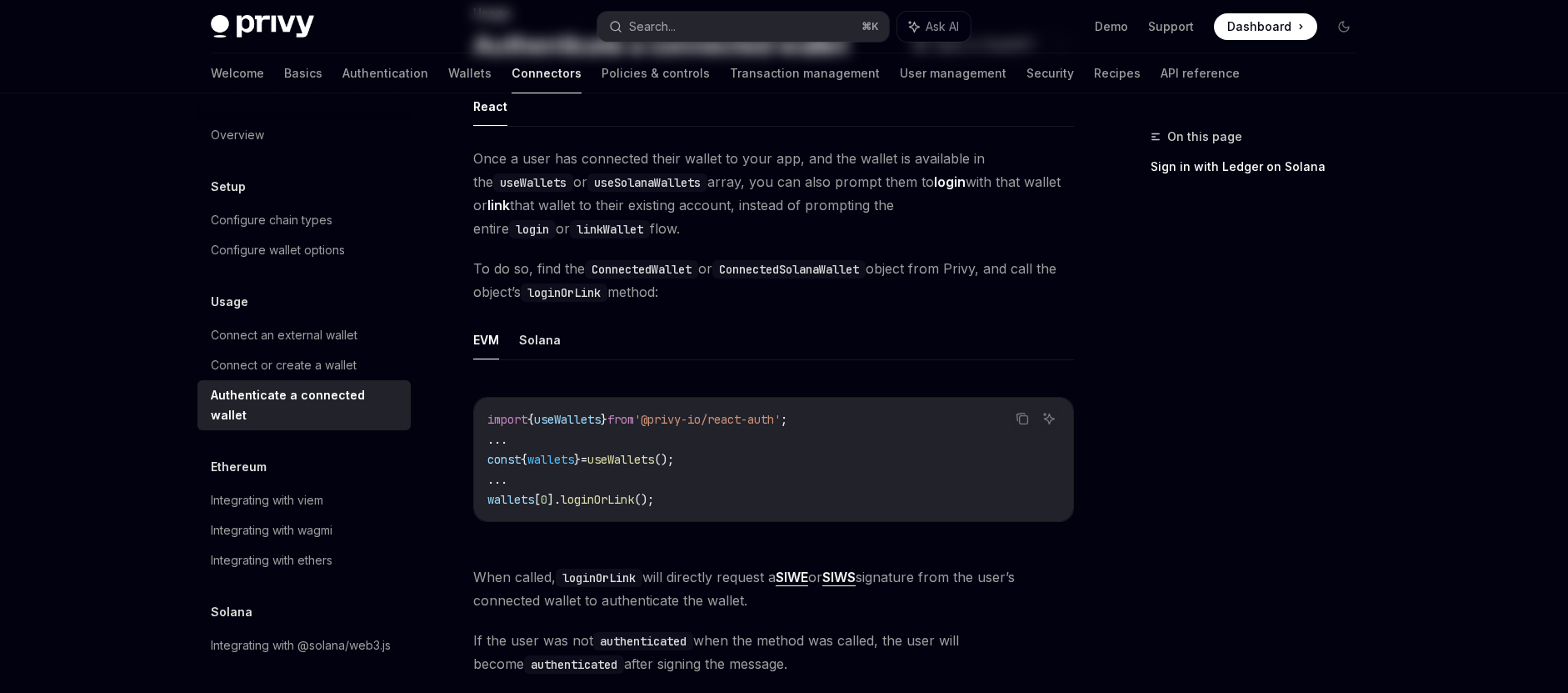
scroll to position [160, 0]
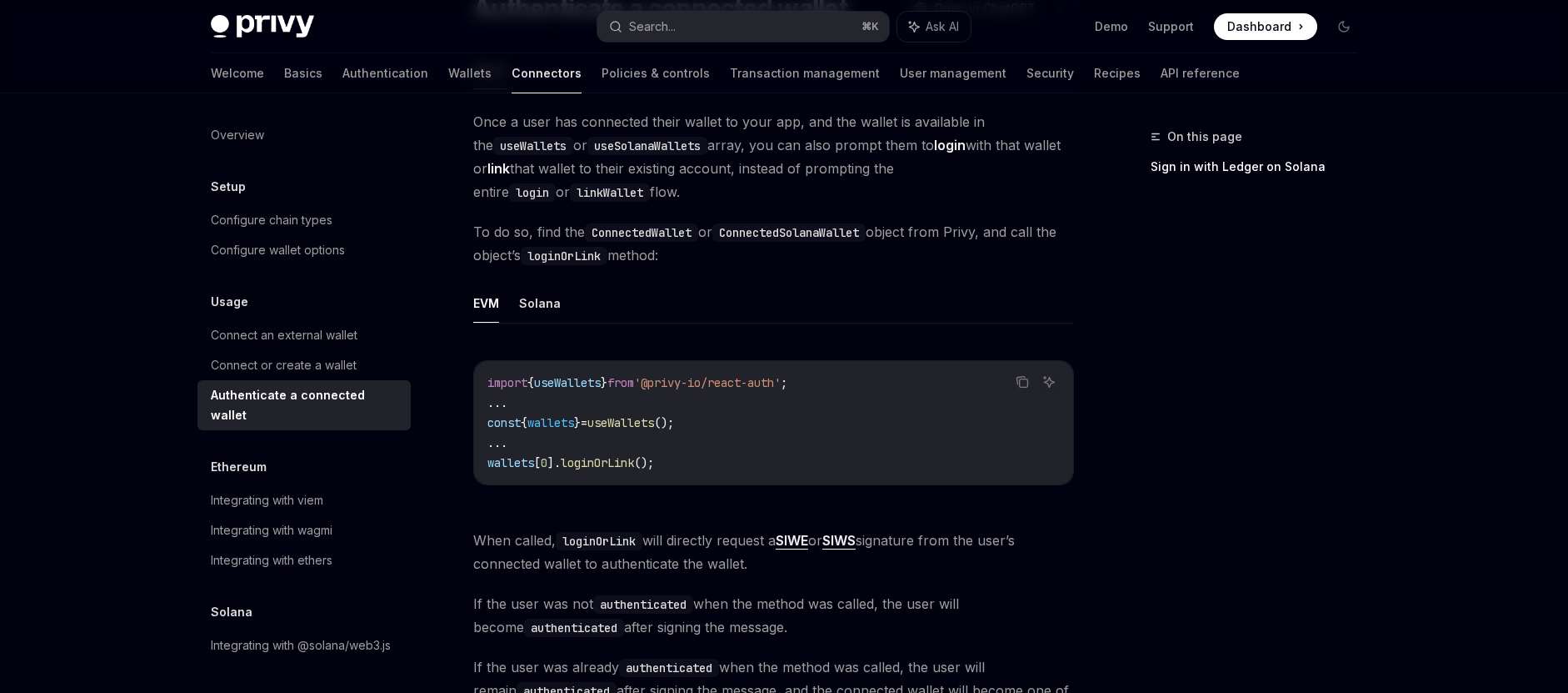
click at [636, 444] on code "import { useWallets } from '@privy-io/react-auth' ; ... const { wallets } = use…" at bounding box center [774, 423] width 573 height 100
click at [624, 458] on span "loginOrLink" at bounding box center [597, 462] width 74 height 15
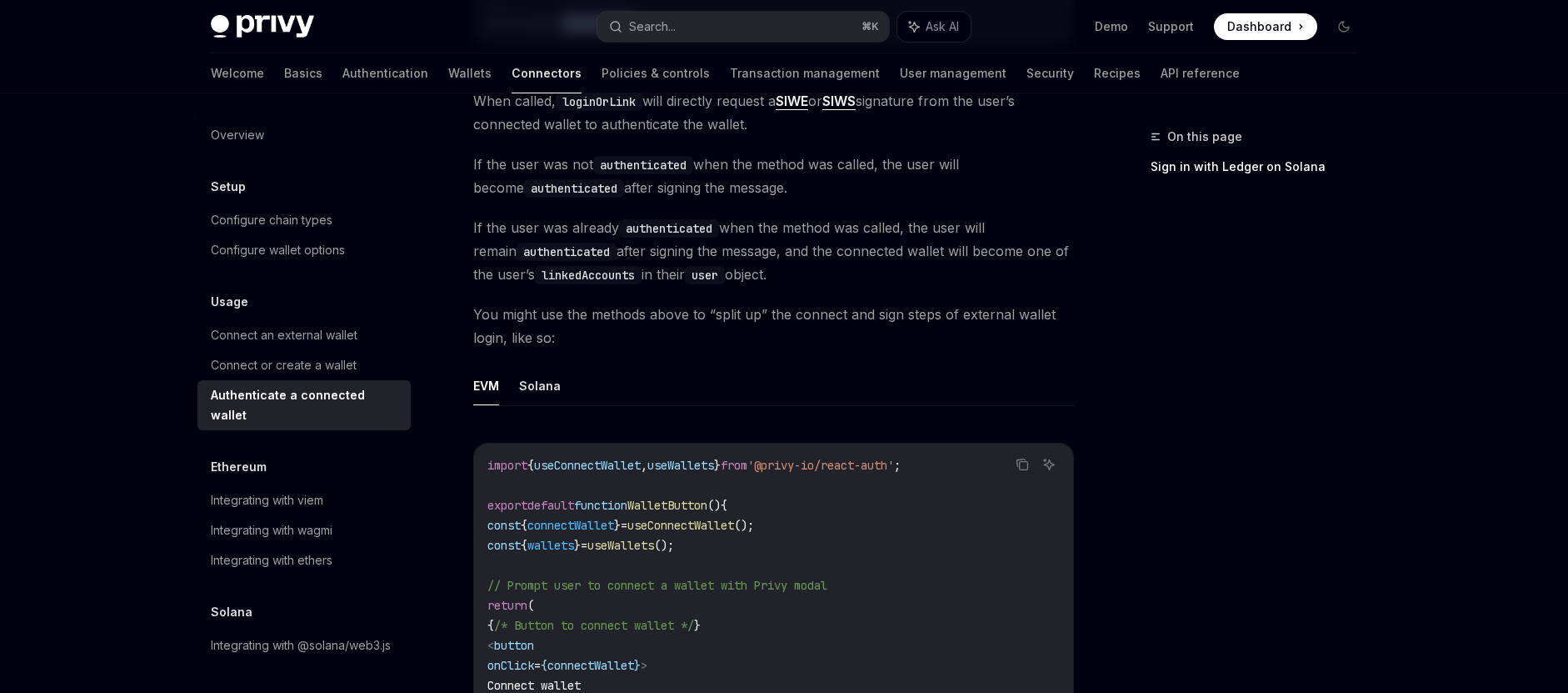
scroll to position [600, 0]
click at [714, 464] on span "useWallets" at bounding box center [680, 464] width 66 height 15
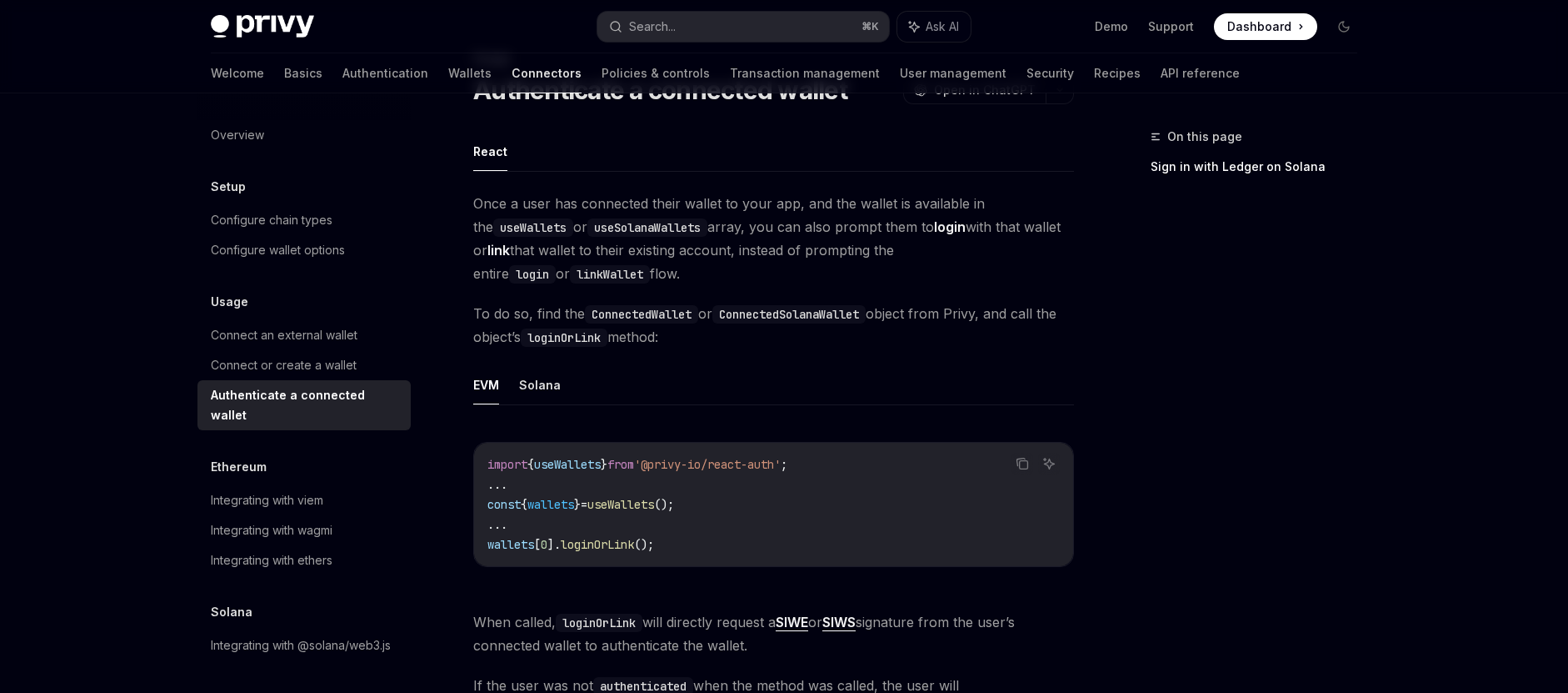
scroll to position [176, 0]
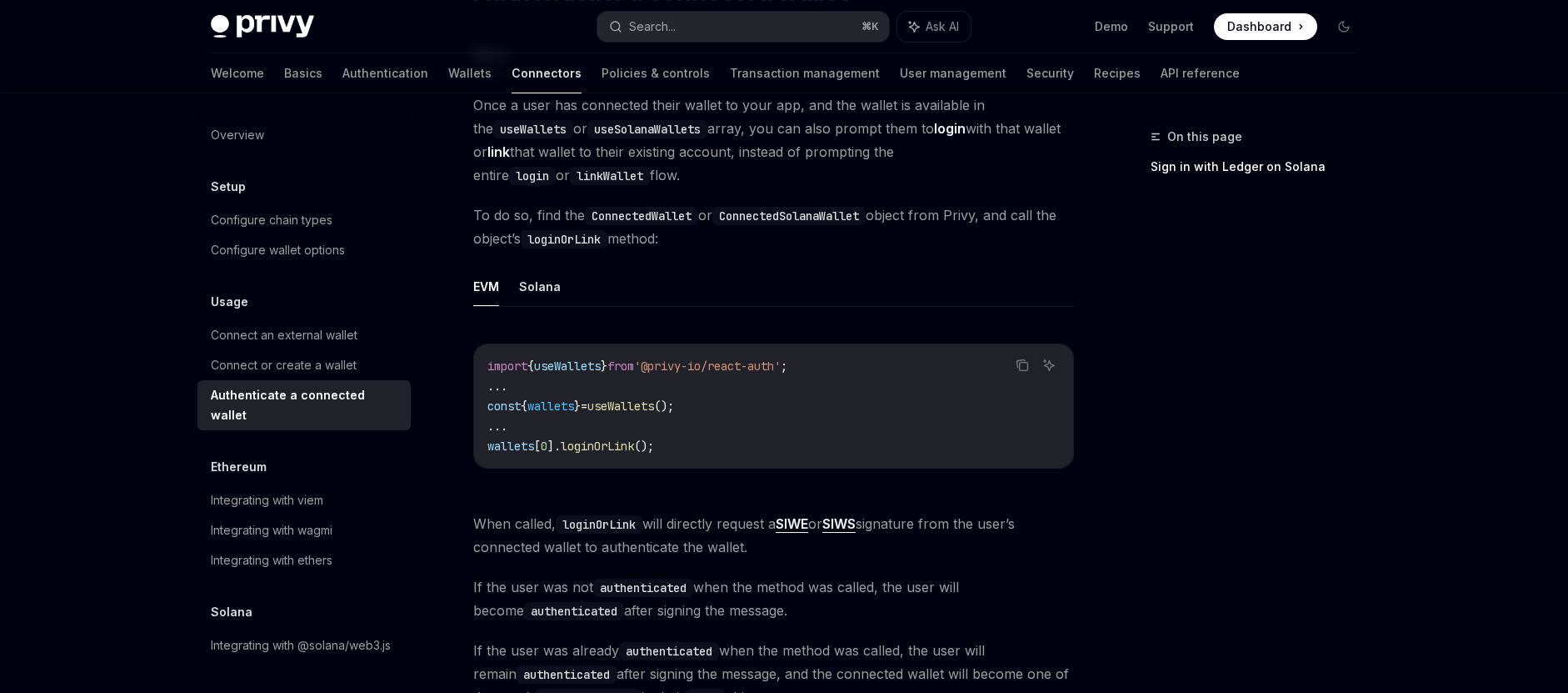
click at [584, 359] on span "useWallets" at bounding box center [567, 366] width 66 height 15
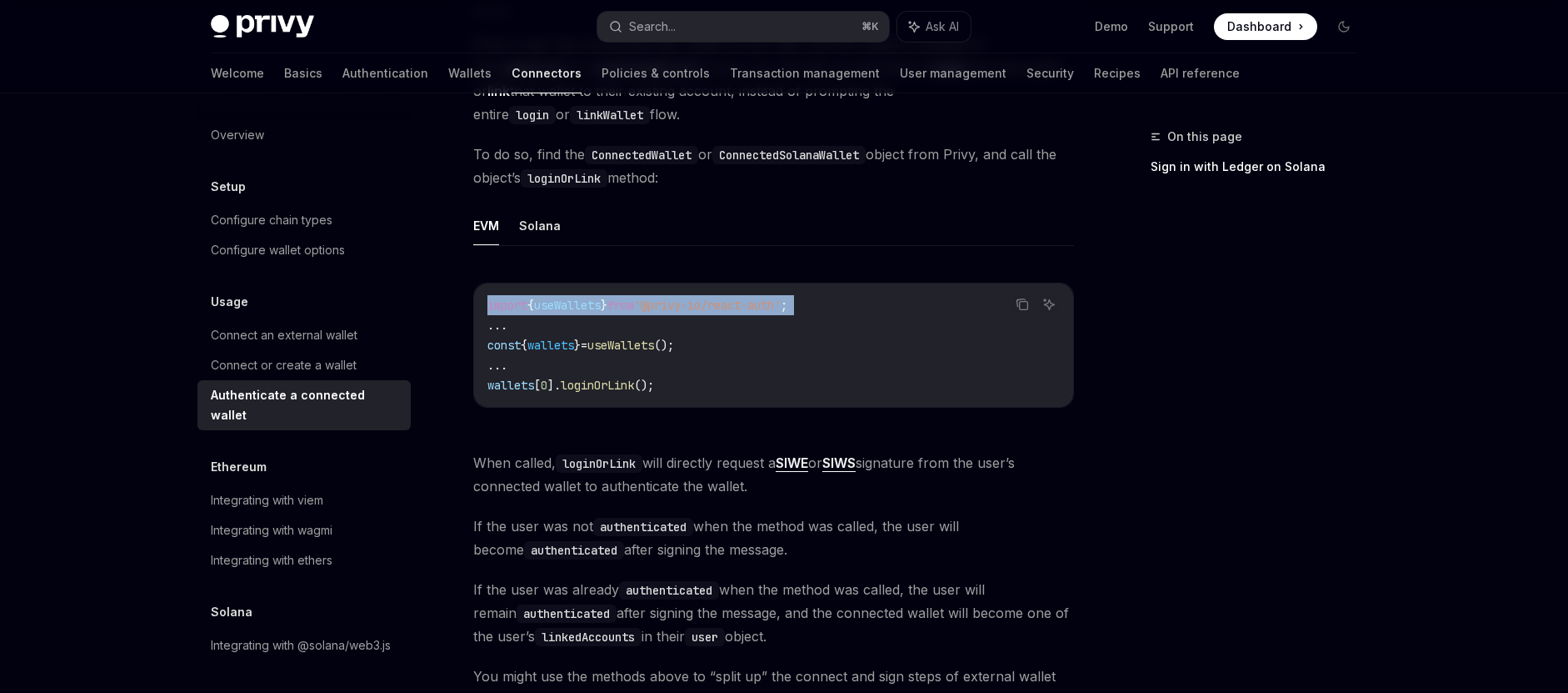
scroll to position [239, 0]
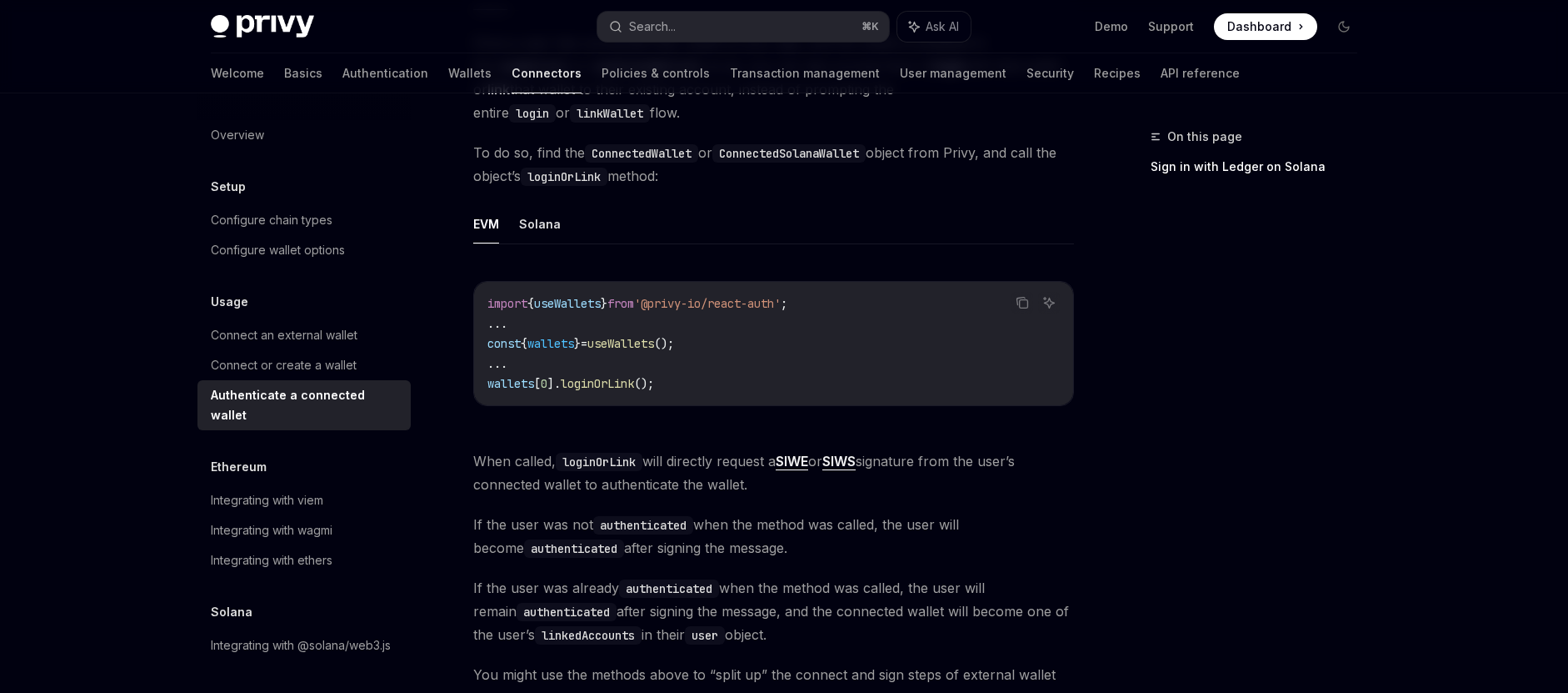
click at [598, 299] on span "useWallets" at bounding box center [567, 303] width 66 height 15
copy code "import { useWallets } from '@privy-io/react-auth' ;"
click at [584, 384] on span "loginOrLink" at bounding box center [597, 383] width 74 height 15
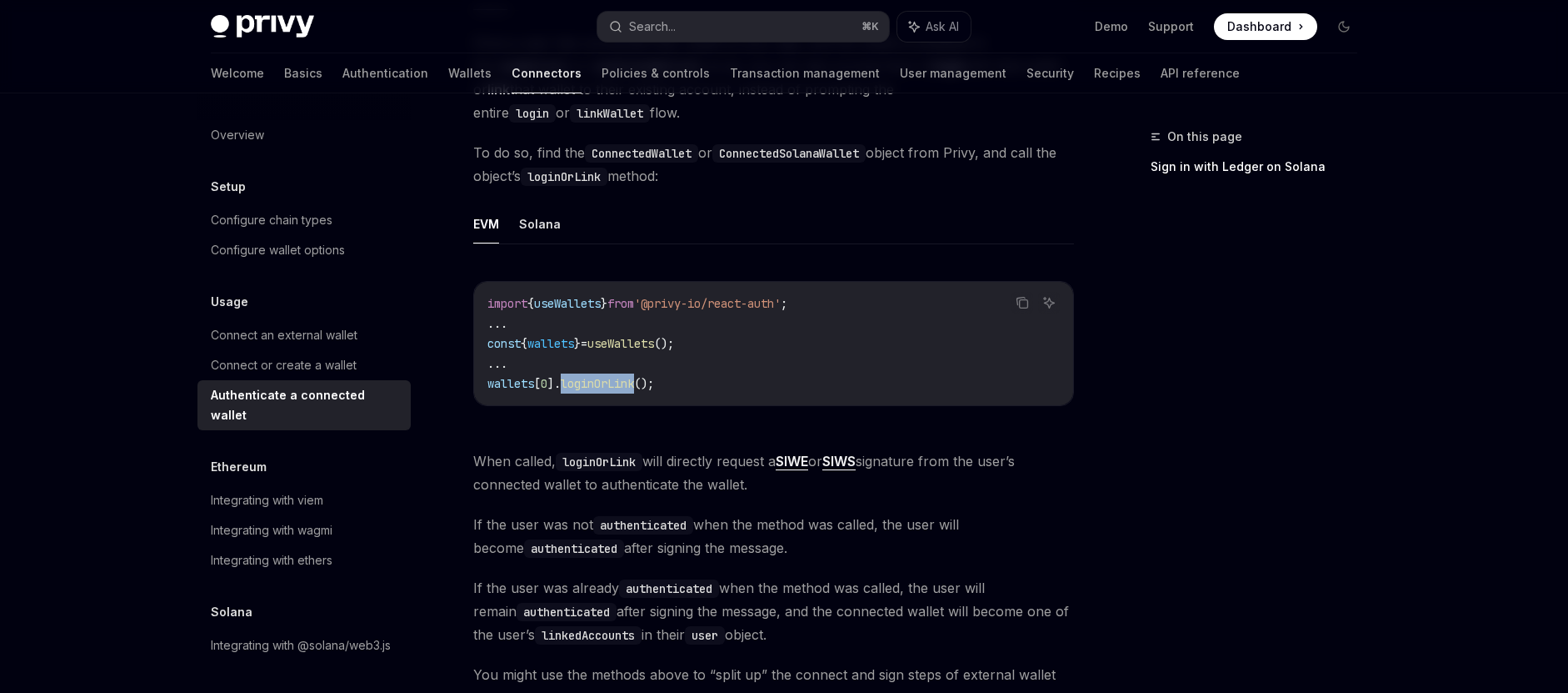
click at [584, 384] on span "loginOrLink" at bounding box center [597, 383] width 74 height 15
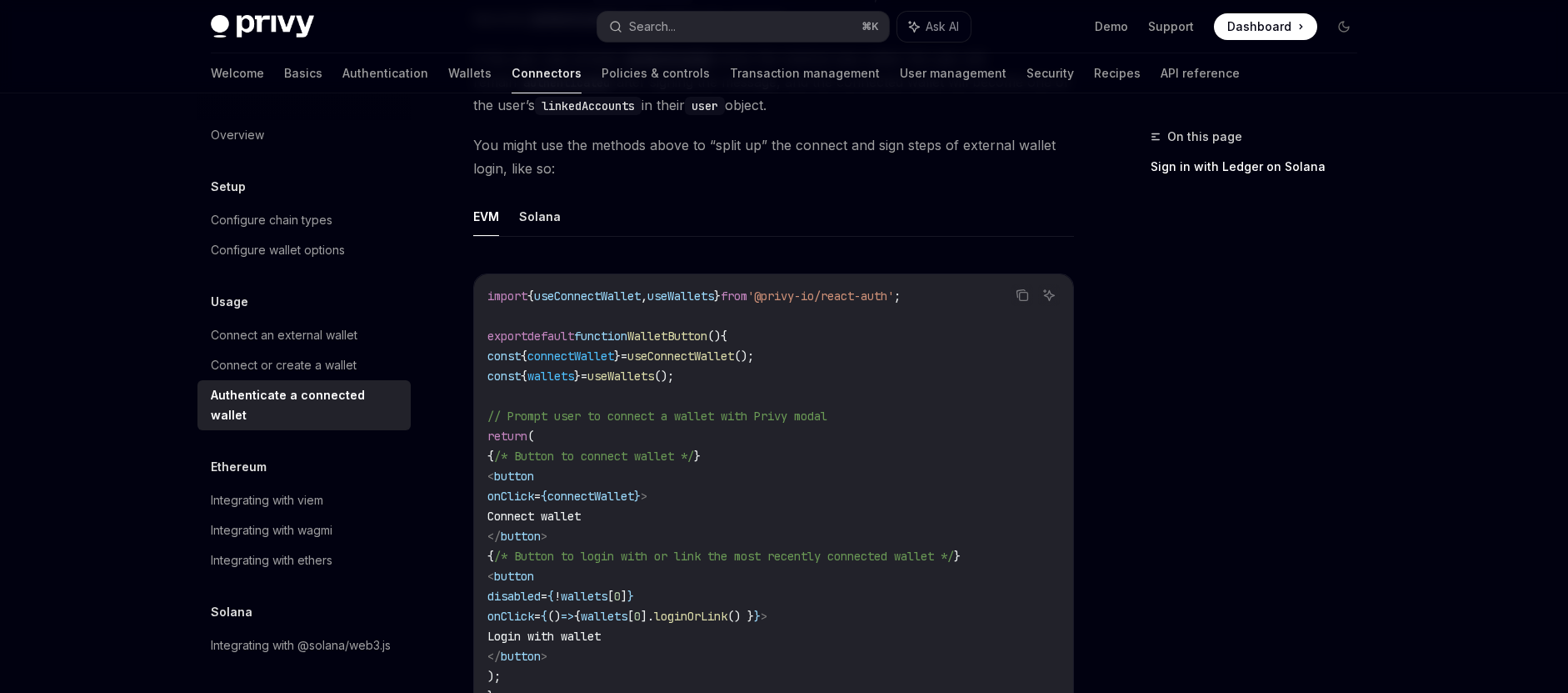
scroll to position [769, 0]
click at [595, 353] on span "connectWallet" at bounding box center [570, 355] width 86 height 15
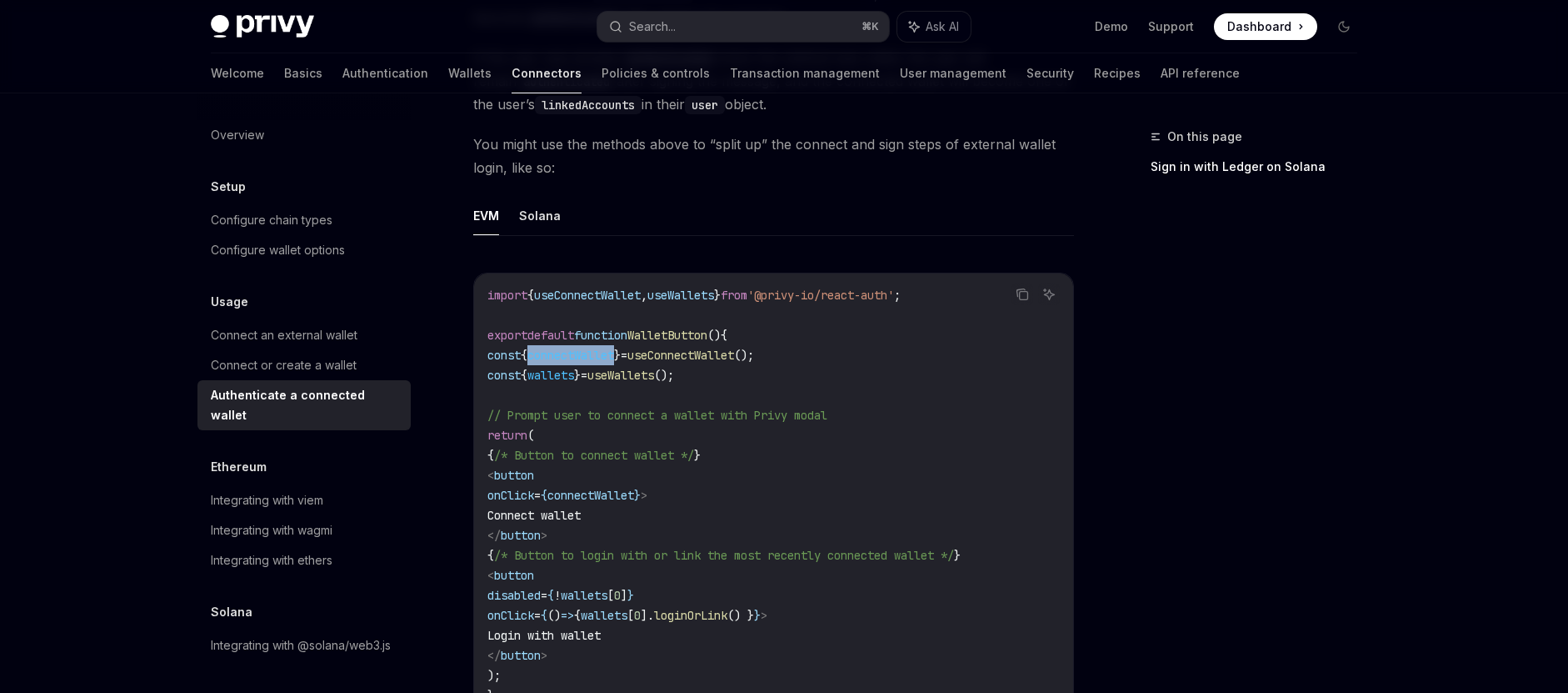
click at [595, 353] on span "connectWallet" at bounding box center [570, 355] width 86 height 15
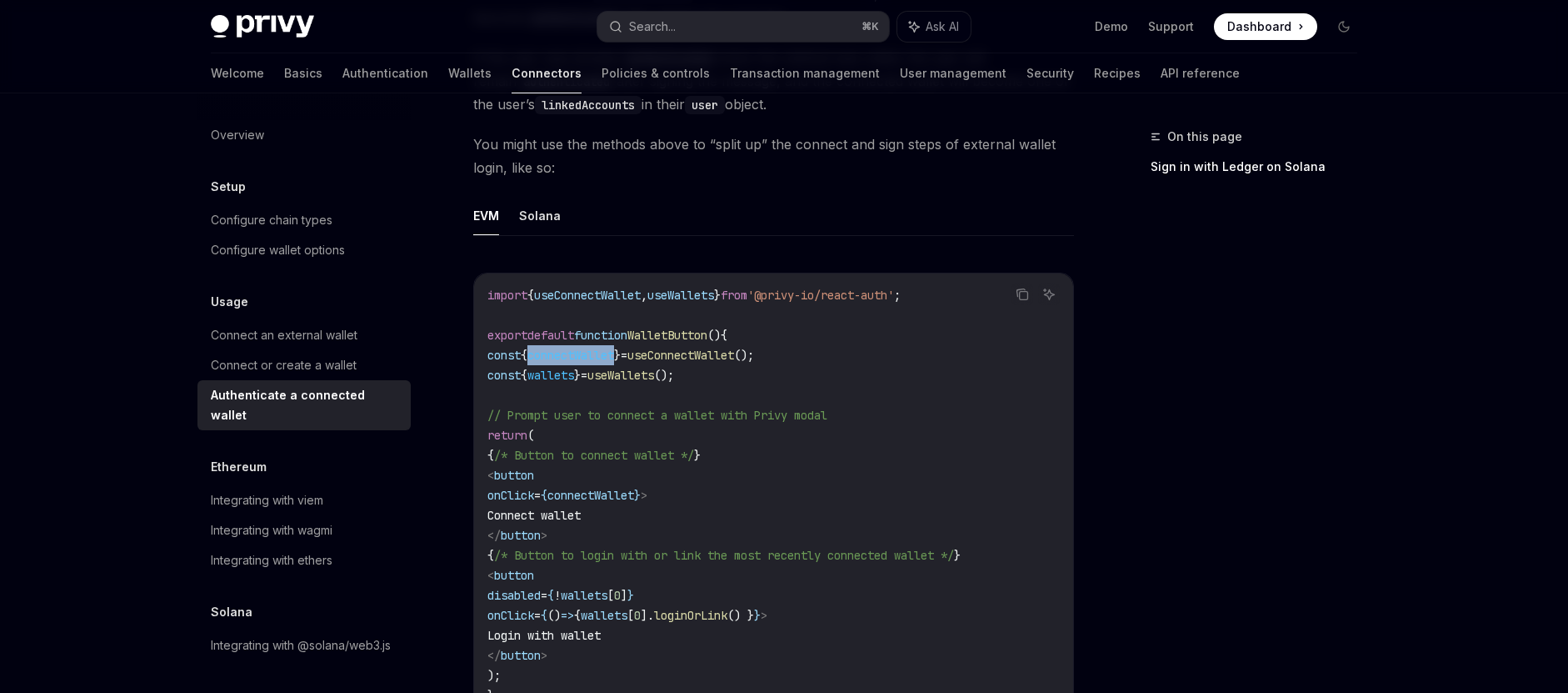
click at [595, 353] on span "connectWallet" at bounding box center [570, 355] width 86 height 15
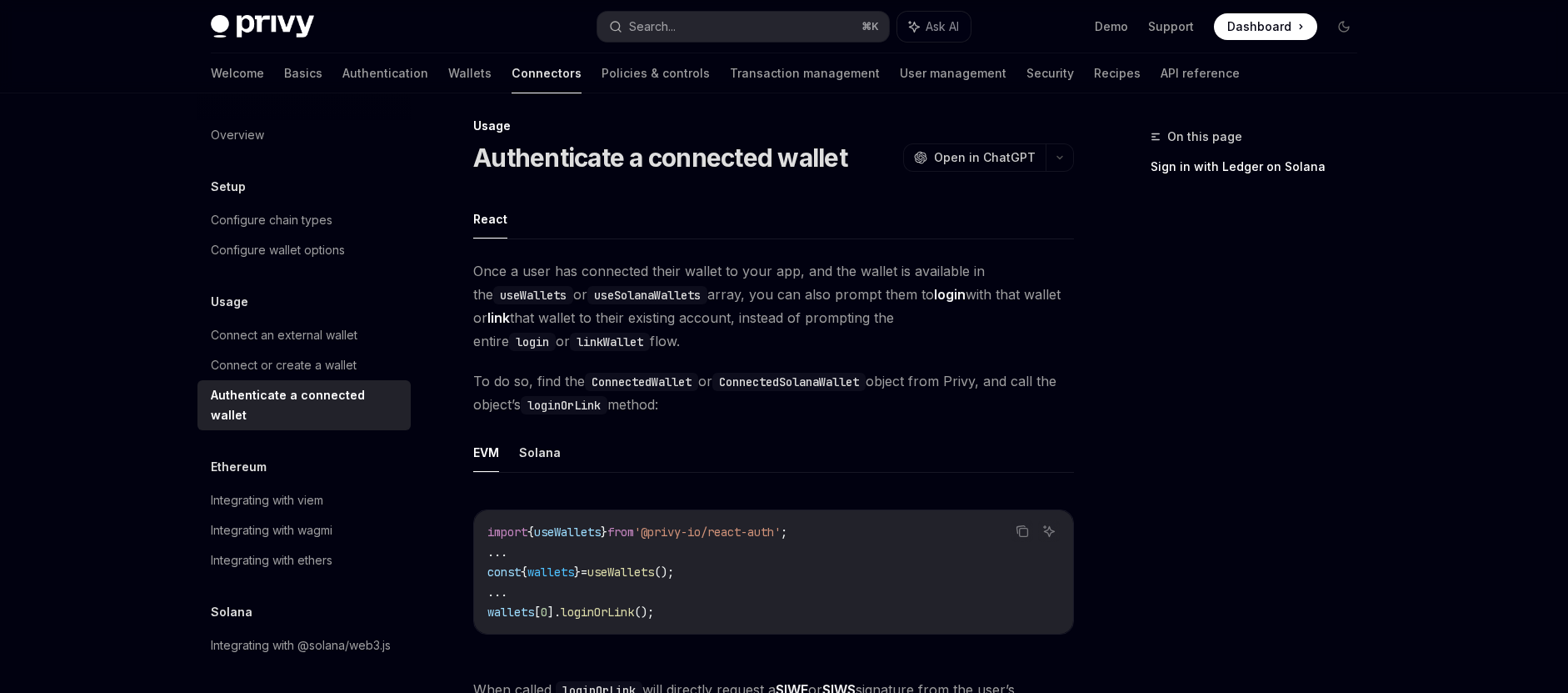
scroll to position [0, 0]
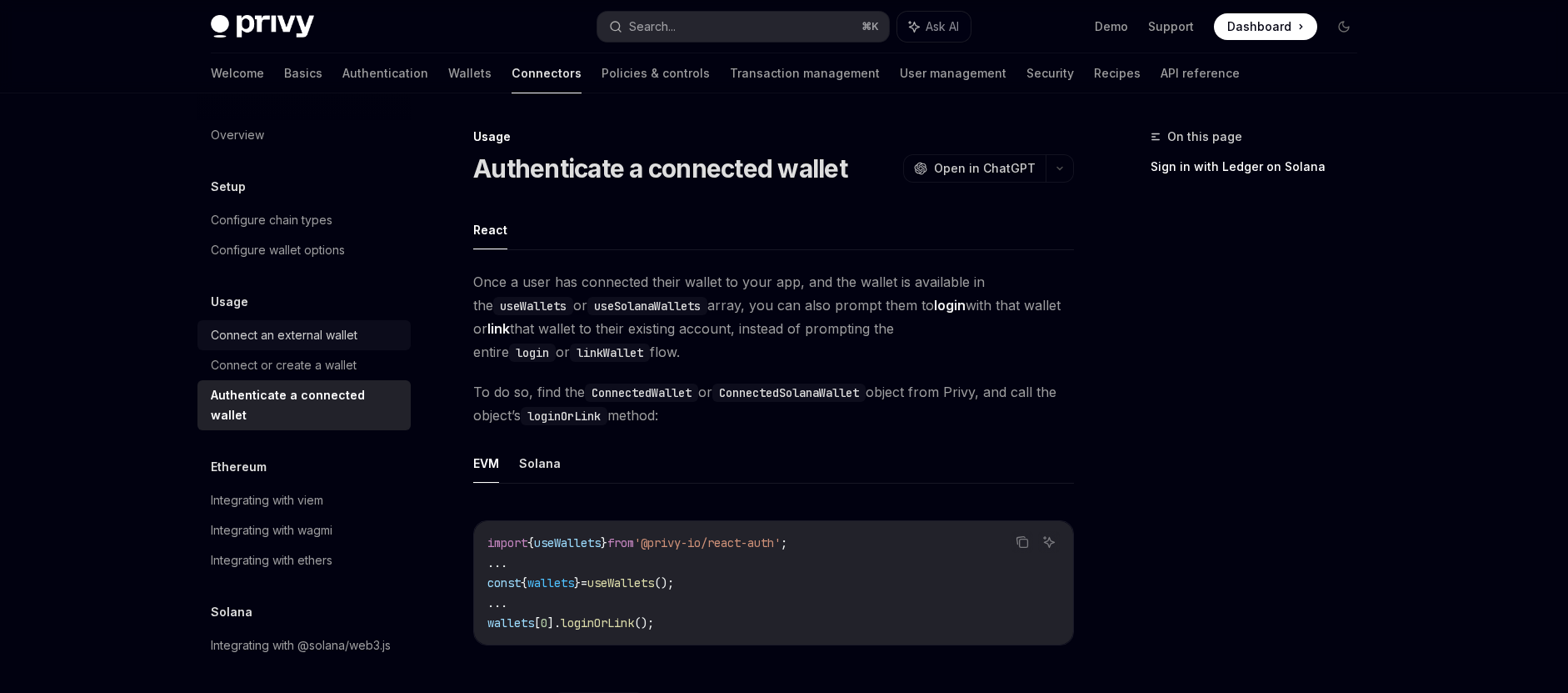
click at [317, 334] on div "Connect an external wallet" at bounding box center [284, 335] width 146 height 20
click at [348, 332] on div "Connect an external wallet" at bounding box center [284, 335] width 146 height 20
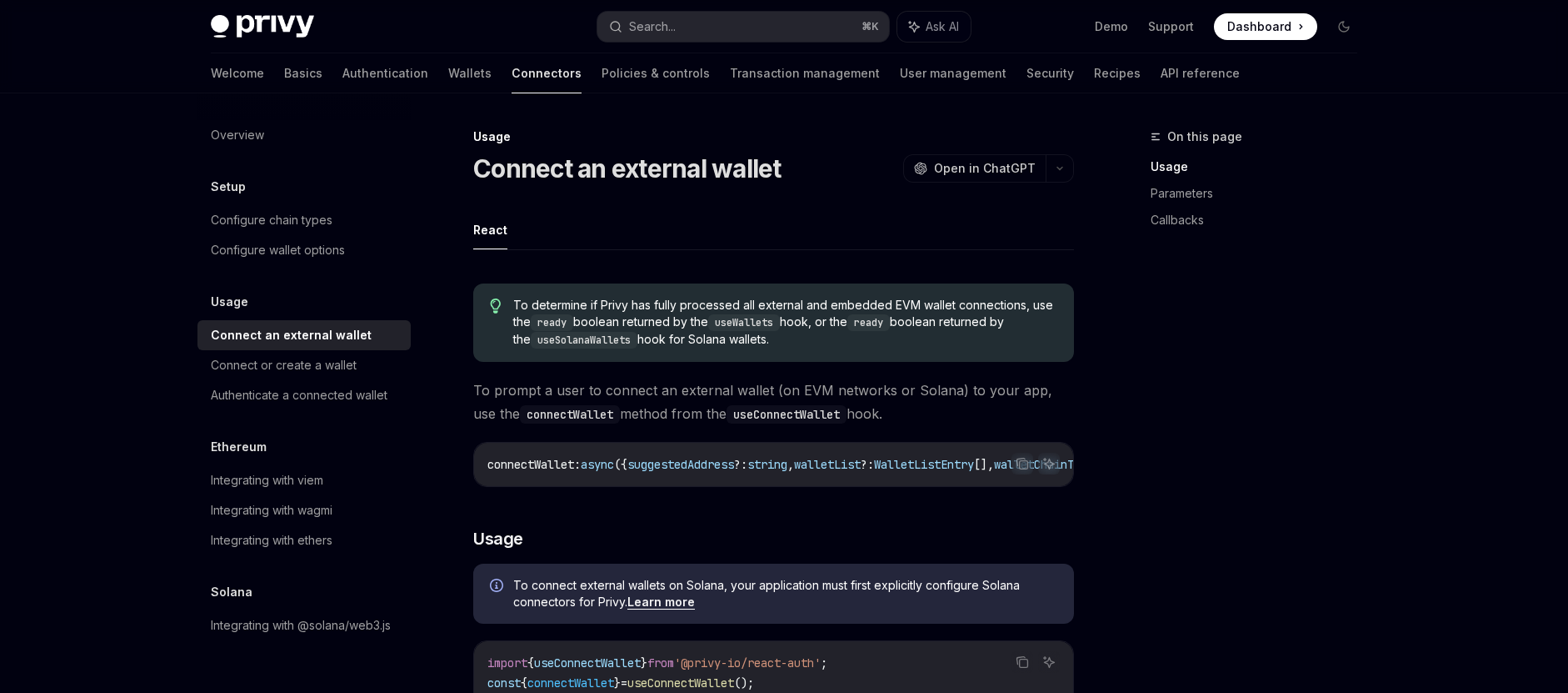
drag, startPoint x: 722, startPoint y: 478, endPoint x: 941, endPoint y: 480, distance: 219.0
click at [941, 480] on div "connectWallet : async ({ suggestedAddress ?: string , walletList ?: WalletListE…" at bounding box center [774, 465] width 599 height 44
drag, startPoint x: 805, startPoint y: 482, endPoint x: 824, endPoint y: 483, distance: 19.0
click at [824, 483] on div "connectWallet : async ({ suggestedAddress ?: string , walletList ?: WalletListE…" at bounding box center [774, 465] width 599 height 44
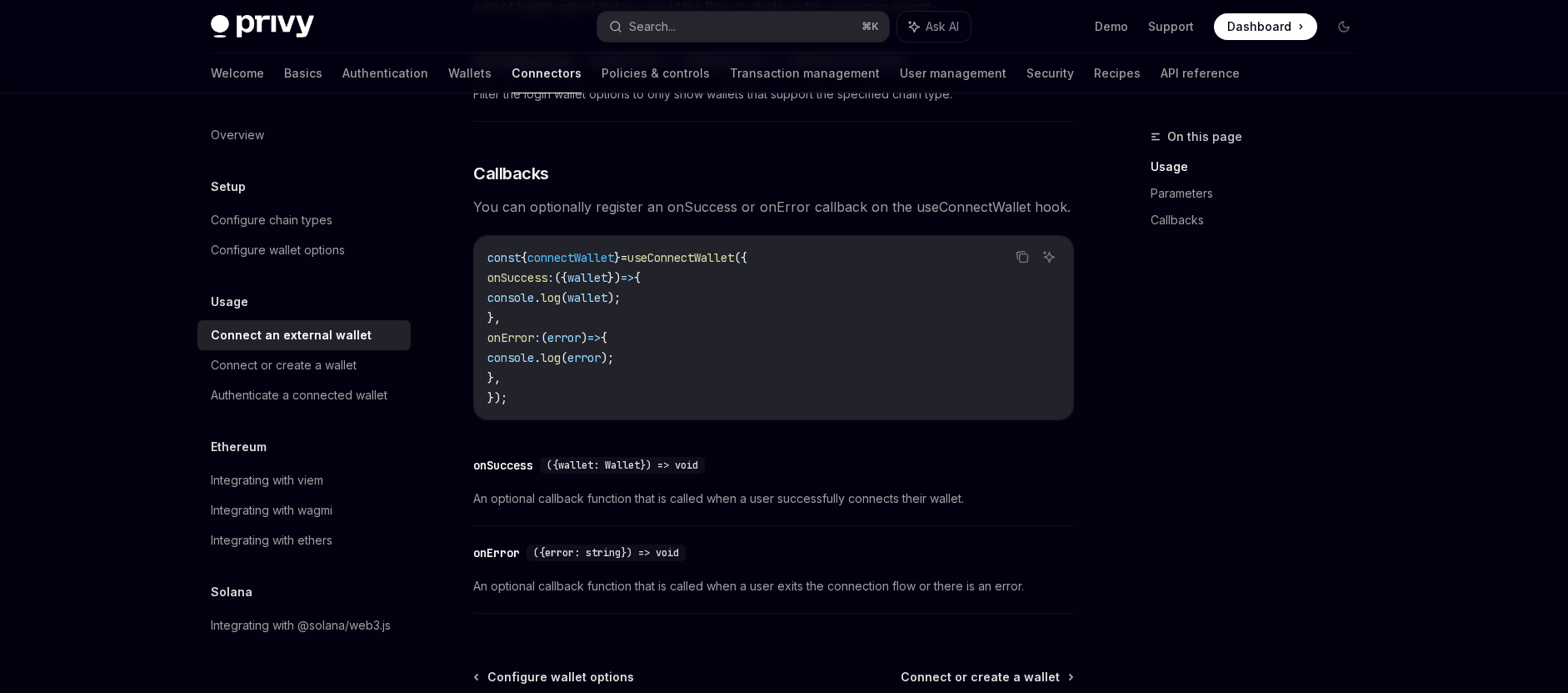
scroll to position [1036, 0]
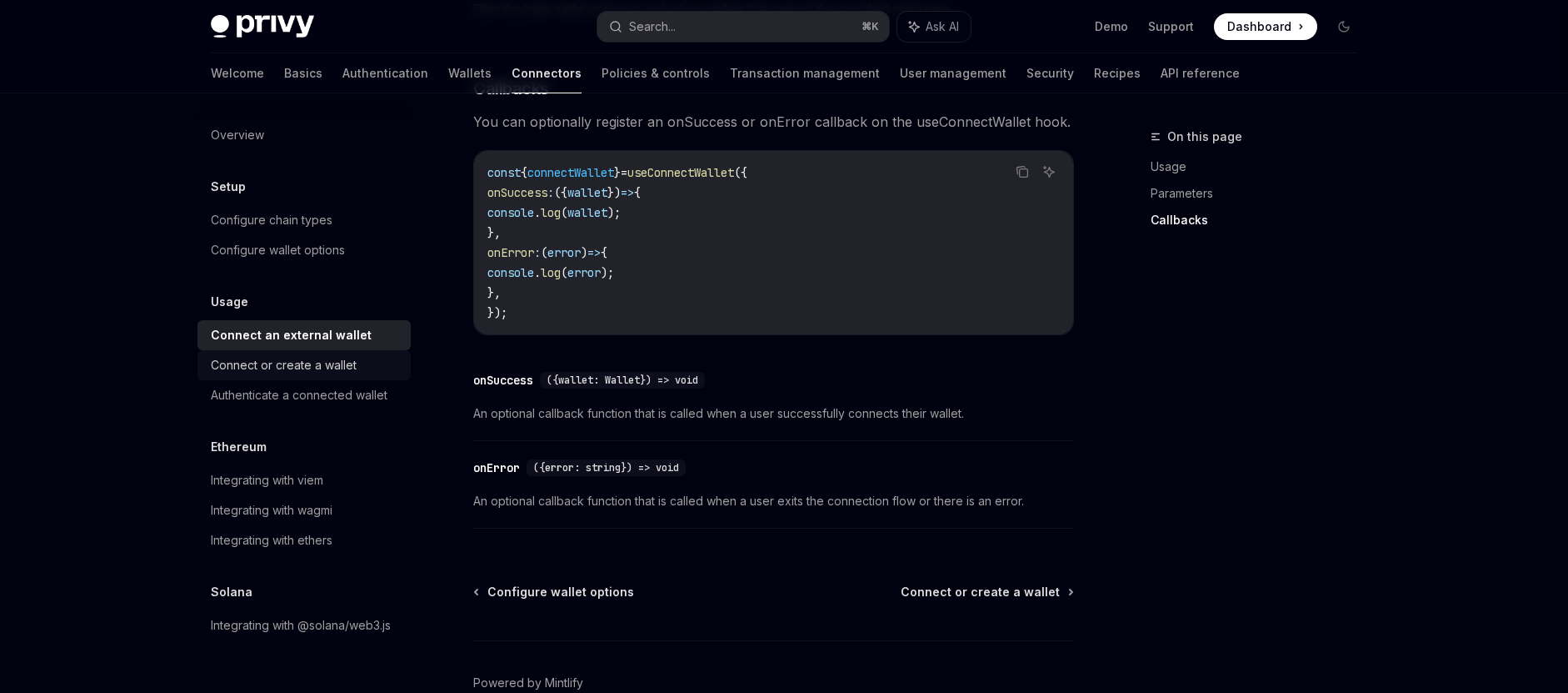
click at [313, 365] on div "Connect or create a wallet" at bounding box center [284, 365] width 145 height 20
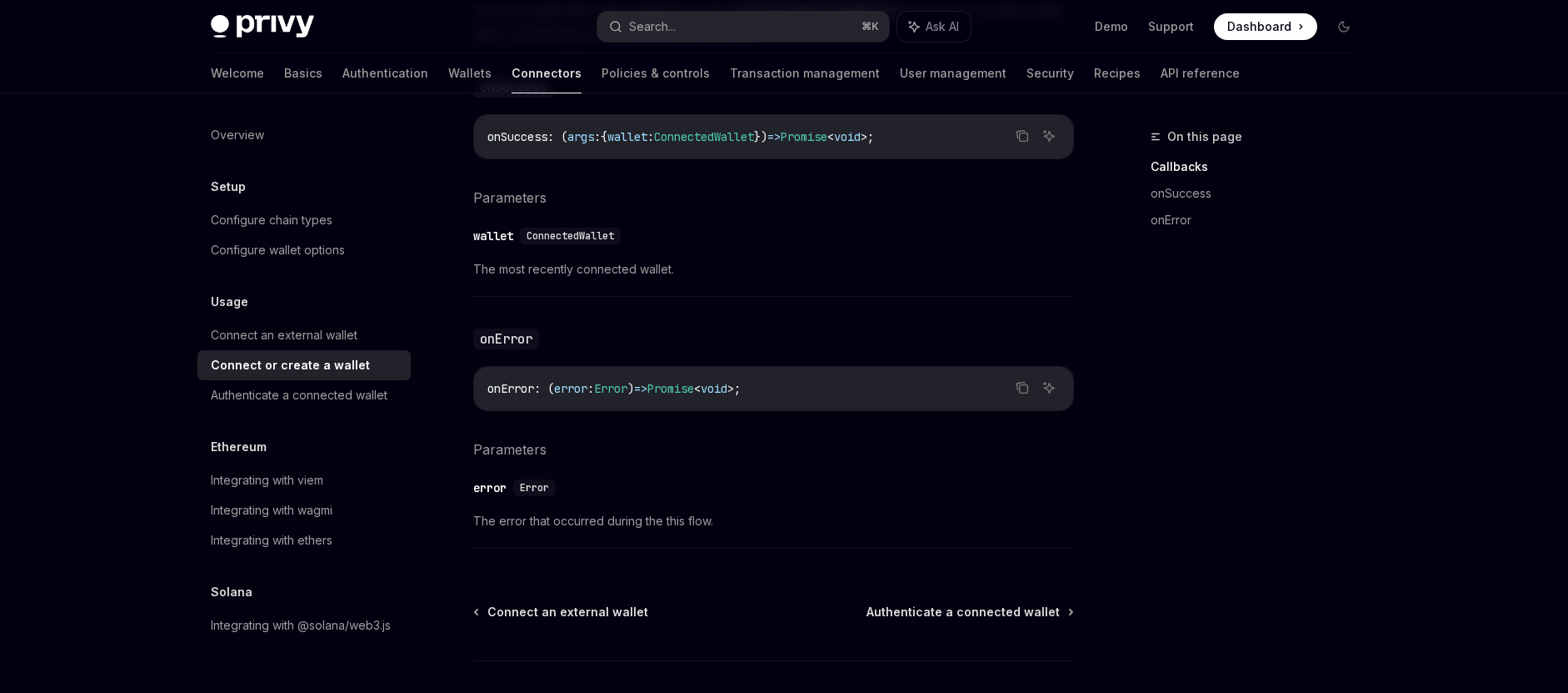
scroll to position [1151, 0]
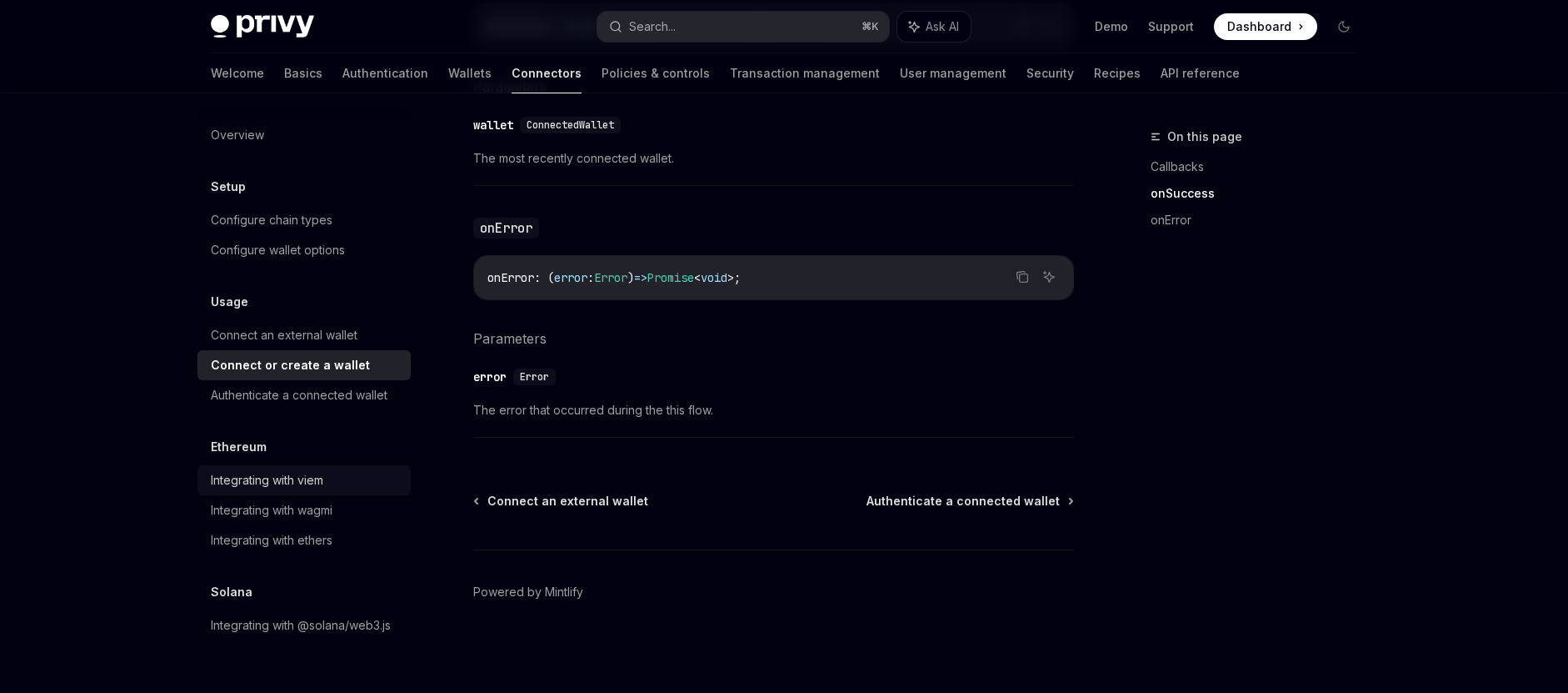
click at [282, 472] on div "Integrating with viem" at bounding box center [267, 480] width 113 height 20
type textarea "*"
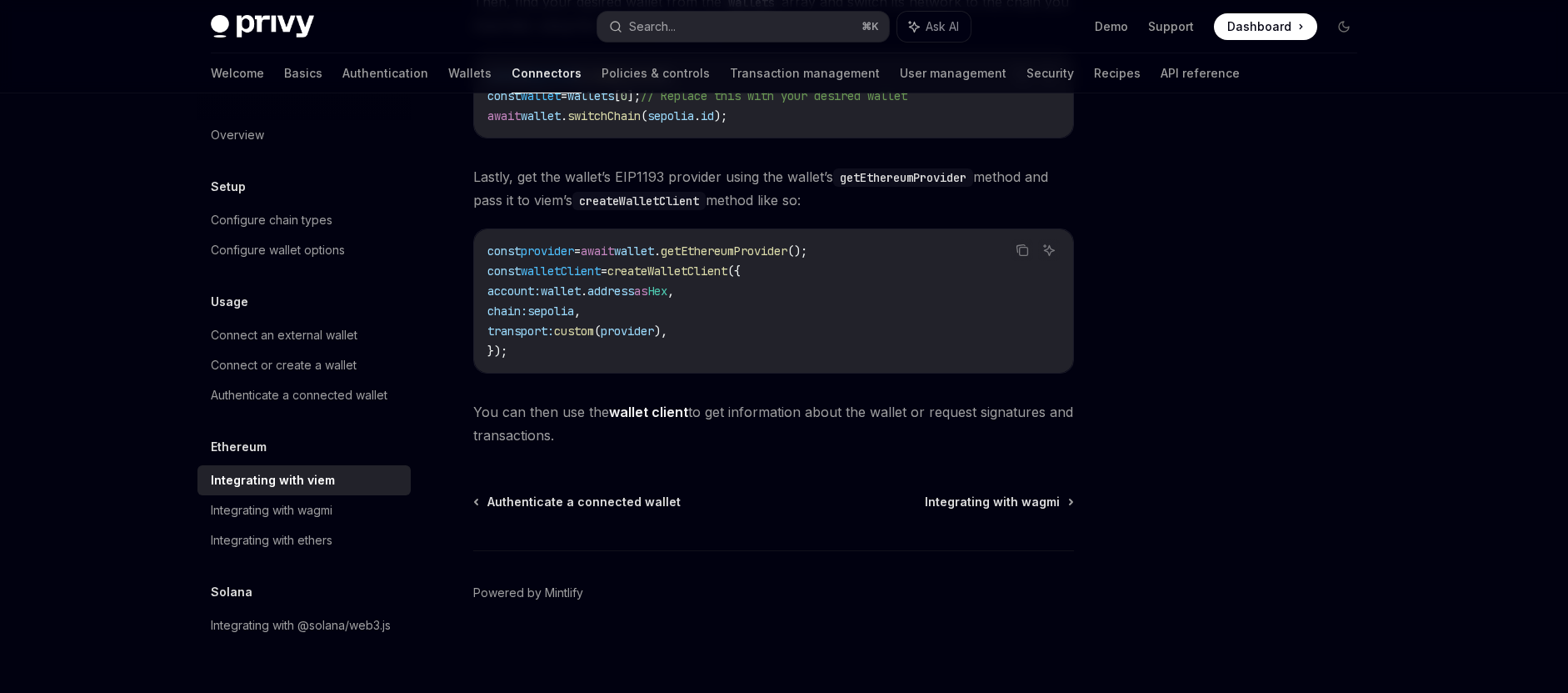
scroll to position [484, 0]
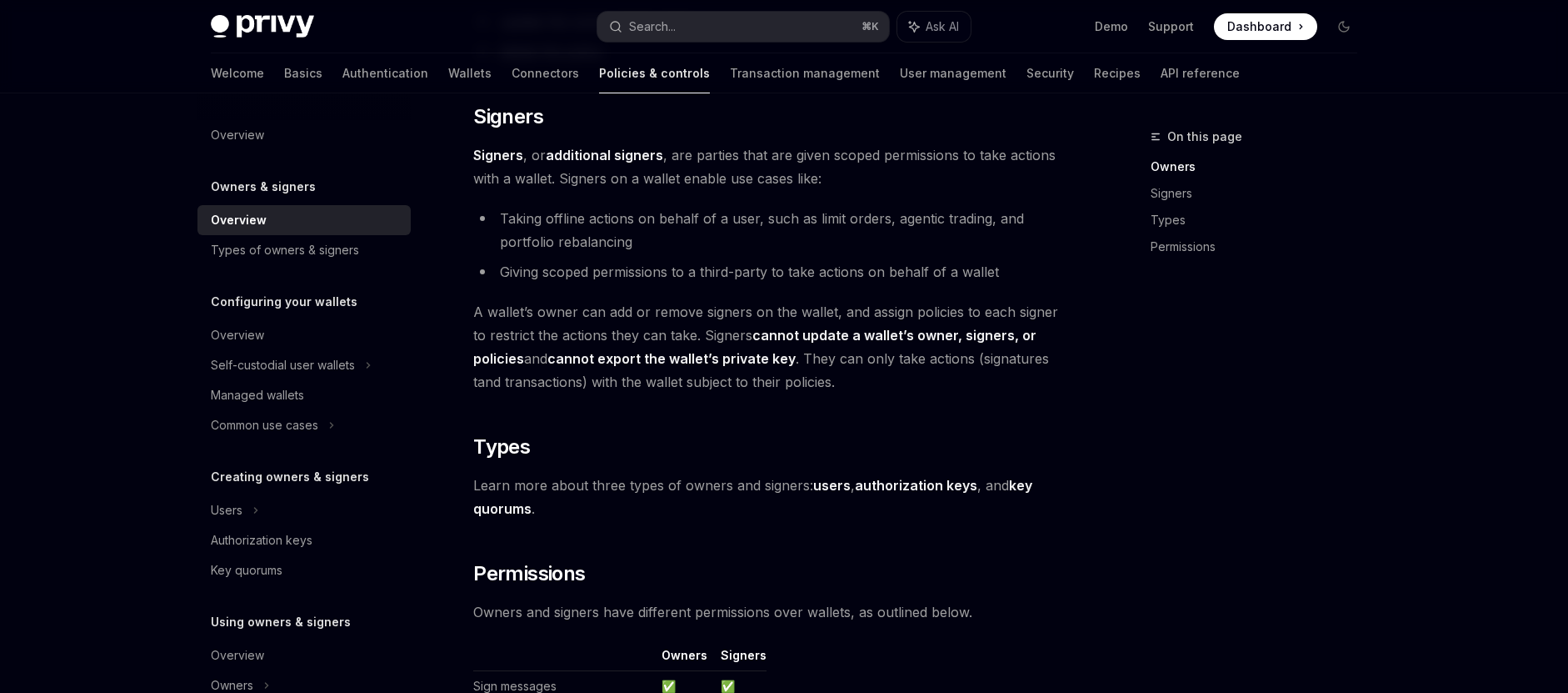
scroll to position [1415, 0]
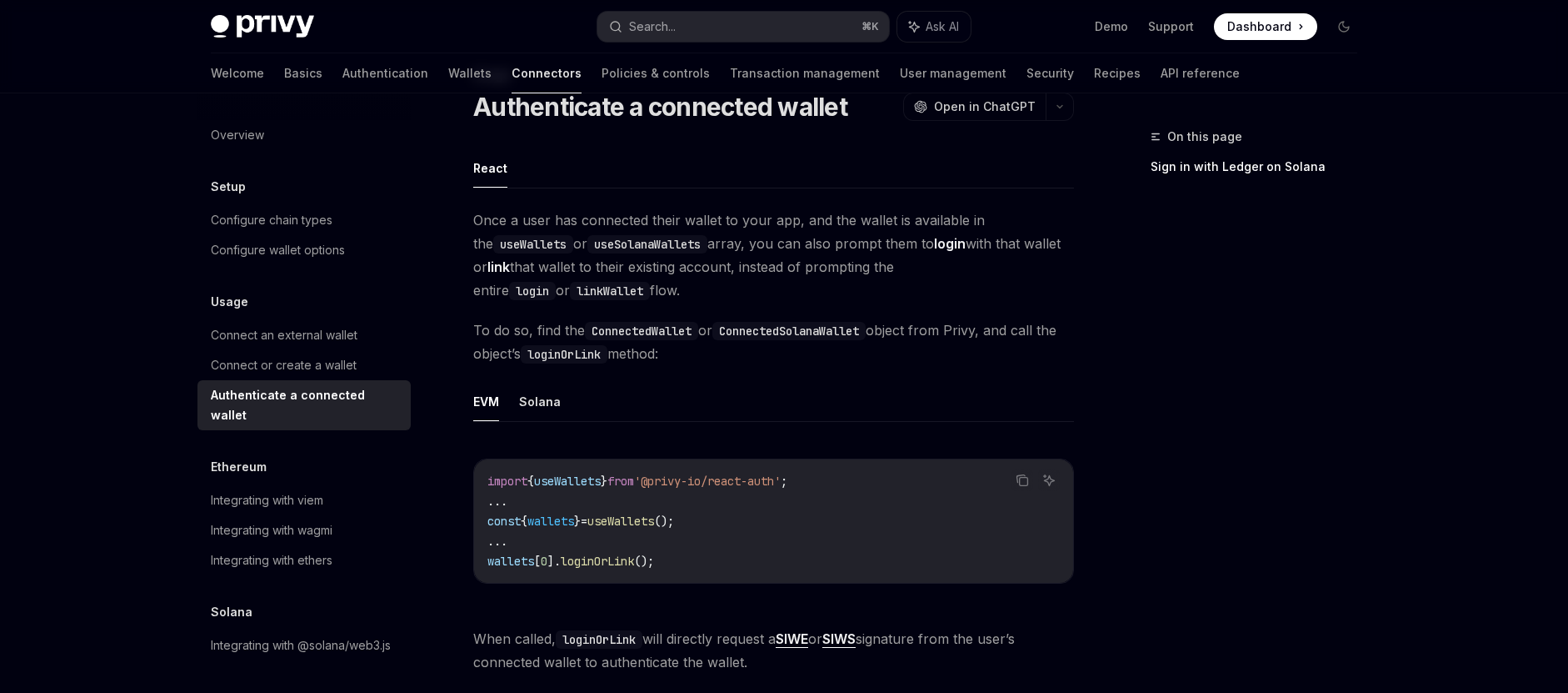
scroll to position [58, 0]
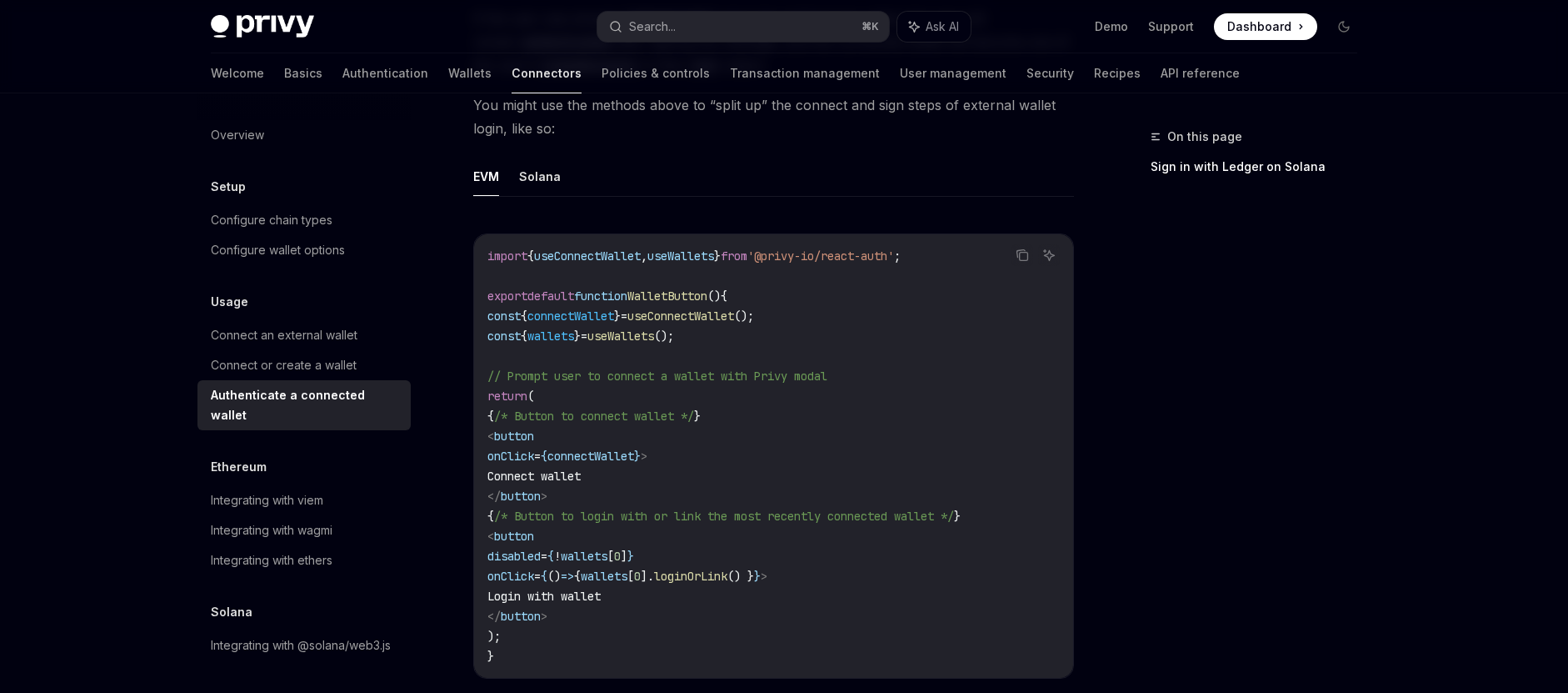
scroll to position [821, 0]
